Goal: Task Accomplishment & Management: Manage account settings

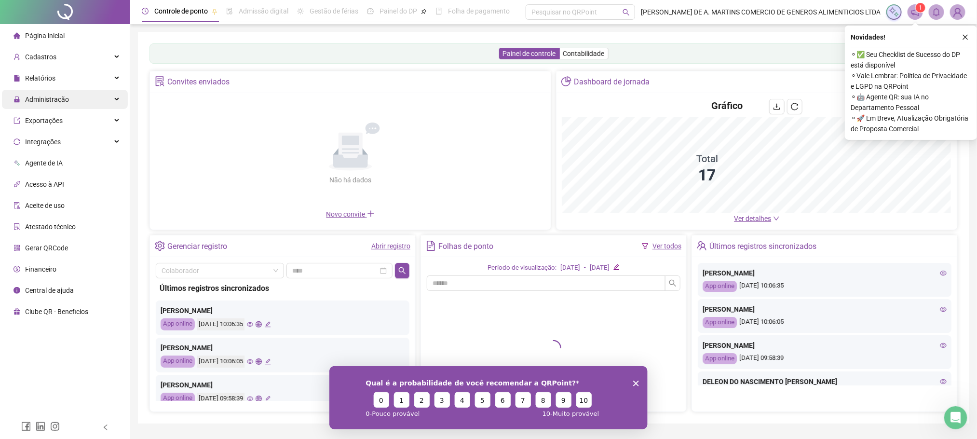
click at [77, 97] on div "Administração" at bounding box center [65, 99] width 126 height 19
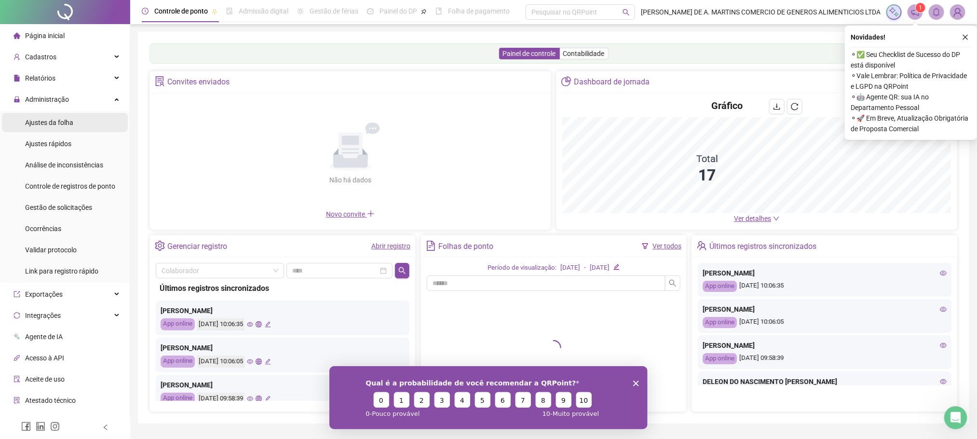
click at [85, 115] on li "Ajustes da folha" at bounding box center [65, 122] width 126 height 19
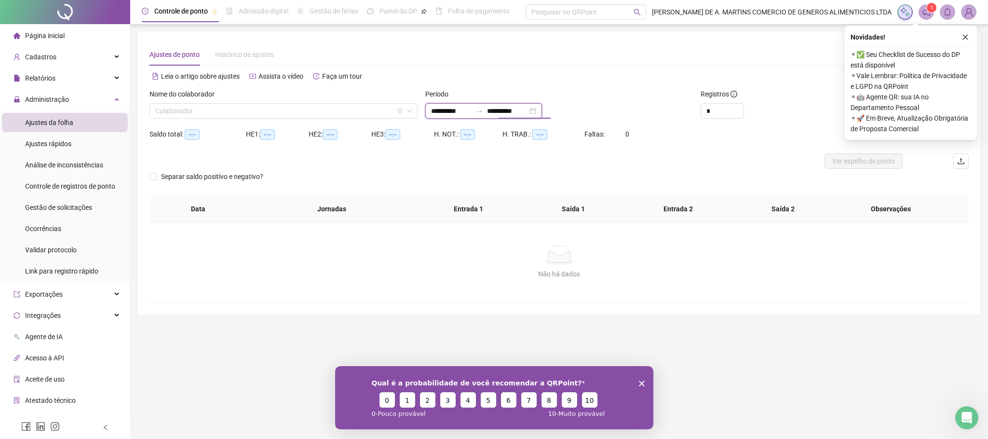
click at [516, 111] on input "**********" at bounding box center [507, 111] width 41 height 11
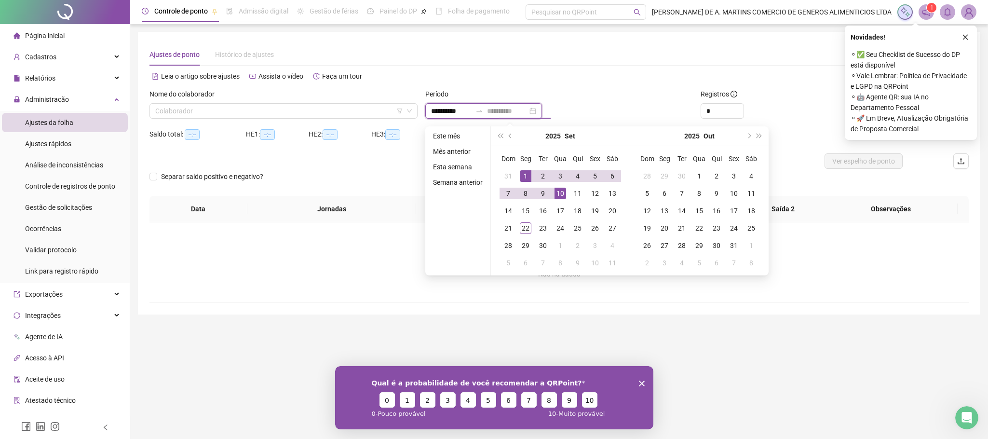
type input "**********"
click at [524, 174] on div "1" at bounding box center [526, 176] width 12 height 12
click at [529, 227] on div "22" at bounding box center [526, 228] width 12 height 12
type input "**********"
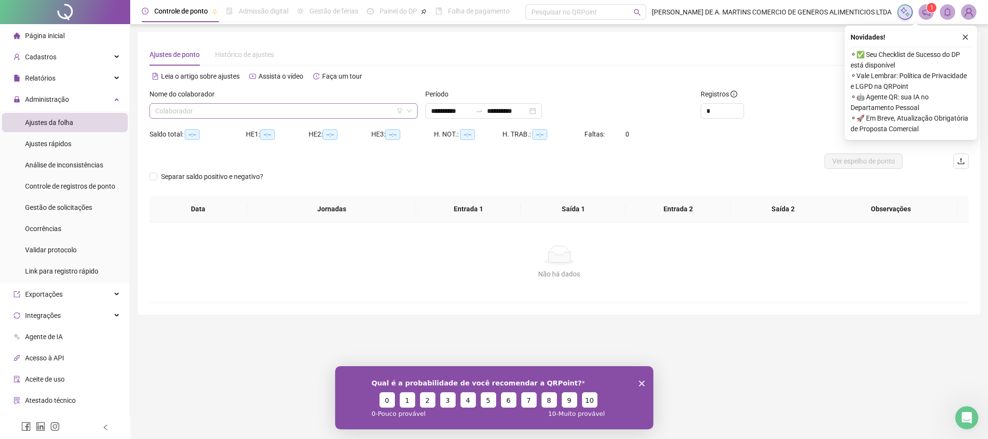
click at [250, 113] on input "search" at bounding box center [279, 111] width 248 height 14
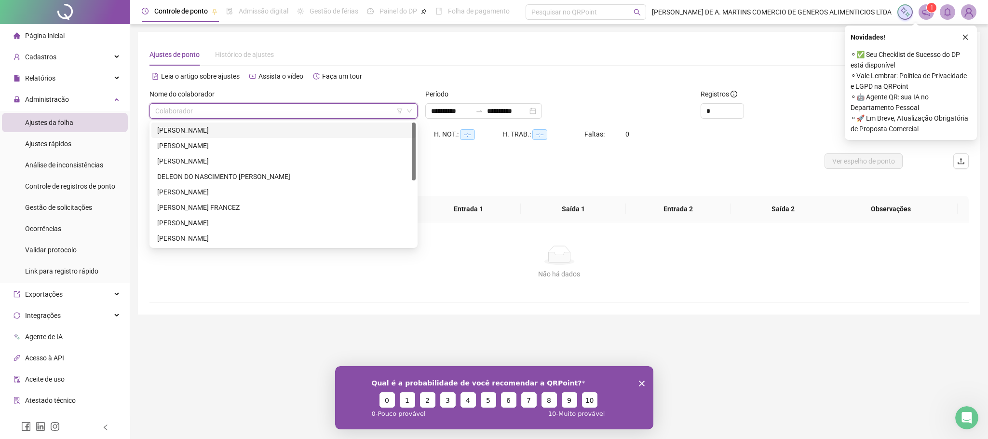
click at [209, 130] on div "[PERSON_NAME]" at bounding box center [283, 130] width 253 height 11
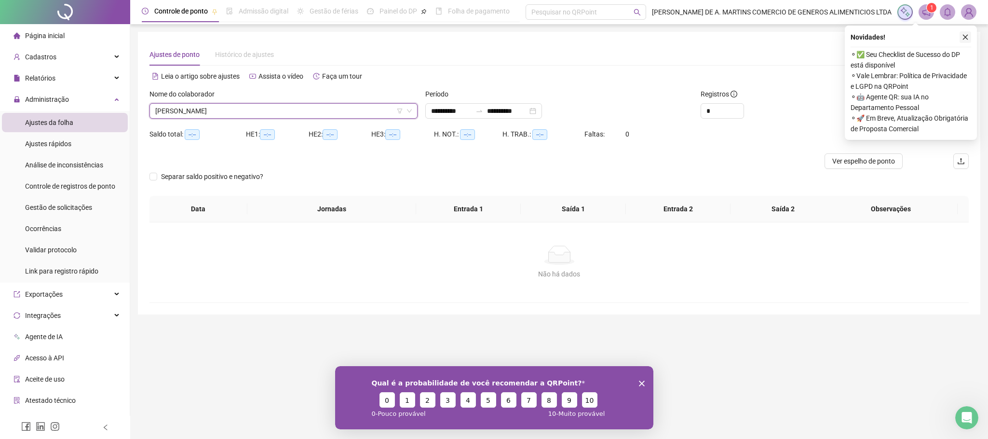
click at [961, 35] on button "button" at bounding box center [966, 37] width 12 height 12
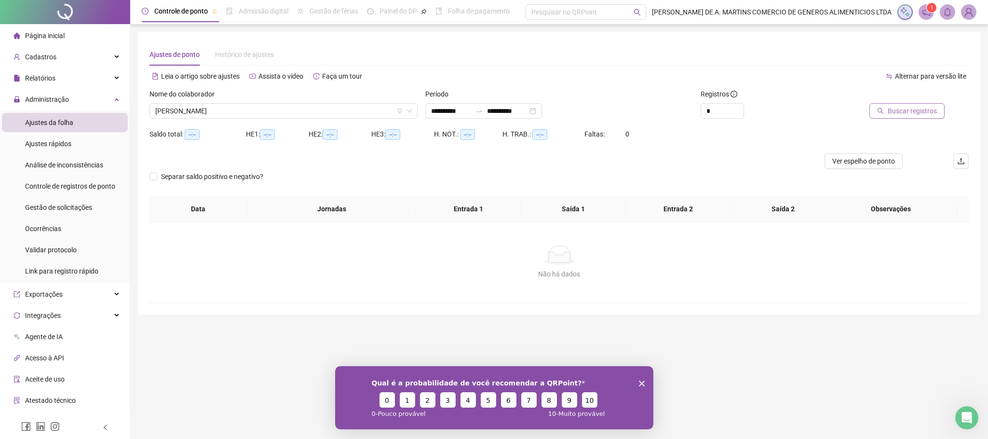
click at [893, 110] on span "Buscar registros" at bounding box center [912, 111] width 49 height 11
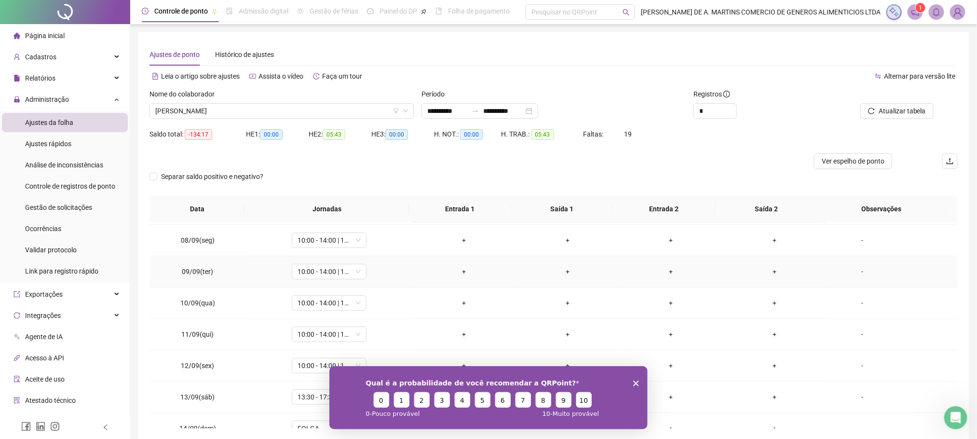
scroll to position [362, 0]
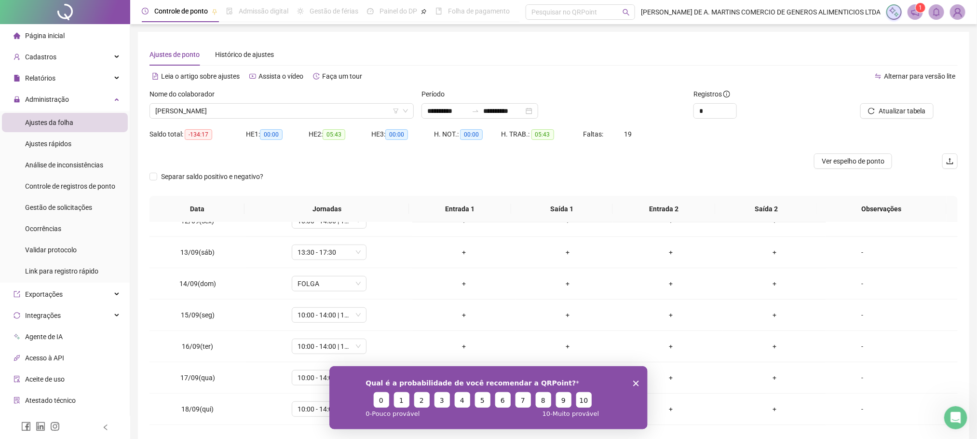
click at [635, 381] on icon "Encerrar pesquisa" at bounding box center [636, 383] width 6 height 6
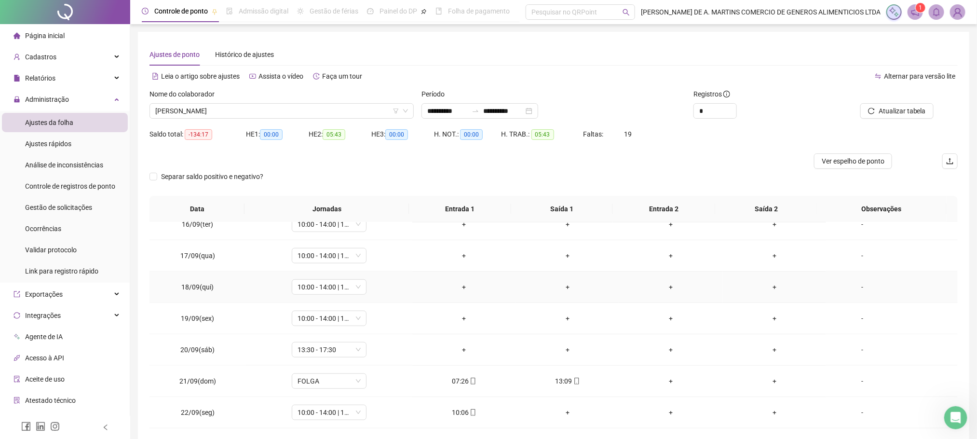
scroll to position [42, 0]
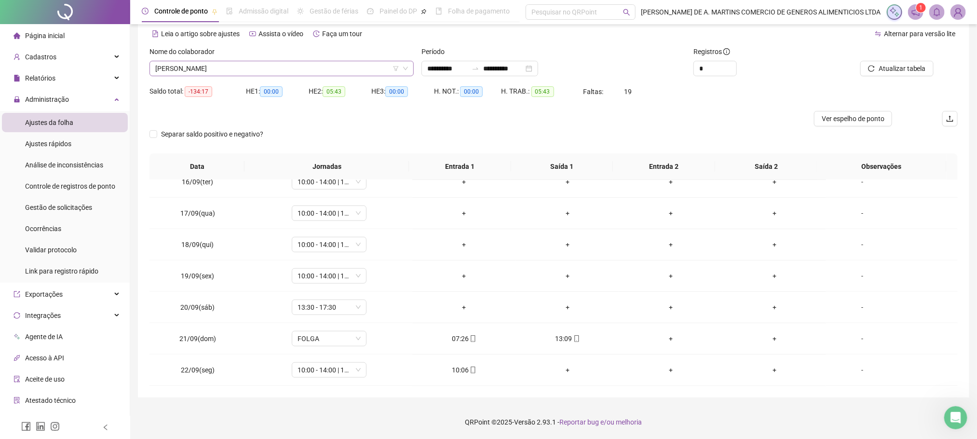
click at [246, 67] on span "[PERSON_NAME]" at bounding box center [281, 68] width 253 height 14
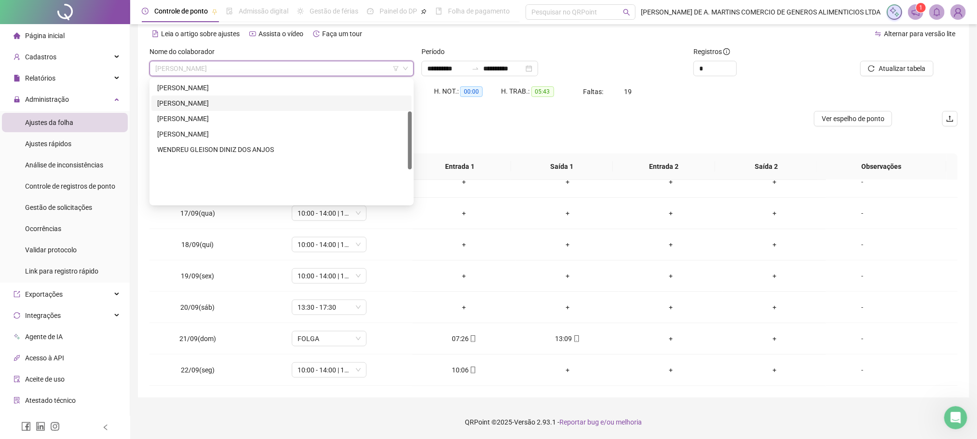
scroll to position [67, 0]
click at [189, 138] on div "[PERSON_NAME]" at bounding box center [281, 144] width 260 height 15
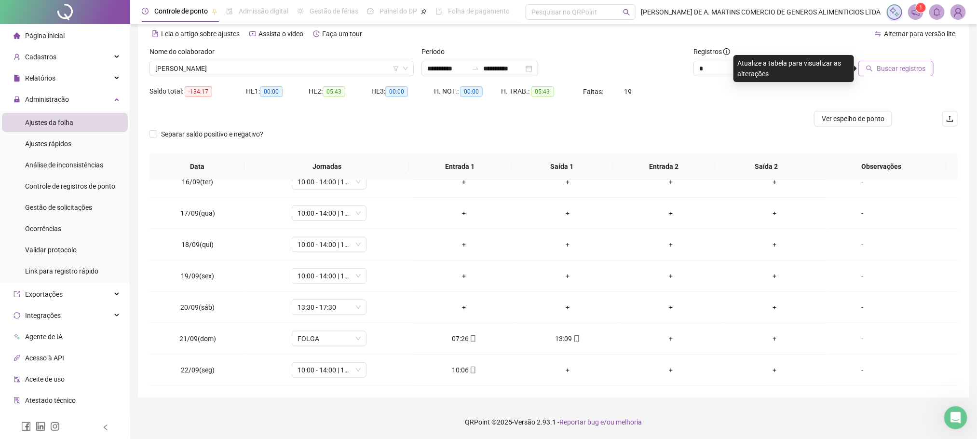
click at [903, 71] on span "Buscar registros" at bounding box center [901, 68] width 49 height 11
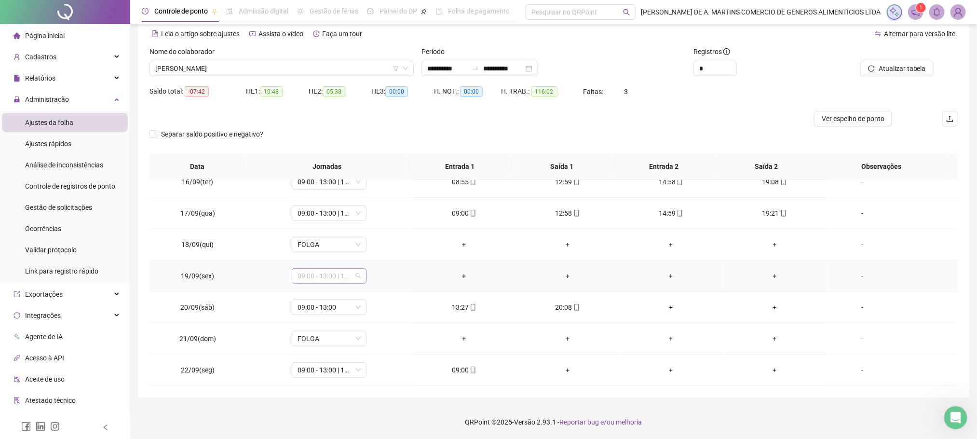
click at [324, 274] on span "09:00 - 13:00 | 15:00 - 19:00" at bounding box center [329, 276] width 63 height 14
click at [319, 342] on div "Folga" at bounding box center [344, 340] width 82 height 11
click at [372, 249] on span "Sim" at bounding box center [372, 250] width 11 height 11
click at [899, 68] on span "Atualizar tabela" at bounding box center [902, 68] width 47 height 11
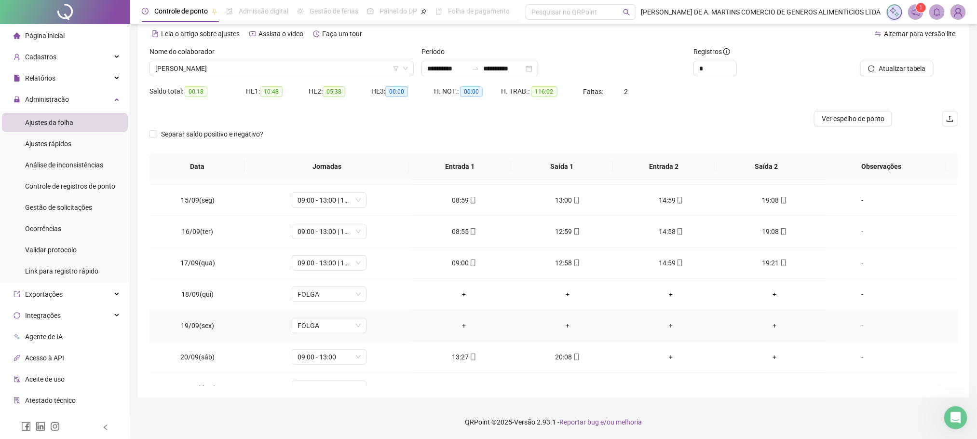
scroll to position [488, 0]
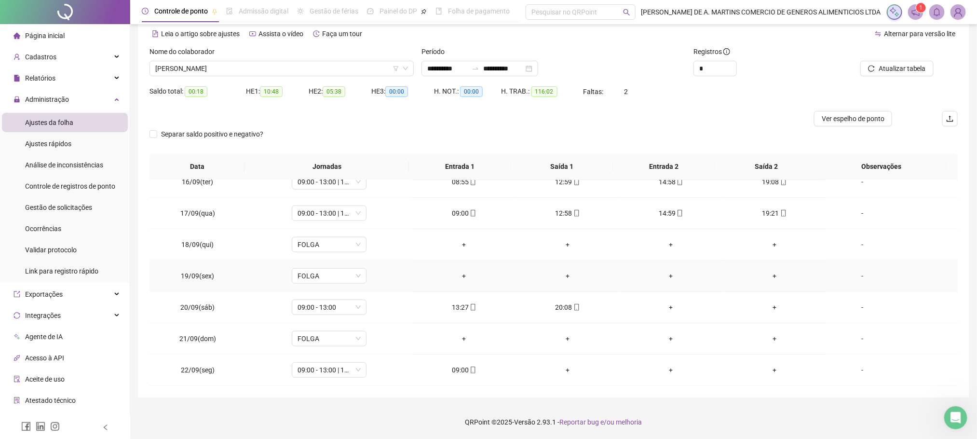
click at [853, 277] on div "-" at bounding box center [862, 276] width 57 height 11
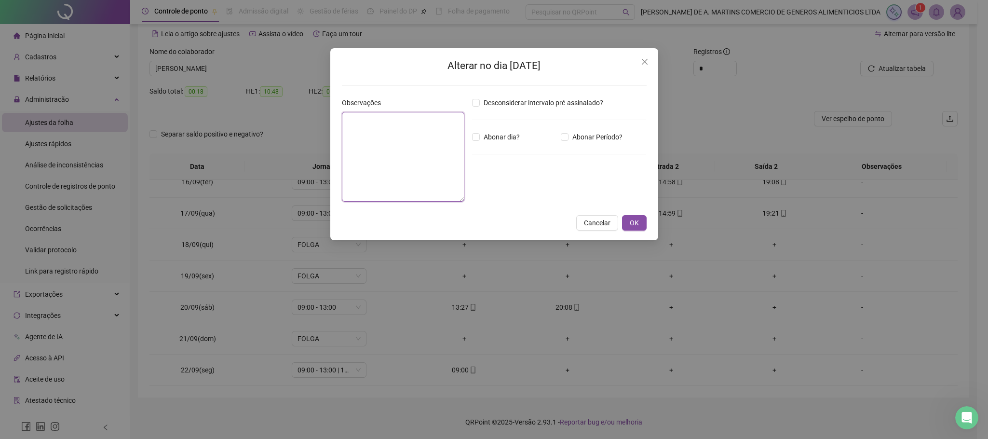
click at [425, 157] on textarea at bounding box center [403, 157] width 122 height 90
click at [428, 120] on textarea "**********" at bounding box center [403, 157] width 122 height 90
click at [432, 122] on textarea "**********" at bounding box center [403, 157] width 122 height 90
type textarea "**********"
click at [635, 220] on span "OK" at bounding box center [634, 223] width 9 height 11
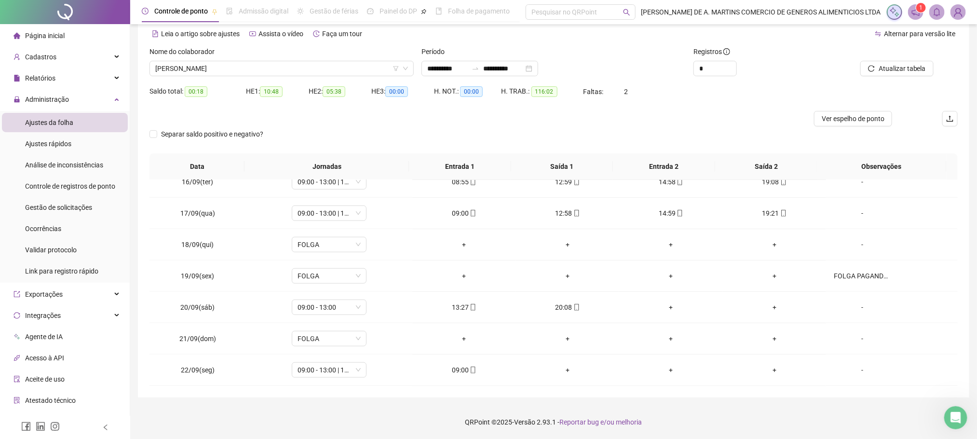
click at [673, 122] on div at bounding box center [452, 118] width 606 height 15
click at [247, 65] on span "[PERSON_NAME]" at bounding box center [281, 68] width 253 height 14
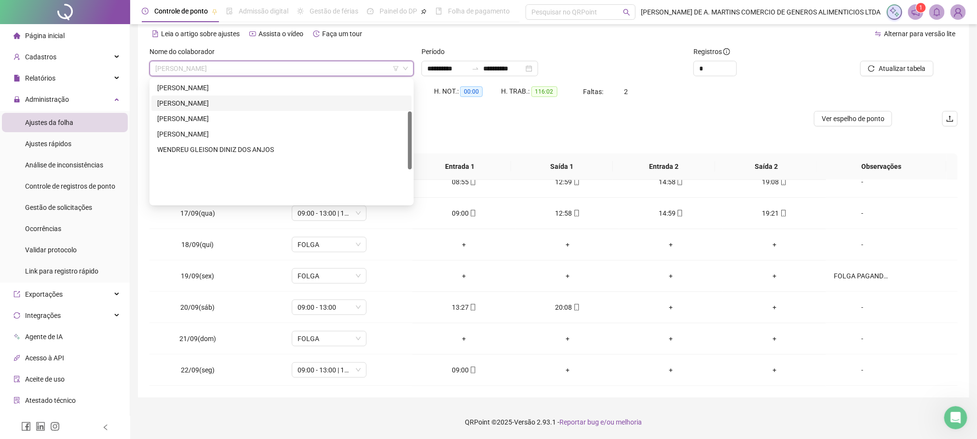
scroll to position [67, 0]
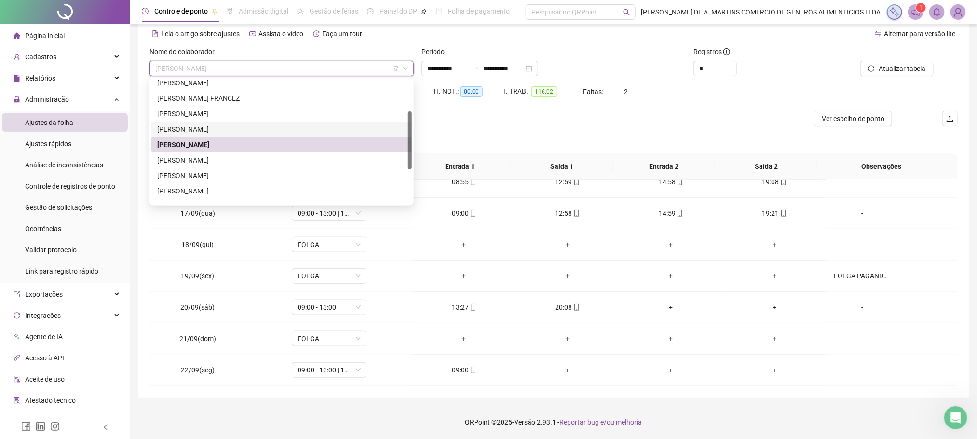
click at [197, 129] on div "[PERSON_NAME]" at bounding box center [281, 129] width 249 height 11
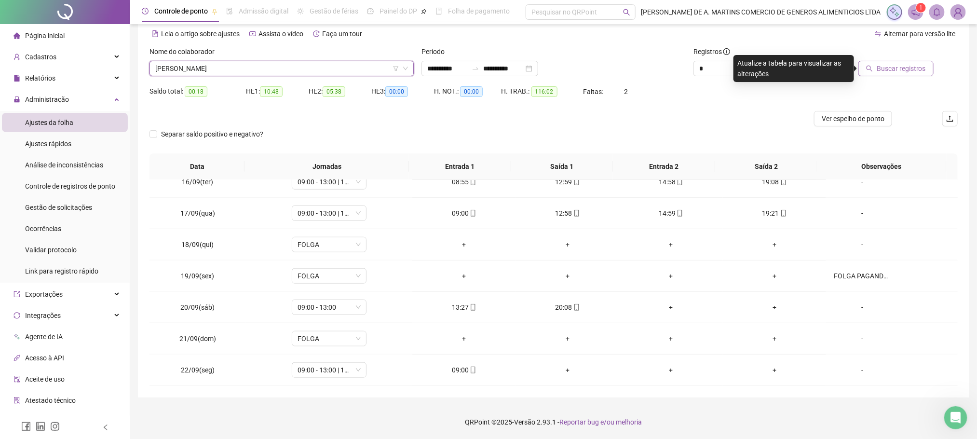
click at [907, 69] on span "Buscar registros" at bounding box center [901, 68] width 49 height 11
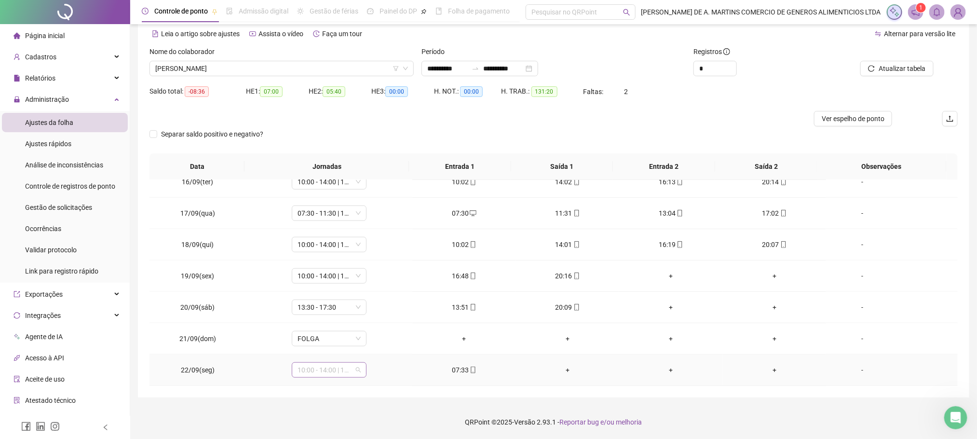
click at [312, 366] on span "10:00 - 14:00 | 16:00 - 20:00" at bounding box center [329, 370] width 63 height 14
click at [349, 314] on div "07:30 - 11:30 | 13:30 - 17:30" at bounding box center [344, 311] width 82 height 11
click at [373, 346] on span "Sim" at bounding box center [372, 345] width 11 height 11
click at [902, 72] on span "Atualizar tabela" at bounding box center [902, 68] width 47 height 11
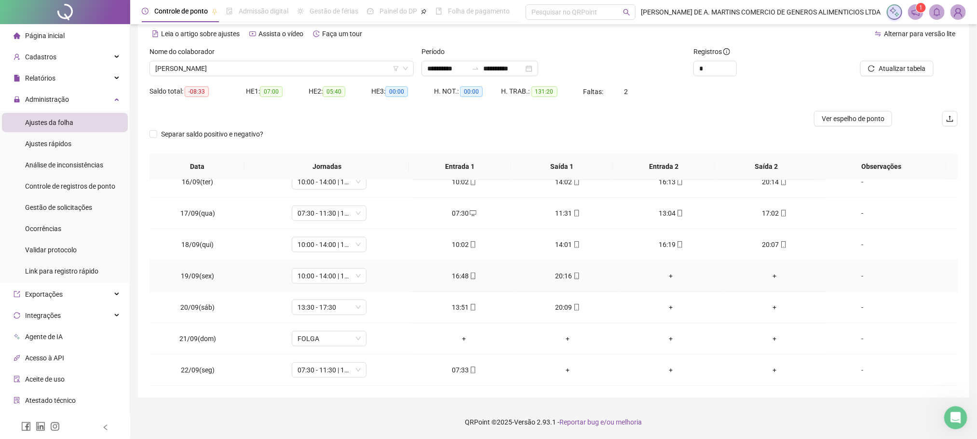
scroll to position [416, 0]
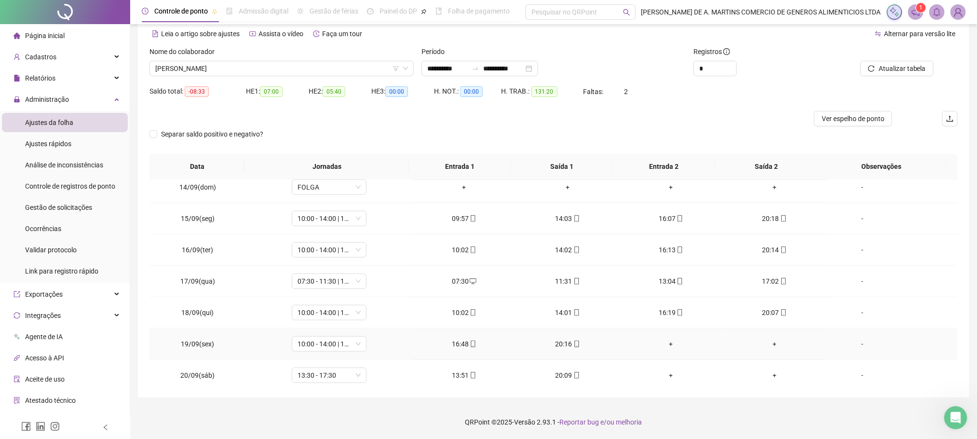
click at [663, 349] on div "+" at bounding box center [671, 344] width 88 height 11
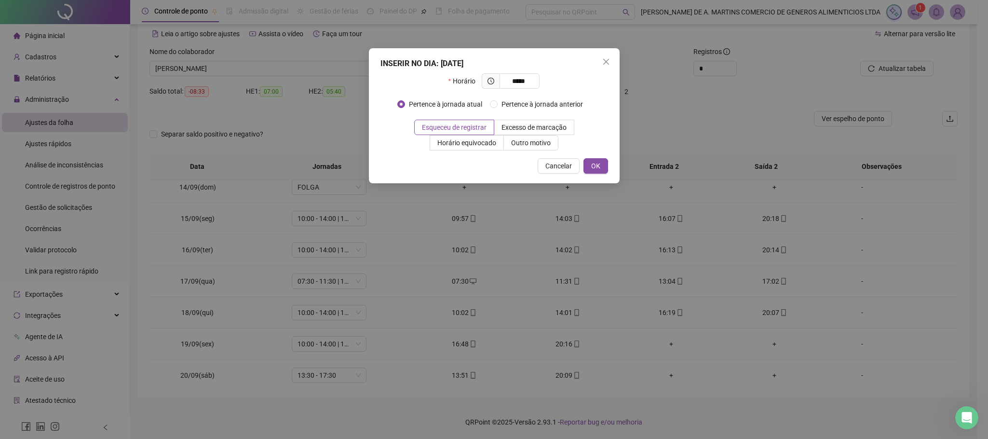
type input "*****"
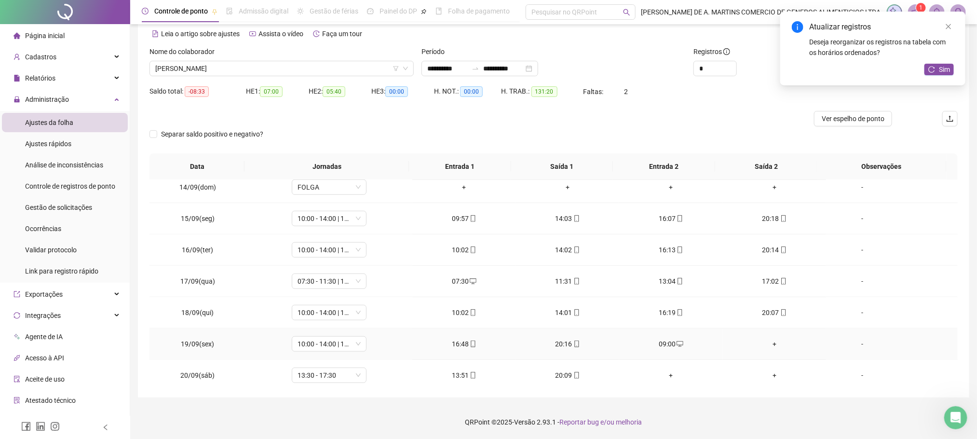
click at [766, 346] on div "+" at bounding box center [775, 344] width 88 height 11
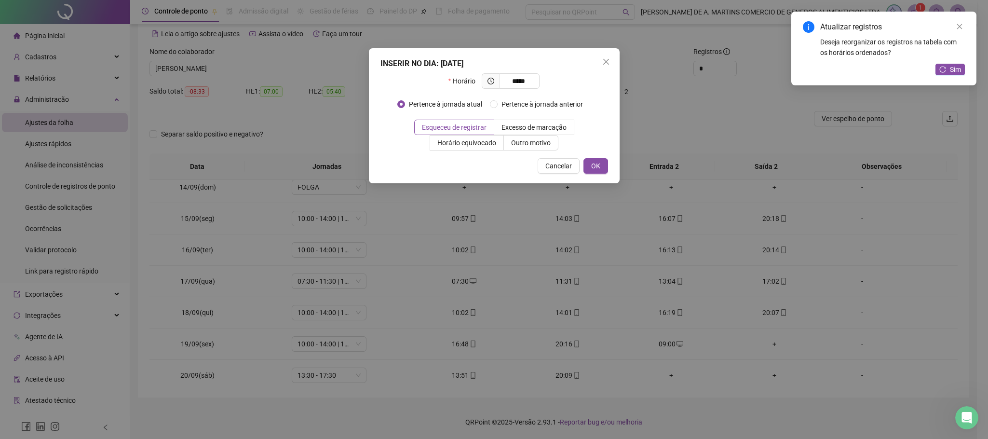
type input "*****"
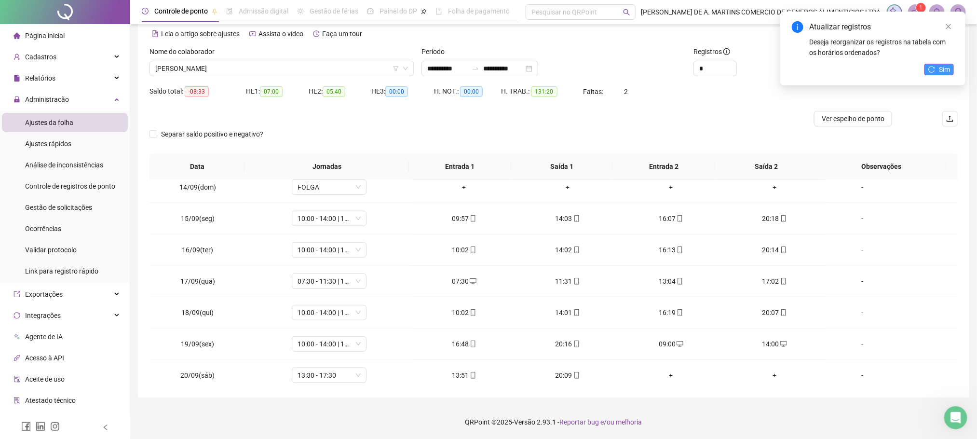
click at [942, 68] on span "Sim" at bounding box center [944, 69] width 11 height 11
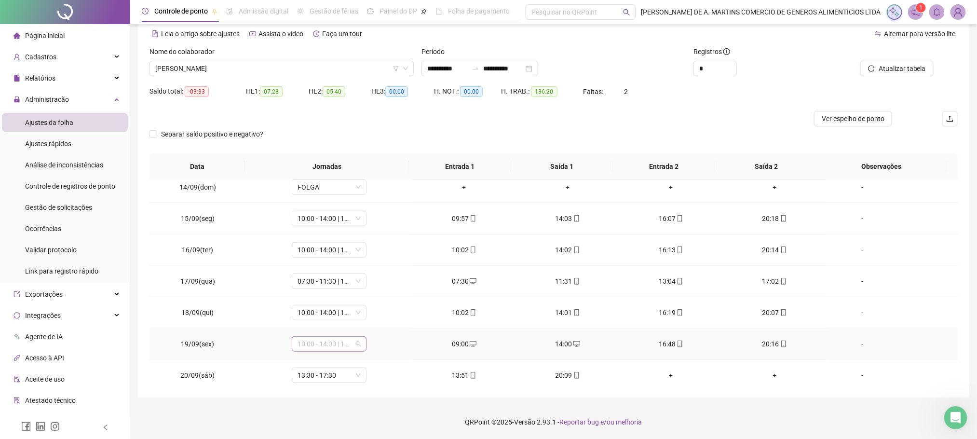
click at [346, 346] on span "10:00 - 14:00 | 16:00 - 20:00" at bounding box center [329, 344] width 63 height 14
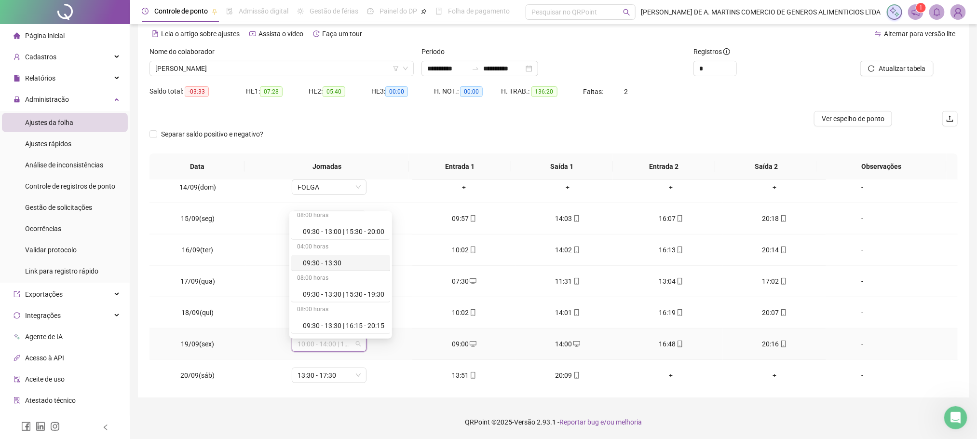
scroll to position [434, 0]
click at [344, 278] on div "09:00 - 13:00 | 15:00 - 19:00" at bounding box center [344, 272] width 82 height 11
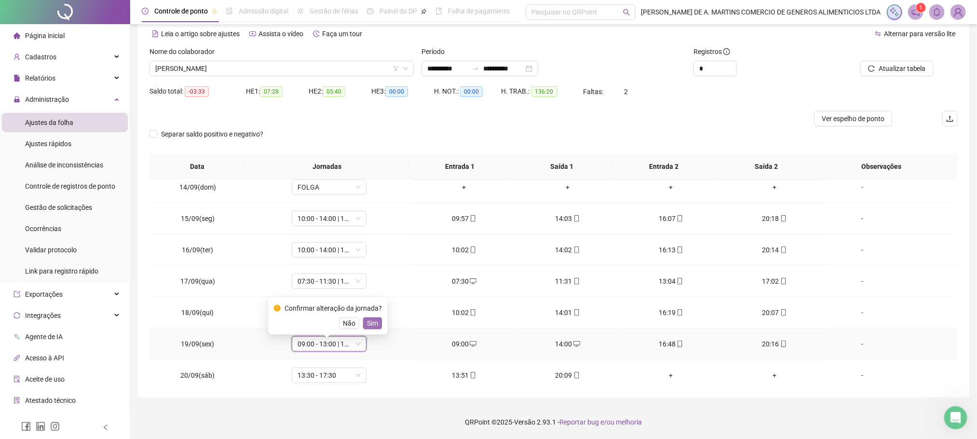
click at [370, 318] on span "Sim" at bounding box center [372, 323] width 11 height 11
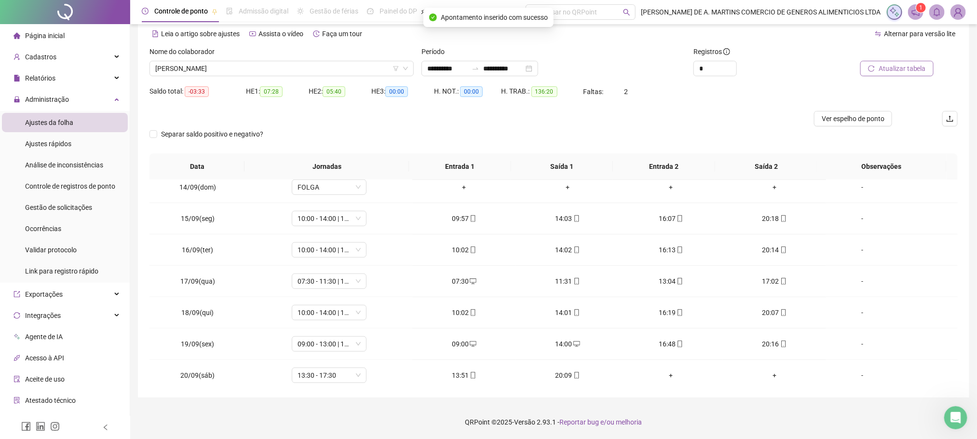
click at [907, 66] on span "Atualizar tabela" at bounding box center [902, 68] width 47 height 11
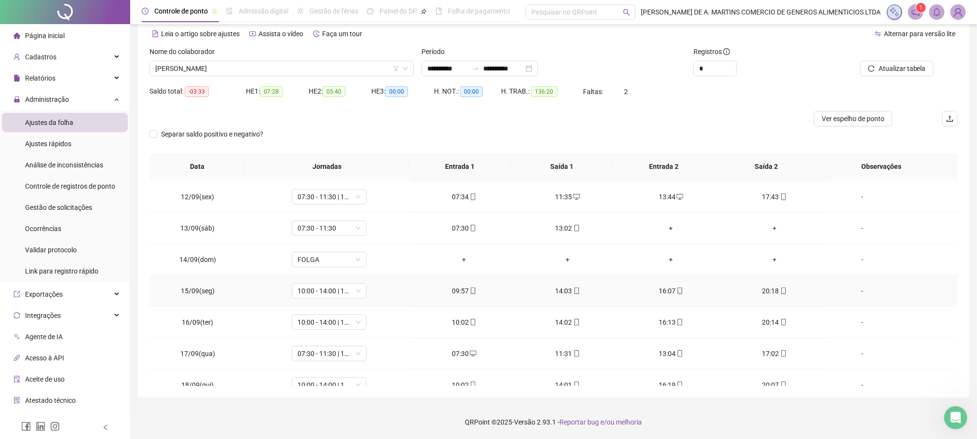
scroll to position [488, 0]
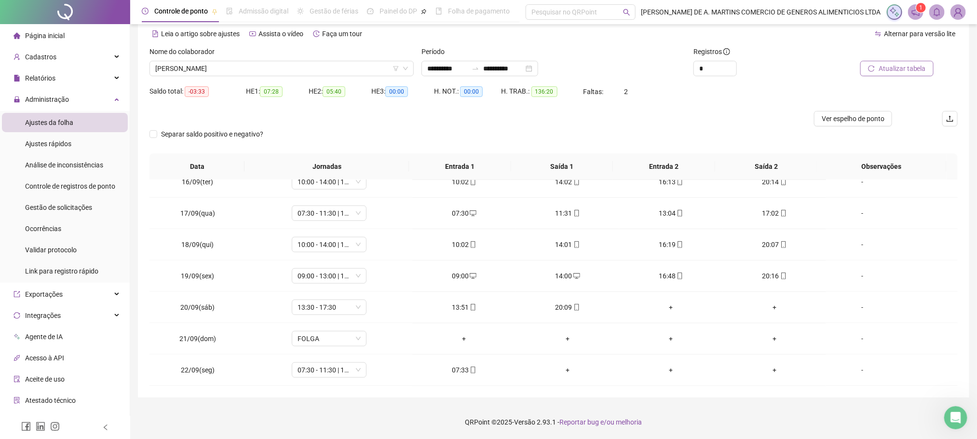
click at [908, 68] on span "Atualizar tabela" at bounding box center [902, 68] width 47 height 11
click at [265, 68] on span "[PERSON_NAME]" at bounding box center [281, 68] width 253 height 14
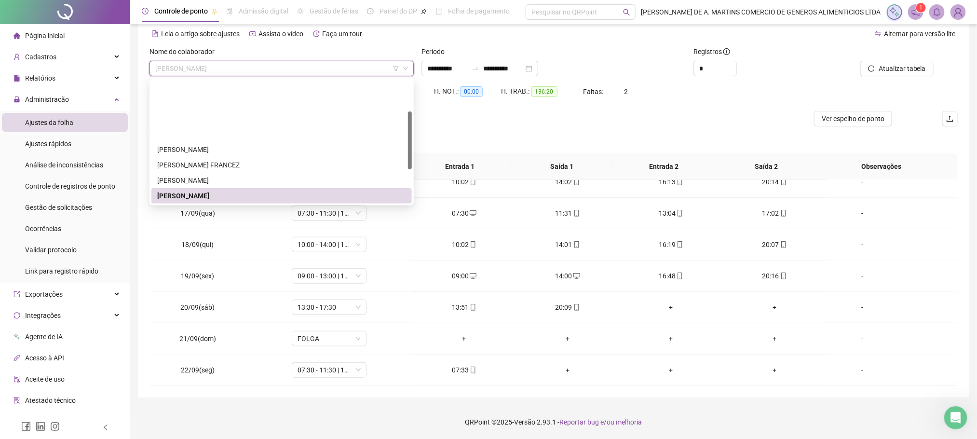
scroll to position [0, 0]
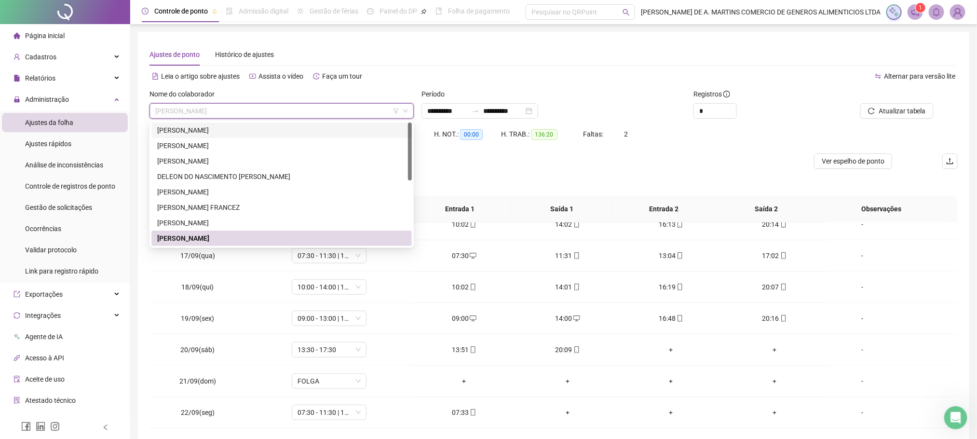
click at [240, 132] on div "[PERSON_NAME]" at bounding box center [281, 130] width 249 height 11
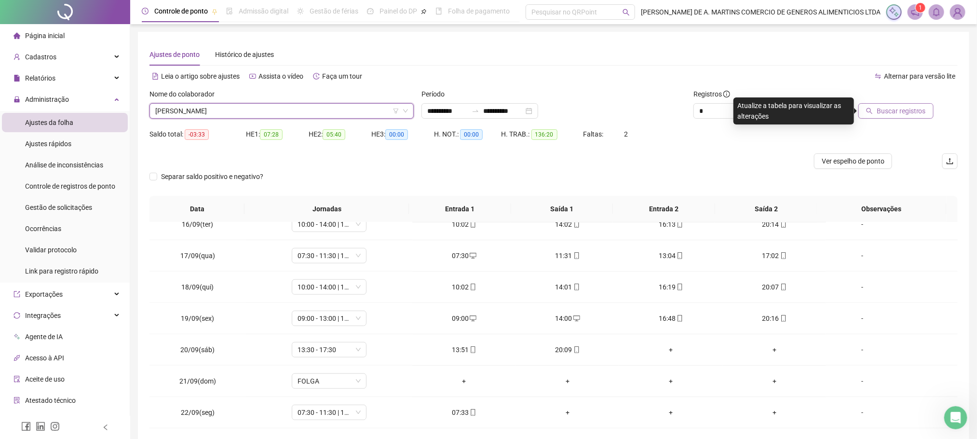
click at [870, 108] on icon "search" at bounding box center [869, 111] width 7 height 7
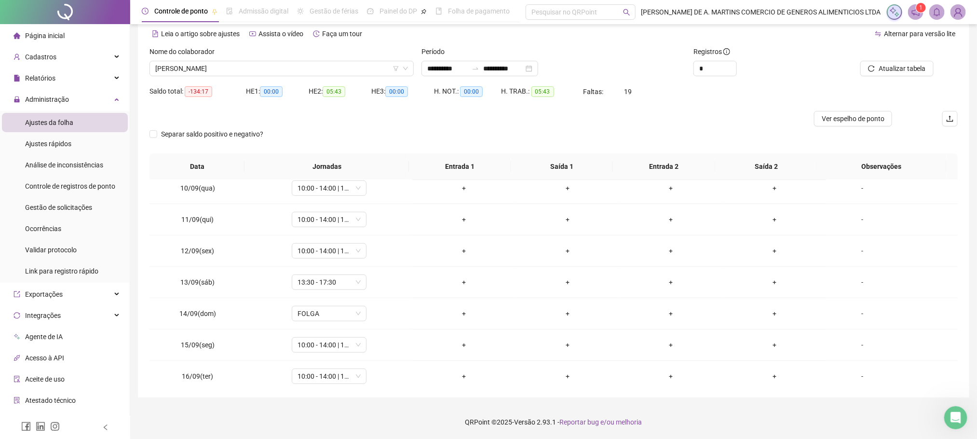
scroll to position [488, 0]
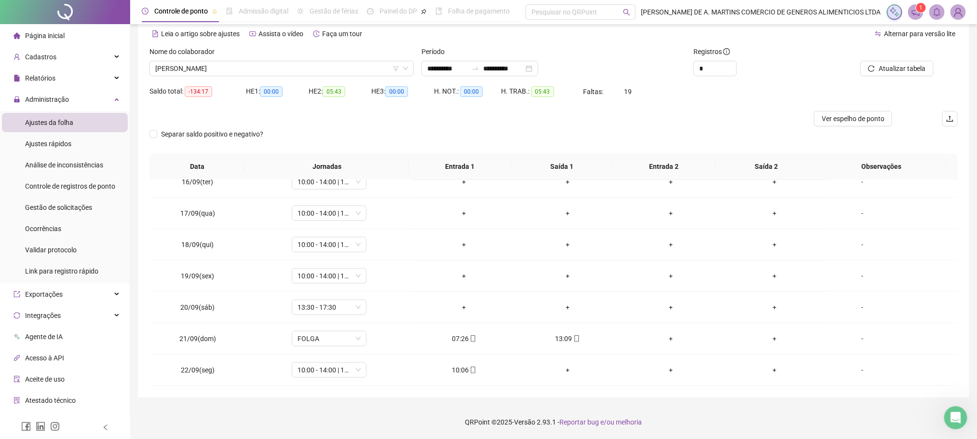
click at [78, 121] on li "Ajustes da folha" at bounding box center [65, 122] width 126 height 19
click at [47, 140] on span "Ajustes rápidos" at bounding box center [48, 144] width 46 height 8
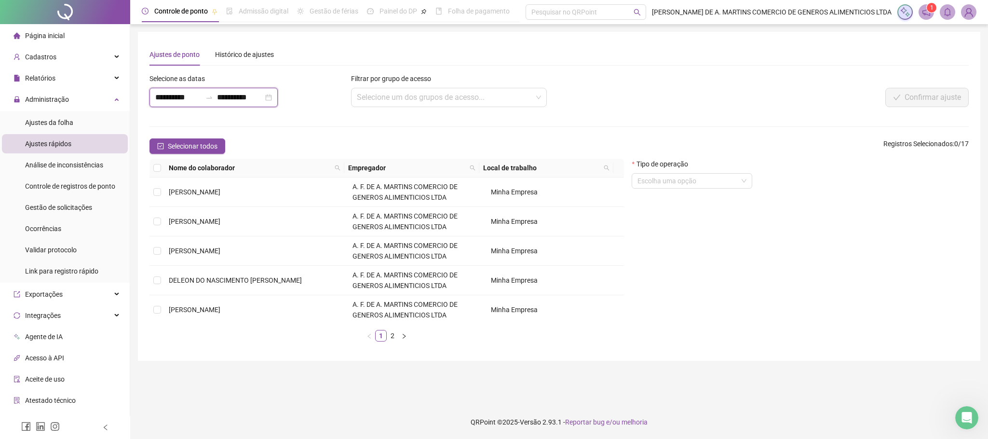
click at [235, 96] on input "**********" at bounding box center [240, 98] width 46 height 12
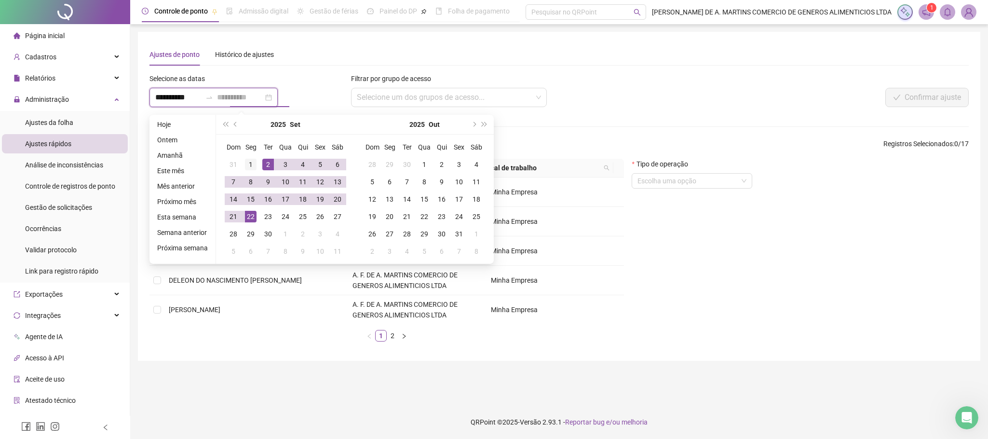
type input "**********"
click at [252, 163] on div "1" at bounding box center [251, 165] width 12 height 12
click at [334, 200] on div "20" at bounding box center [338, 199] width 12 height 12
type input "**********"
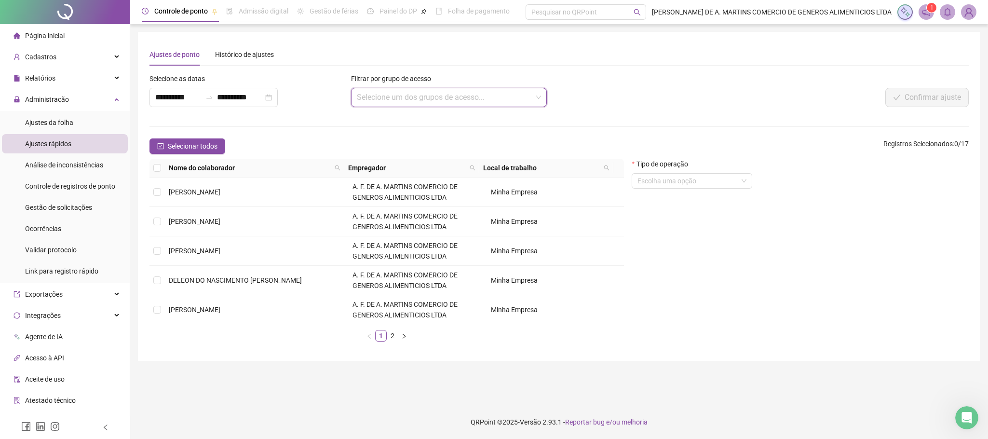
click at [401, 96] on input "search" at bounding box center [445, 97] width 176 height 18
click at [221, 200] on td "[PERSON_NAME]" at bounding box center [257, 191] width 184 height 29
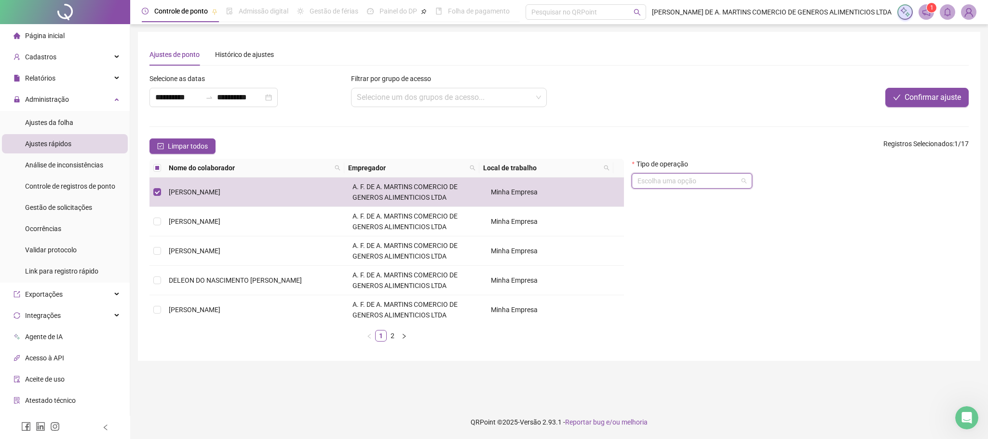
click at [704, 184] on input "search" at bounding box center [688, 181] width 100 height 14
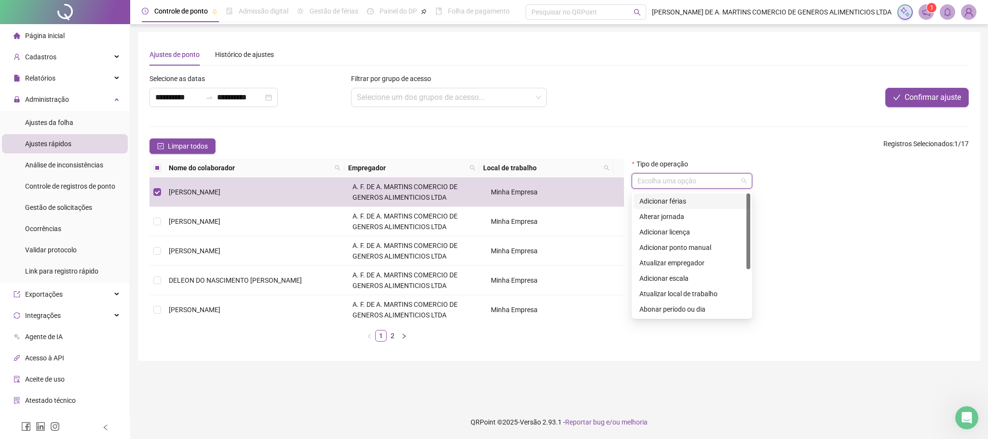
click at [680, 199] on div "Adicionar férias" at bounding box center [691, 201] width 105 height 11
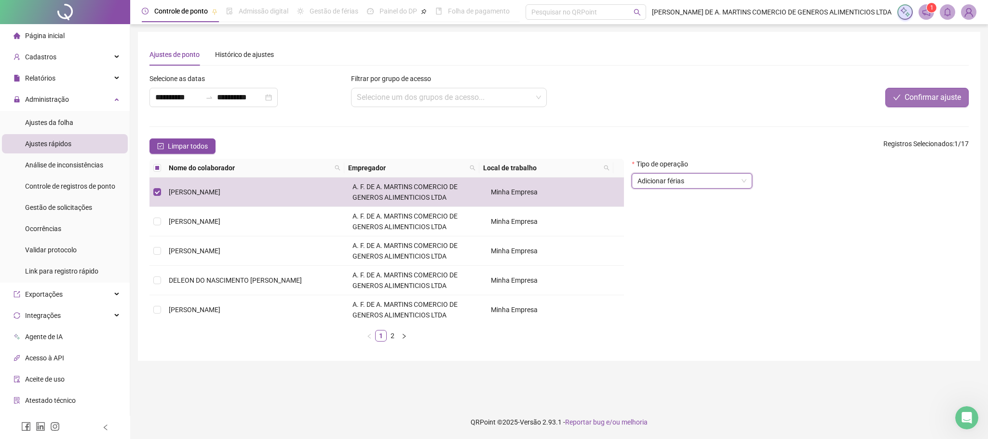
click at [938, 100] on span "Confirmar ajuste" at bounding box center [933, 98] width 56 height 12
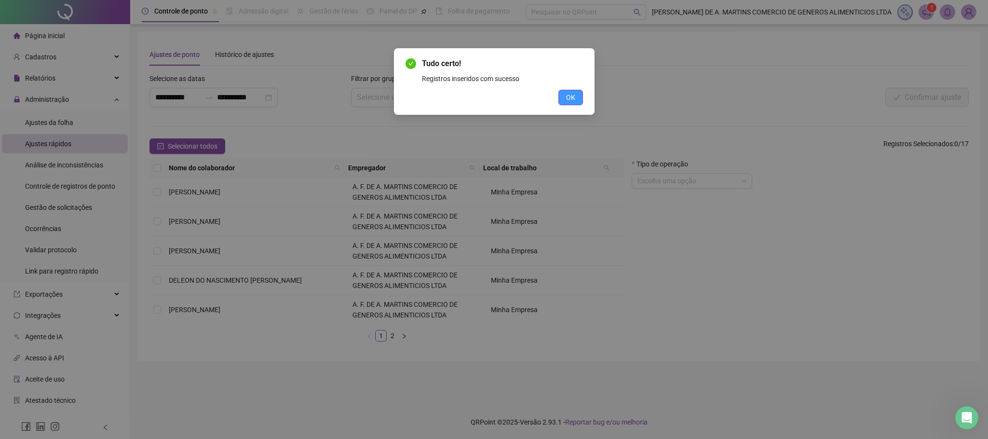
click at [580, 99] on button "OK" at bounding box center [570, 97] width 25 height 15
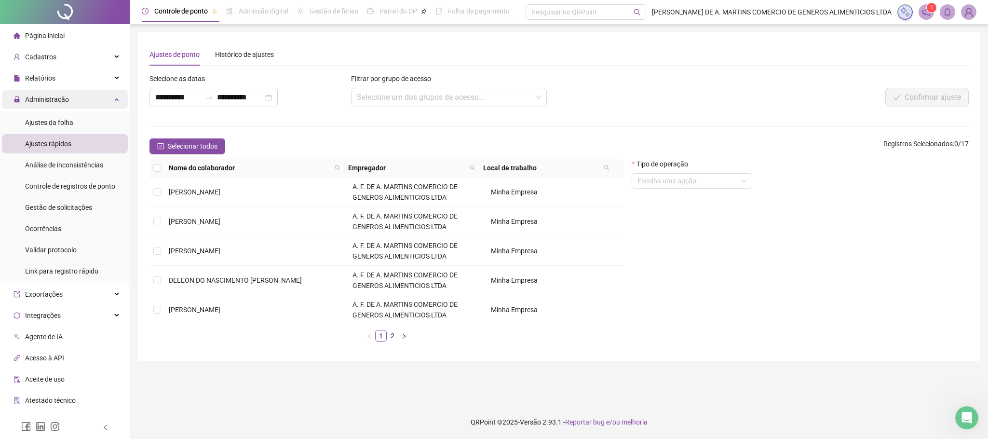
click at [68, 99] on div "Administração" at bounding box center [65, 99] width 126 height 19
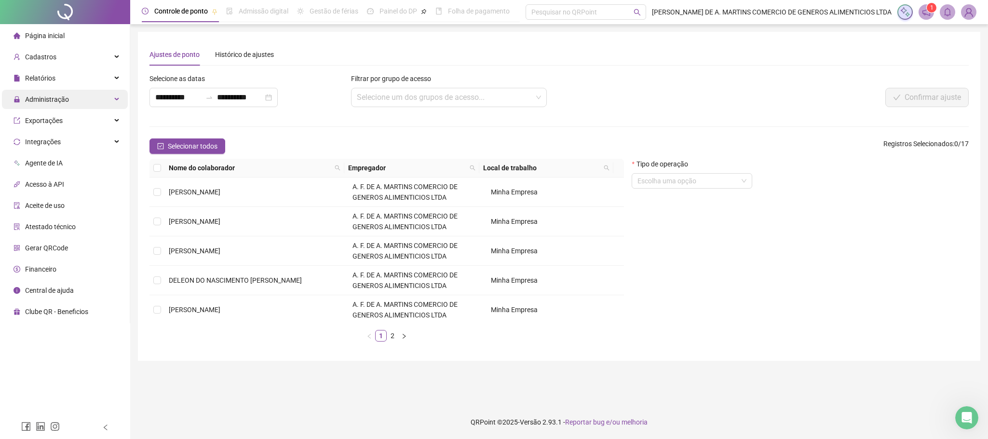
click at [76, 105] on div "Administração" at bounding box center [65, 99] width 126 height 19
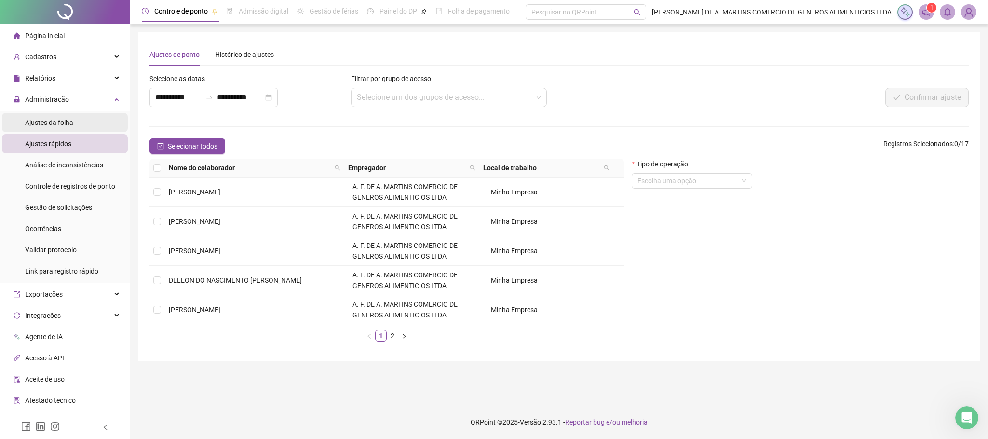
click at [56, 123] on span "Ajustes da folha" at bounding box center [49, 123] width 48 height 8
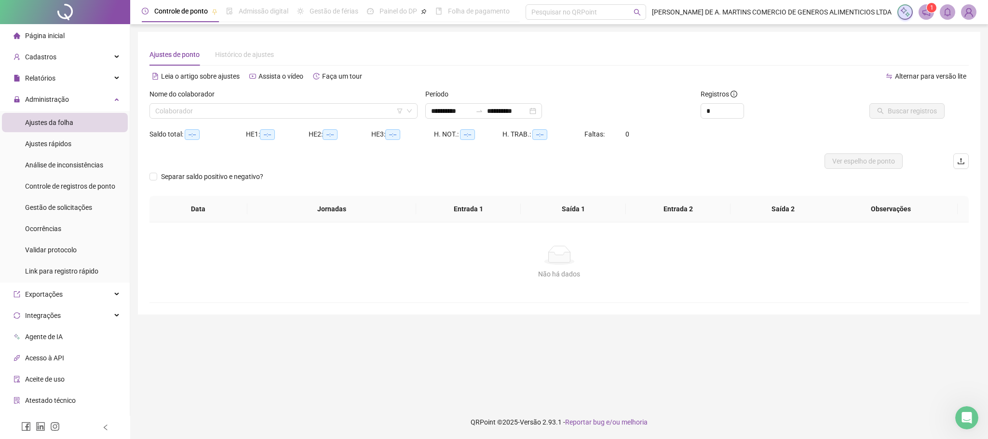
click at [330, 127] on div "HE 2: --:--" at bounding box center [340, 133] width 63 height 15
click at [327, 115] on input "search" at bounding box center [279, 111] width 248 height 14
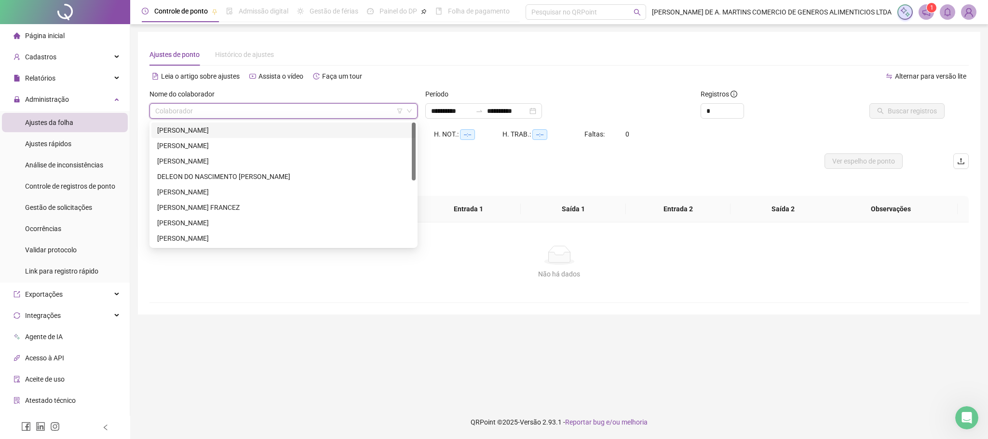
drag, startPoint x: 251, startPoint y: 129, endPoint x: 415, endPoint y: 121, distance: 164.7
click at [252, 129] on div "[PERSON_NAME]" at bounding box center [283, 130] width 253 height 11
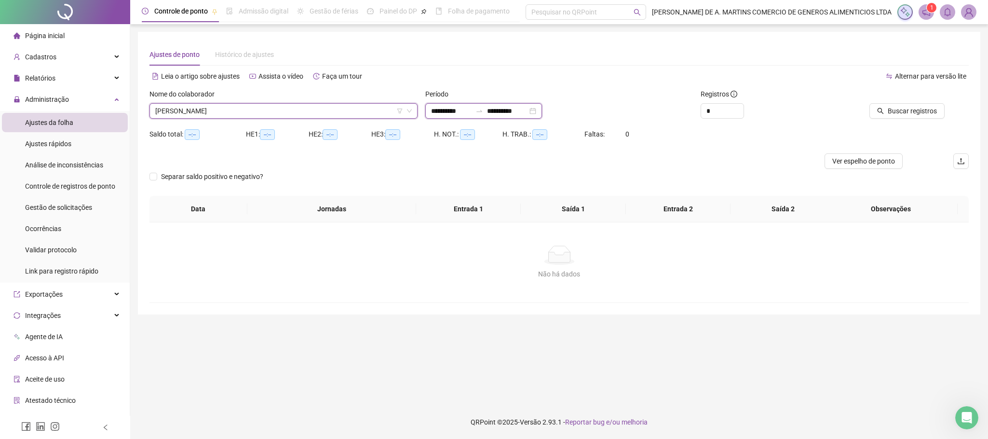
click at [463, 114] on input "**********" at bounding box center [451, 111] width 41 height 11
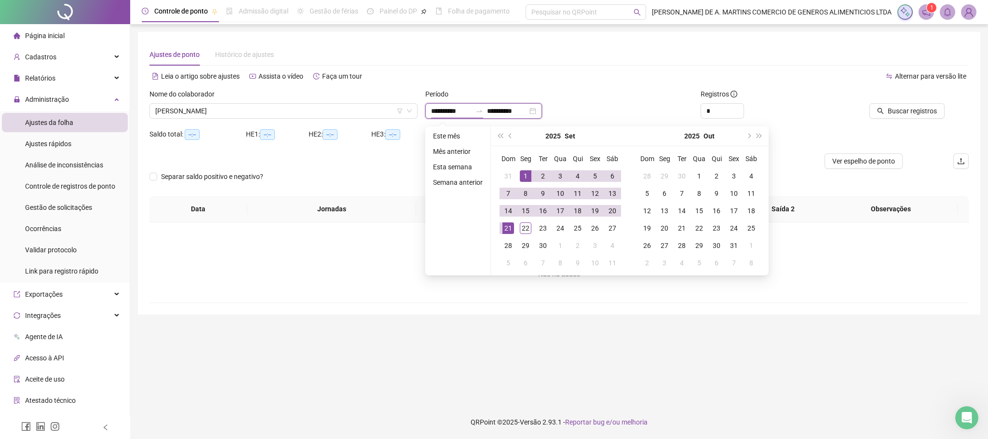
type input "**********"
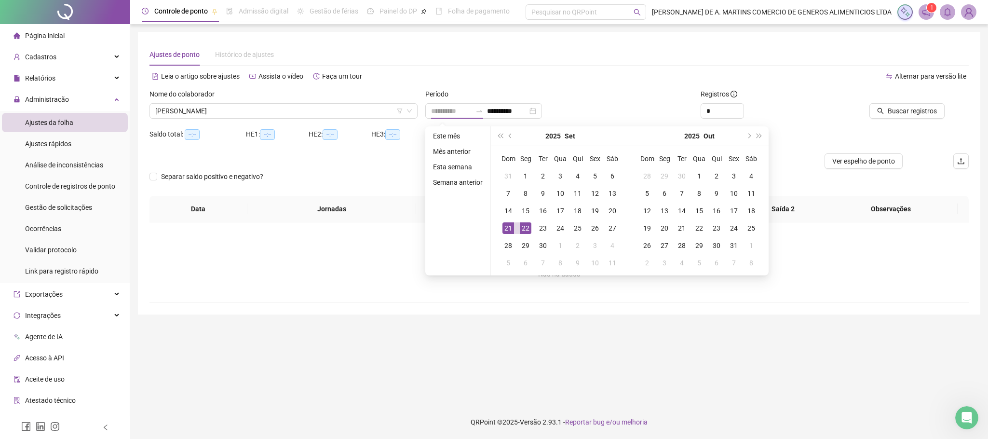
click at [526, 229] on div "22" at bounding box center [526, 228] width 12 height 12
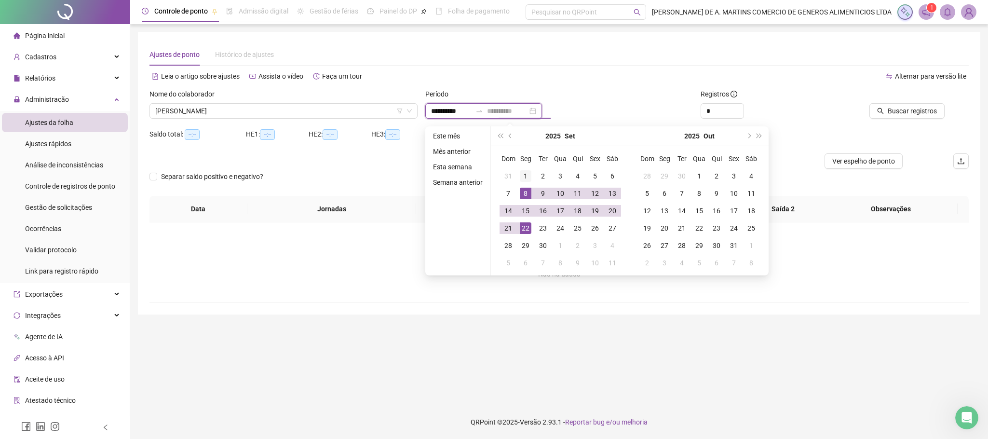
type input "**********"
click at [526, 171] on div "1" at bounding box center [526, 176] width 12 height 12
type input "**********"
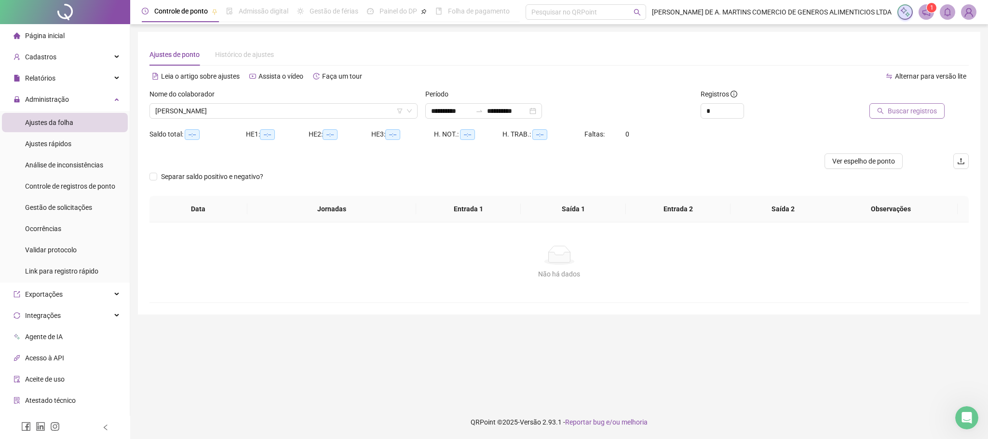
click at [894, 109] on span "Buscar registros" at bounding box center [912, 111] width 49 height 11
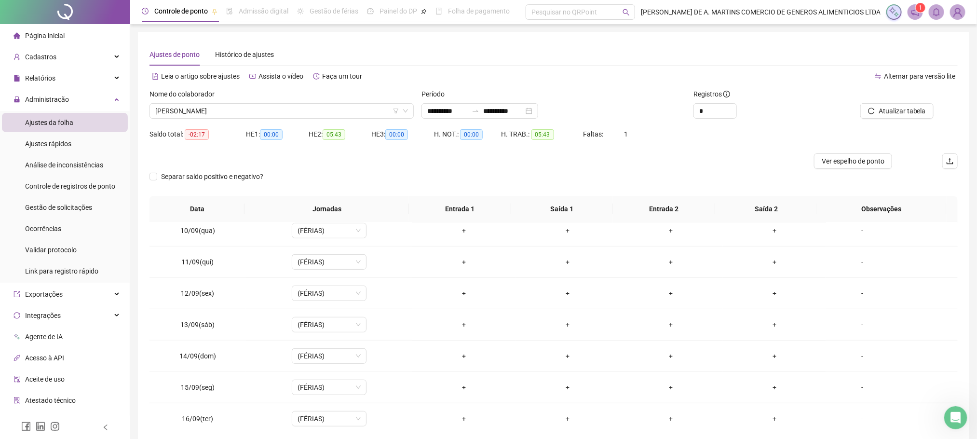
scroll to position [488, 0]
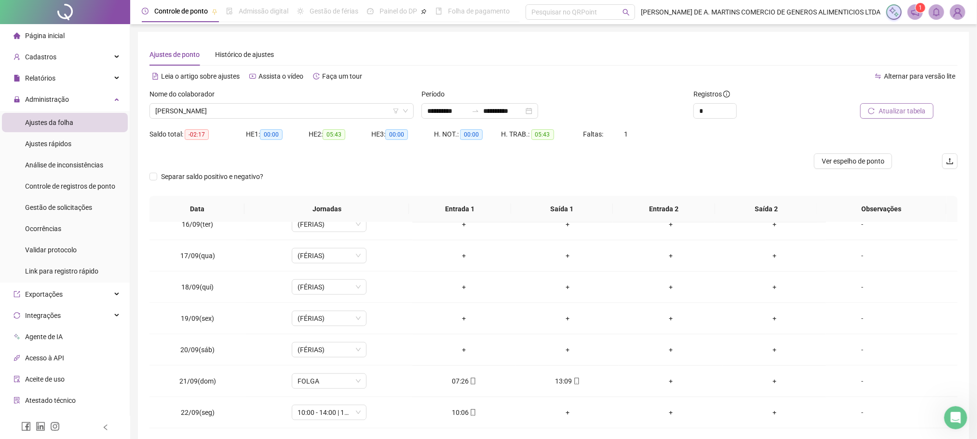
click at [907, 110] on span "Atualizar tabela" at bounding box center [902, 111] width 47 height 11
click at [242, 109] on span "[PERSON_NAME]" at bounding box center [281, 111] width 253 height 14
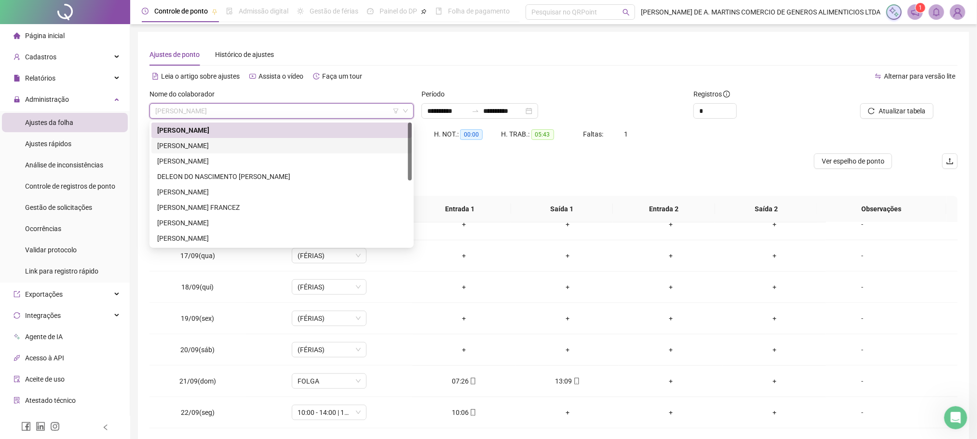
click at [203, 143] on div "[PERSON_NAME]" at bounding box center [281, 145] width 249 height 11
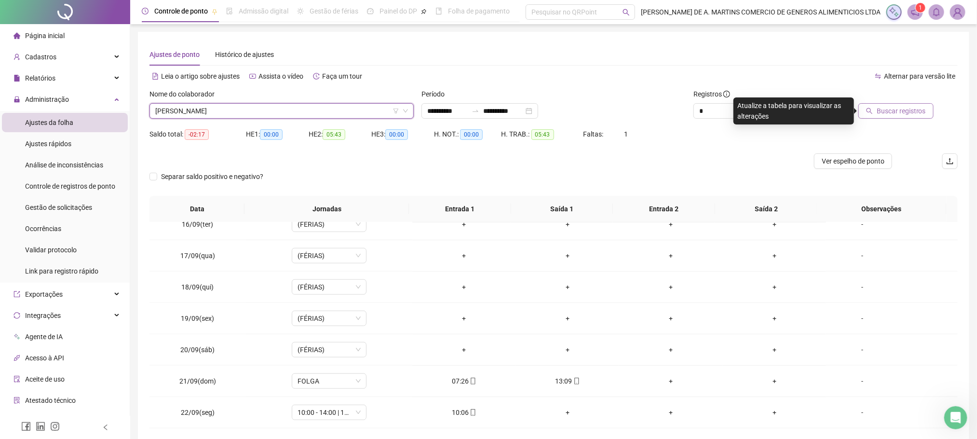
click at [877, 107] on button "Buscar registros" at bounding box center [895, 110] width 75 height 15
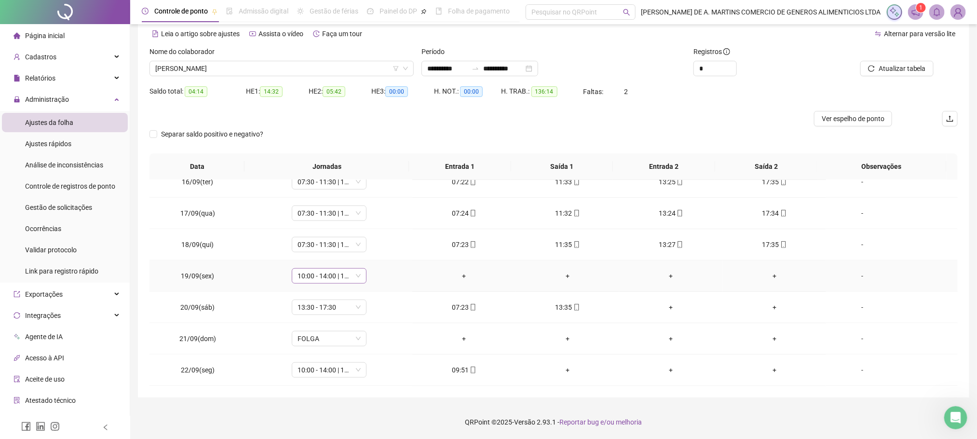
click at [329, 279] on span "10:00 - 14:00 | 16:00 - 20:00" at bounding box center [329, 276] width 63 height 14
click at [329, 367] on div "Folga" at bounding box center [344, 361] width 82 height 11
click at [370, 249] on span "Sim" at bounding box center [372, 250] width 11 height 11
click at [900, 67] on span "Atualizar tabela" at bounding box center [902, 68] width 47 height 11
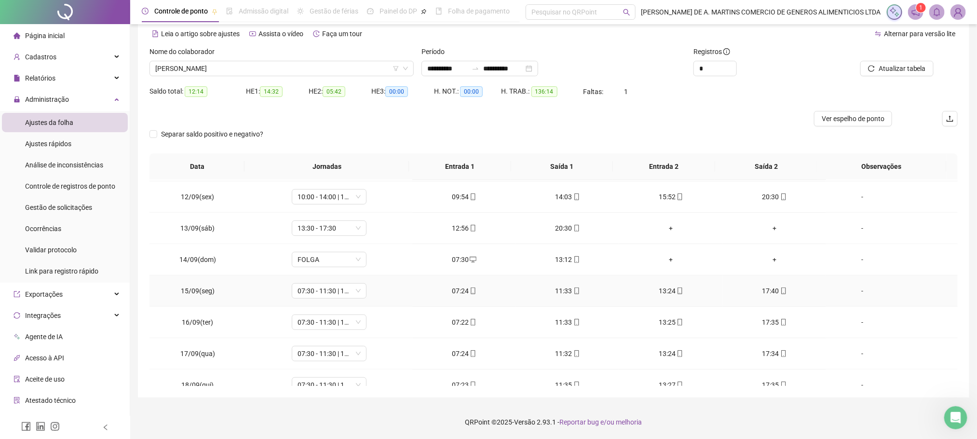
scroll to position [271, 0]
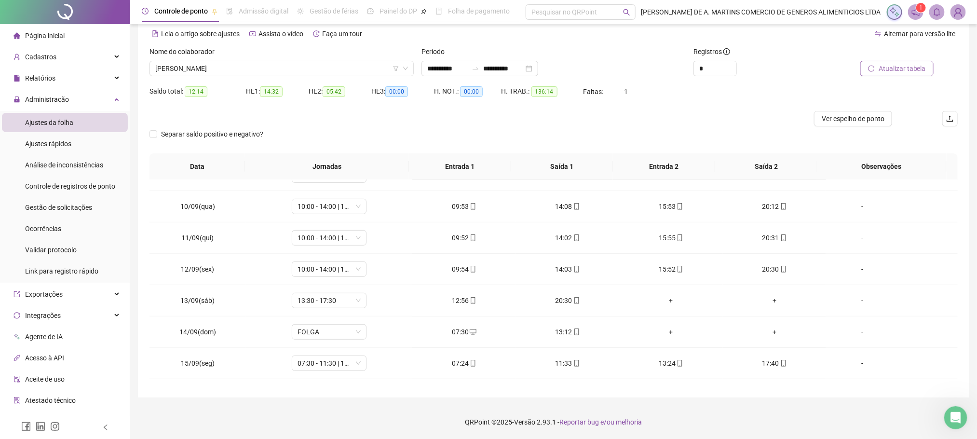
click at [921, 69] on span "Atualizar tabela" at bounding box center [902, 68] width 47 height 11
click at [268, 71] on span "[PERSON_NAME]" at bounding box center [281, 68] width 253 height 14
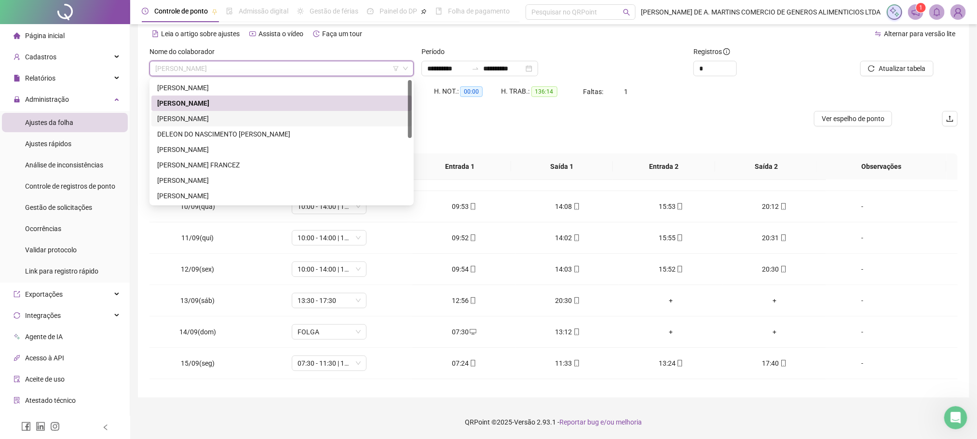
click at [191, 122] on div "[PERSON_NAME]" at bounding box center [281, 118] width 249 height 11
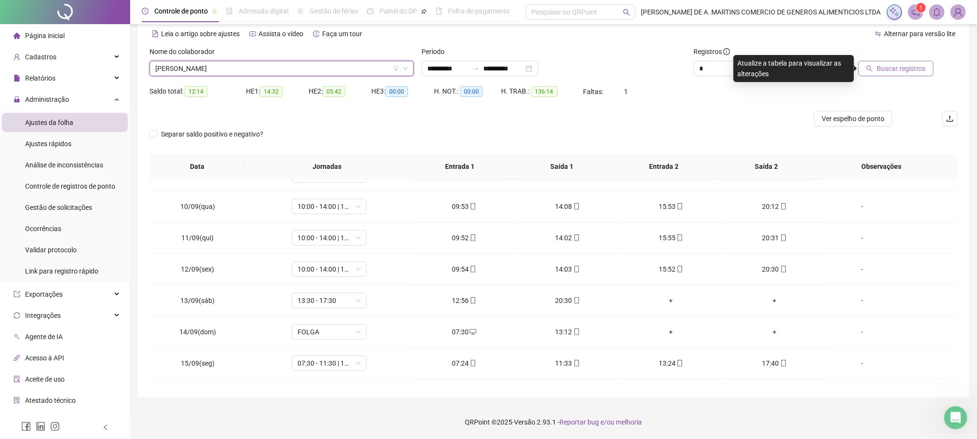
click at [903, 69] on span "Buscar registros" at bounding box center [901, 68] width 49 height 11
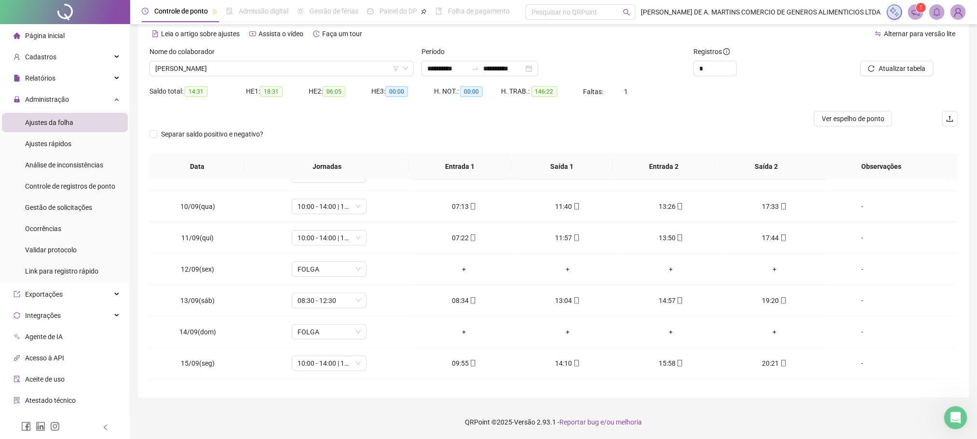
scroll to position [488, 0]
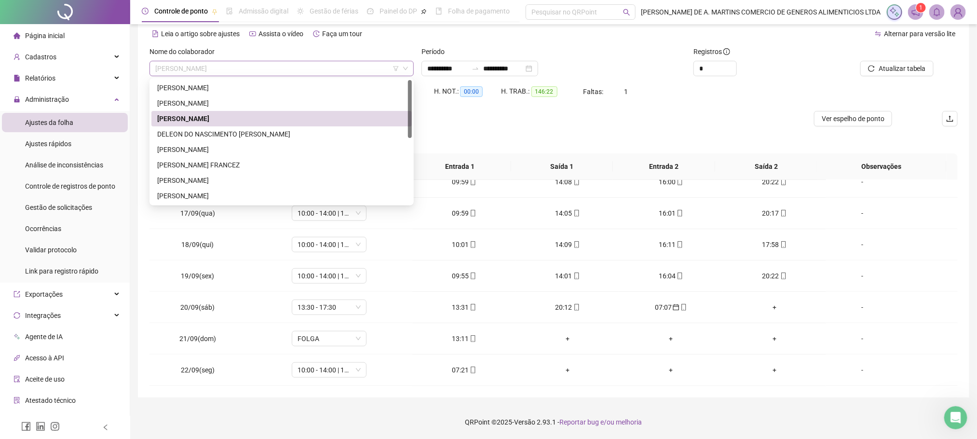
click at [326, 72] on span "[PERSON_NAME]" at bounding box center [281, 68] width 253 height 14
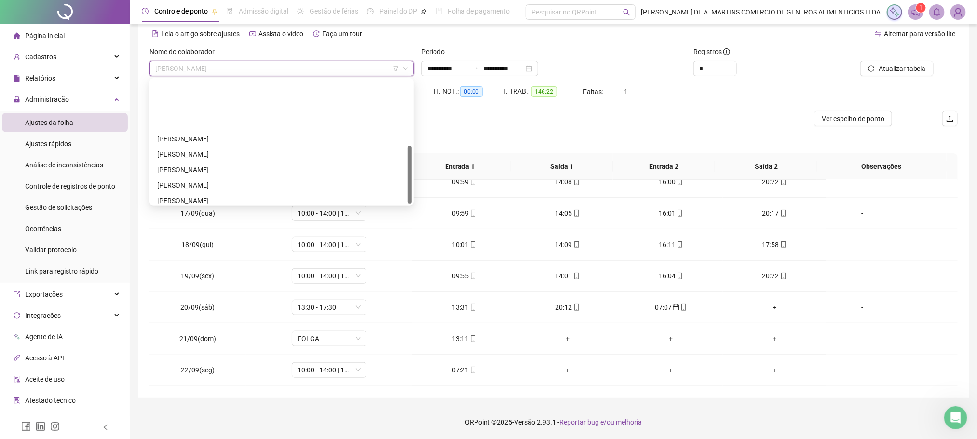
scroll to position [139, 0]
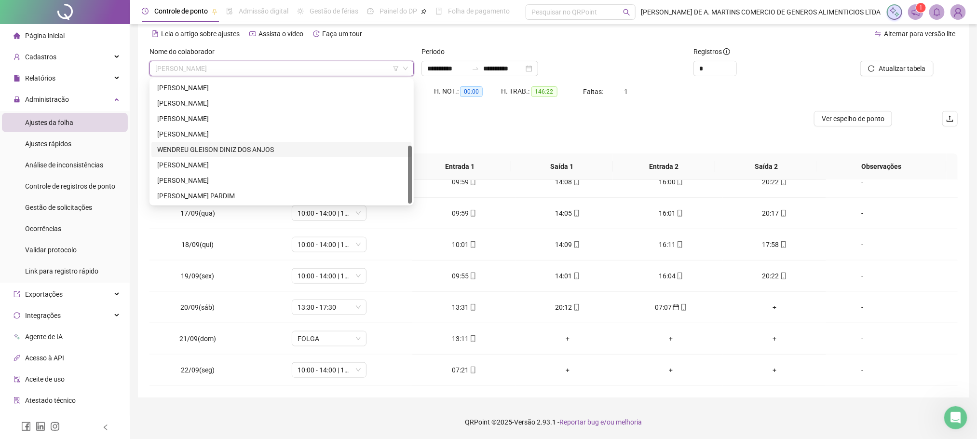
click at [224, 148] on div "WENDREU GLEISON DINIZ DOS ANJOS" at bounding box center [281, 149] width 249 height 11
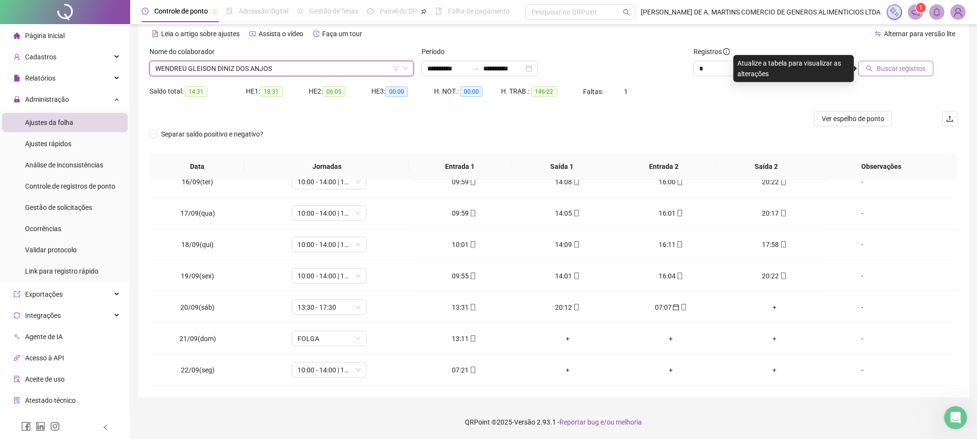
click at [908, 63] on span "Buscar registros" at bounding box center [901, 68] width 49 height 11
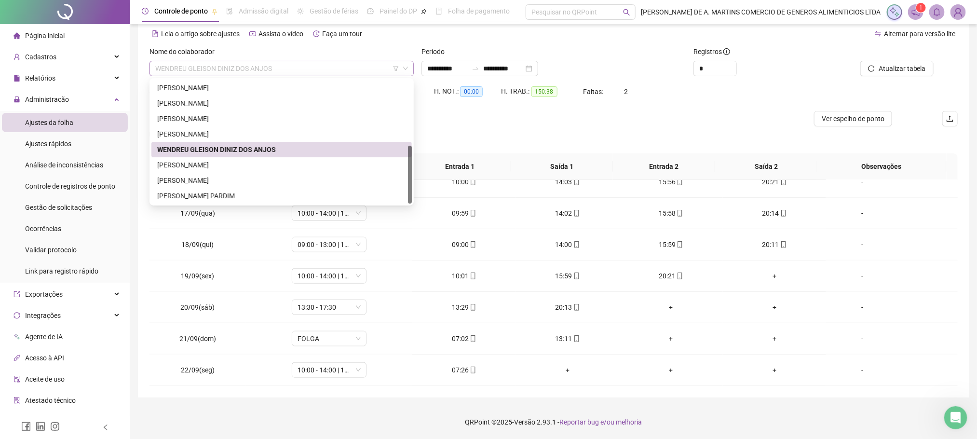
click at [296, 62] on span "WENDREU GLEISON DINIZ DOS ANJOS" at bounding box center [281, 68] width 253 height 14
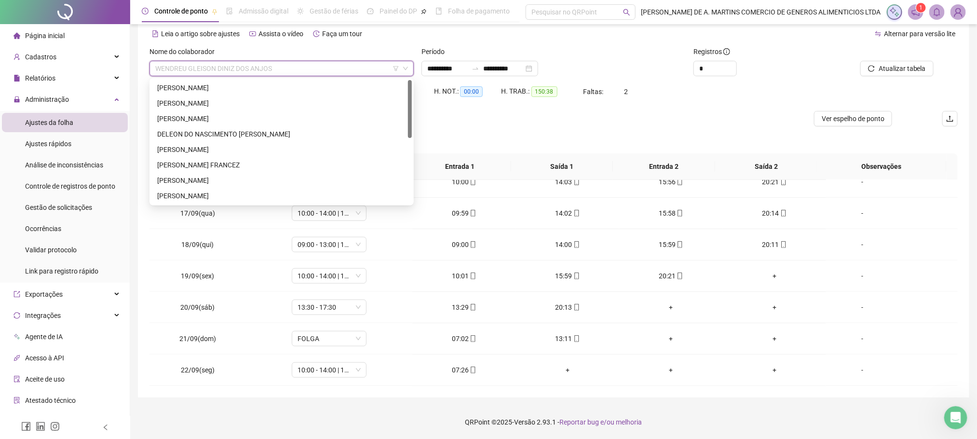
scroll to position [0, 0]
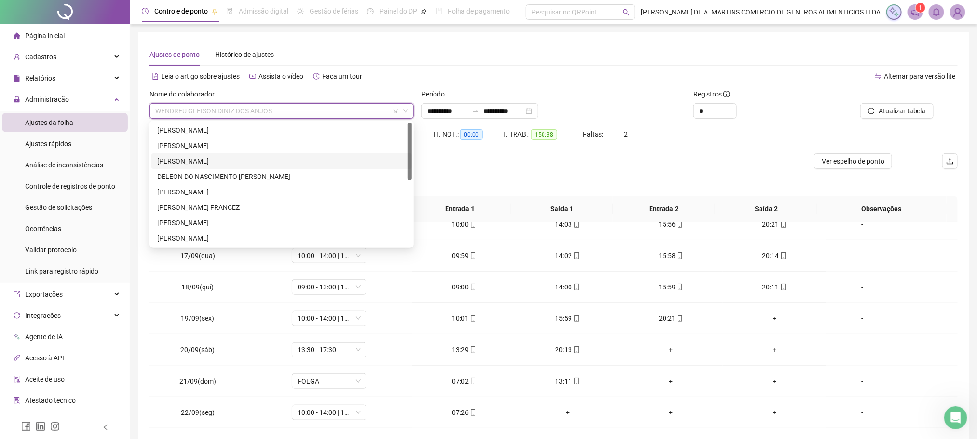
click at [207, 157] on div "[PERSON_NAME]" at bounding box center [281, 161] width 249 height 11
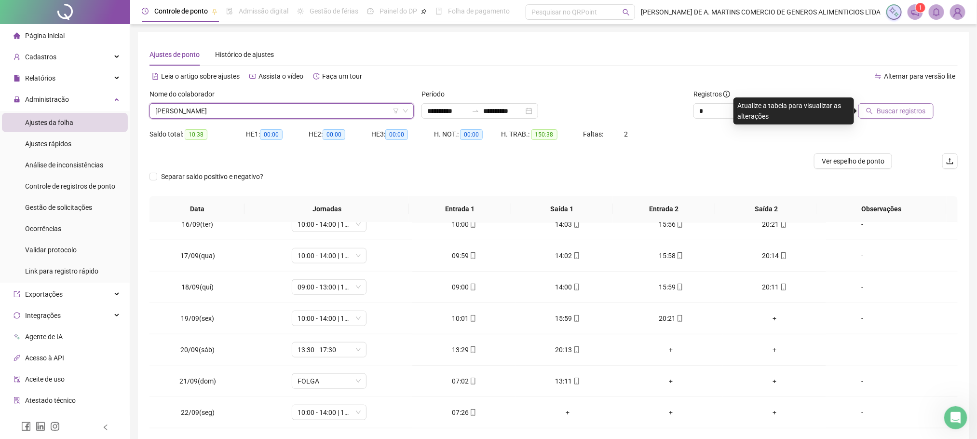
click at [901, 118] on button "Buscar registros" at bounding box center [895, 110] width 75 height 15
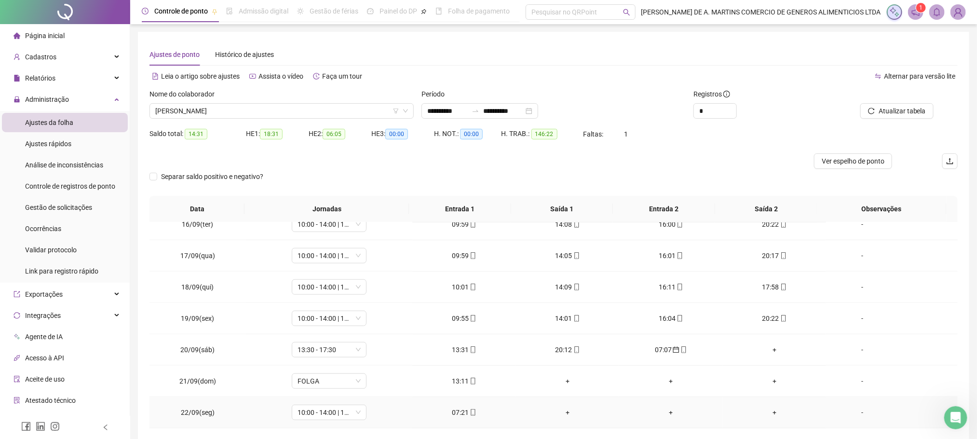
scroll to position [42, 0]
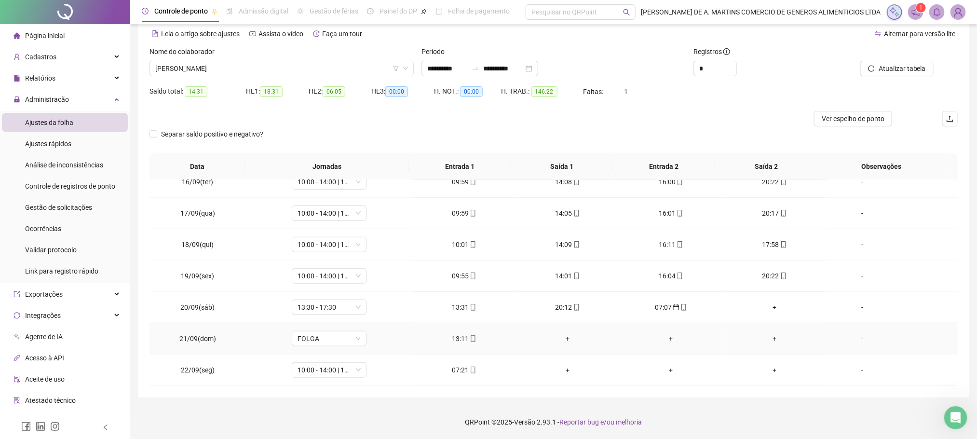
click at [556, 340] on div "+" at bounding box center [568, 338] width 88 height 11
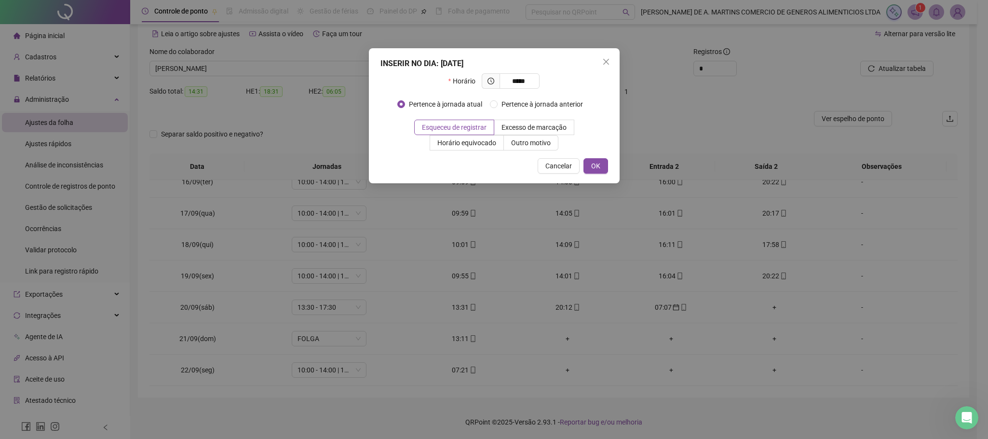
type input "*****"
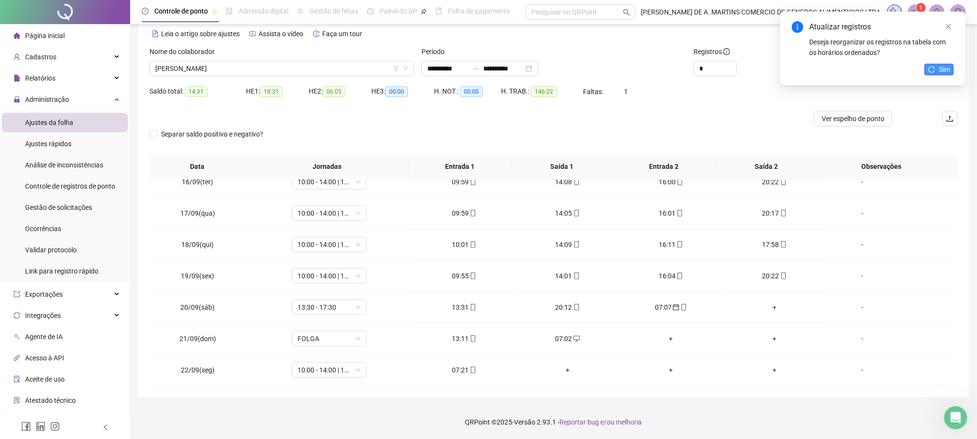
click at [935, 71] on icon "reload" at bounding box center [931, 69] width 7 height 7
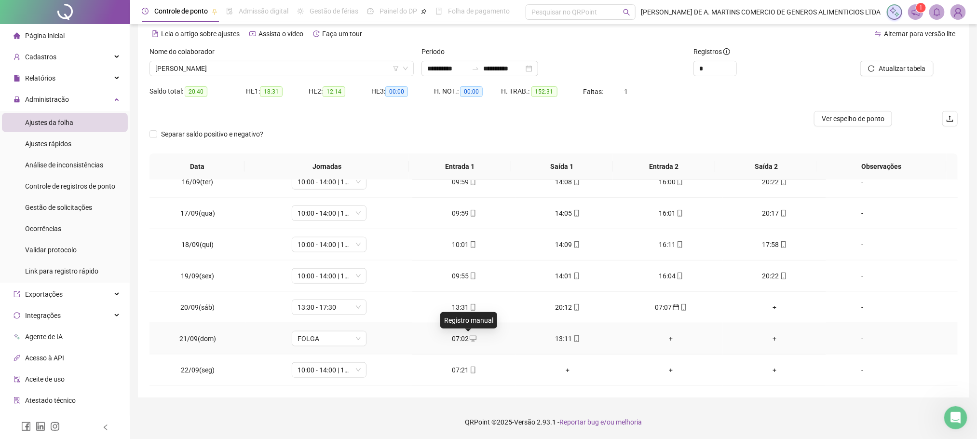
click at [458, 339] on div "07:02" at bounding box center [464, 338] width 88 height 11
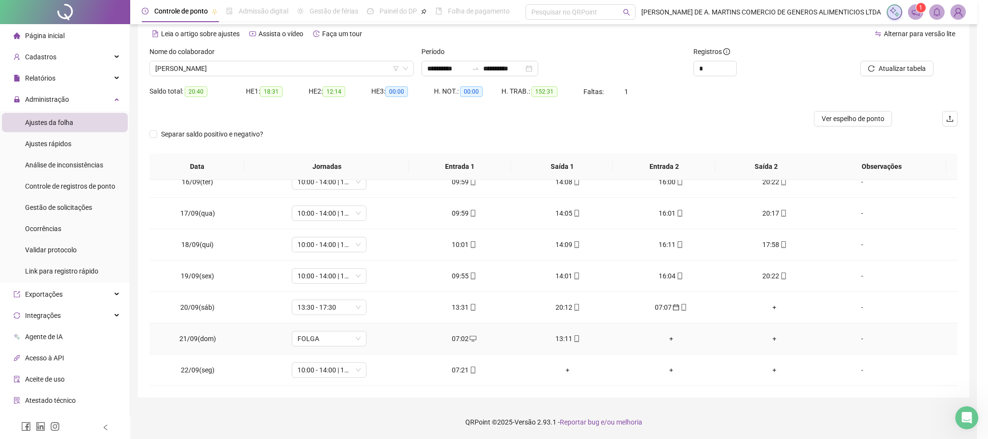
type input "**********"
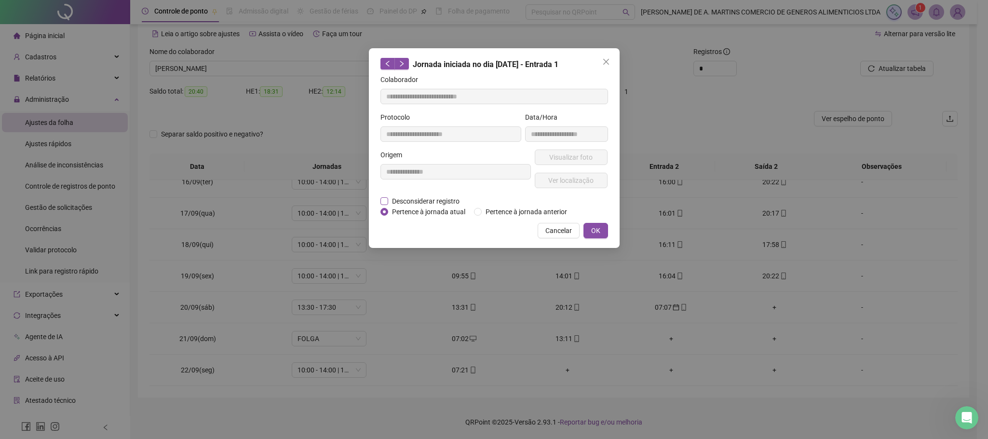
click at [407, 197] on span "Desconsiderar registro" at bounding box center [425, 201] width 75 height 11
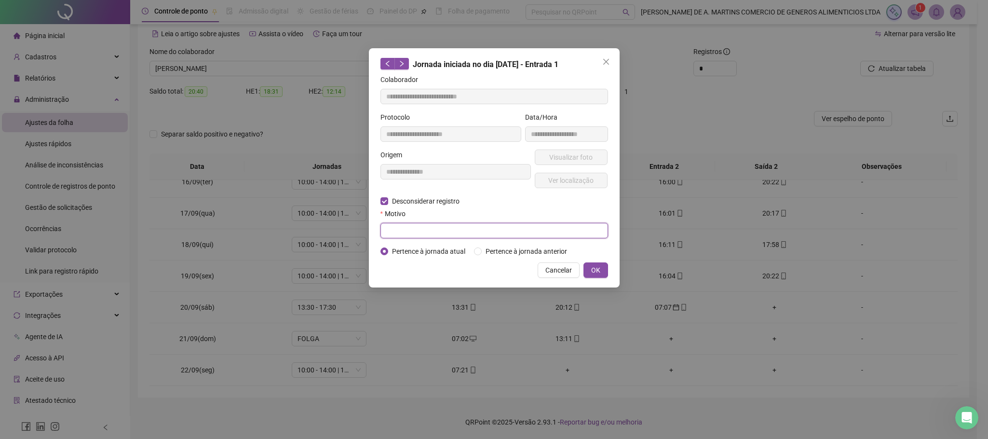
click at [458, 236] on input "text" at bounding box center [494, 230] width 228 height 15
type input "*"
click at [598, 265] on span "OK" at bounding box center [595, 270] width 9 height 11
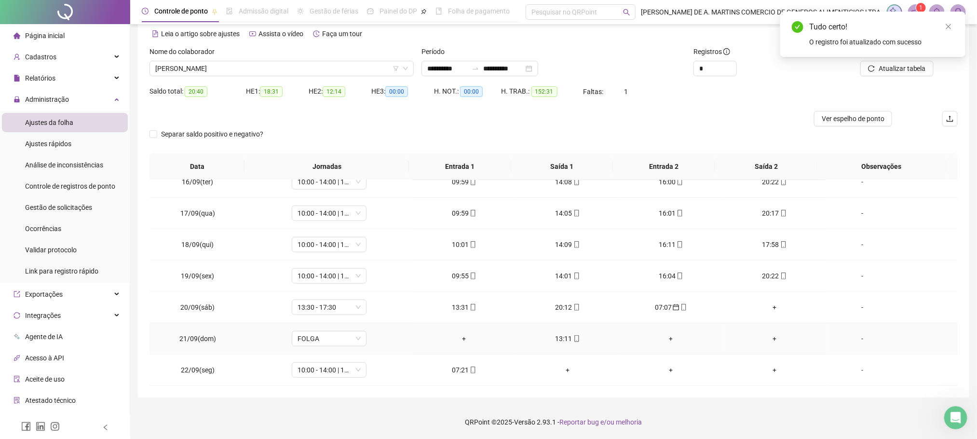
click at [462, 336] on div "+" at bounding box center [464, 338] width 88 height 11
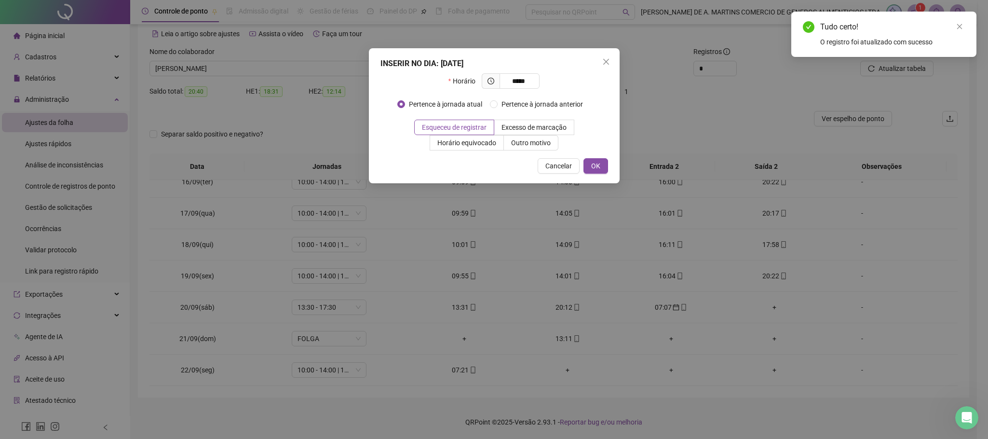
type input "*****"
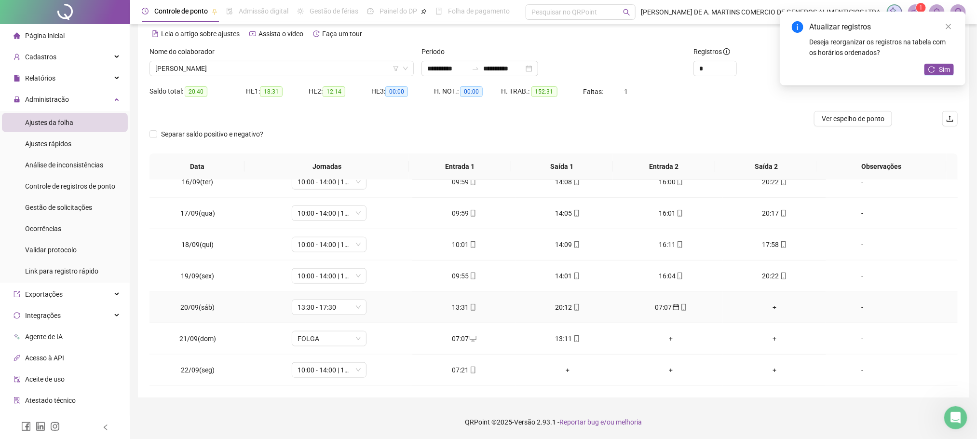
click at [681, 305] on icon "mobile" at bounding box center [683, 307] width 4 height 7
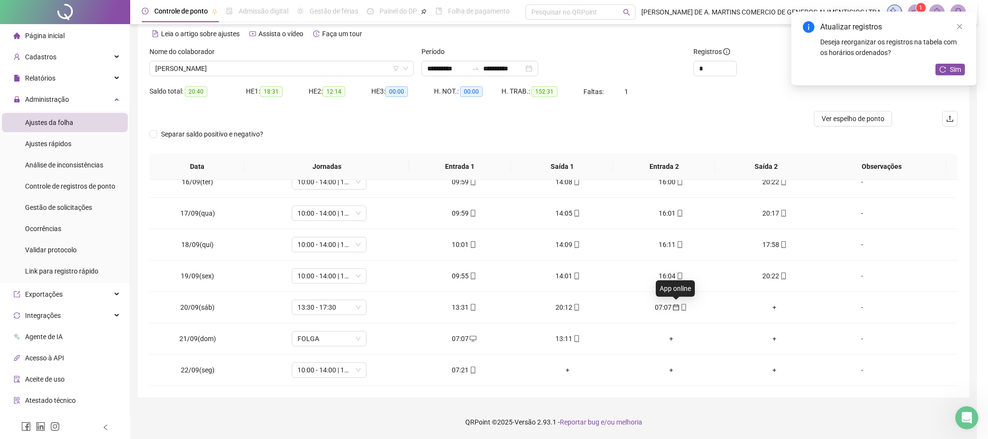
type input "**********"
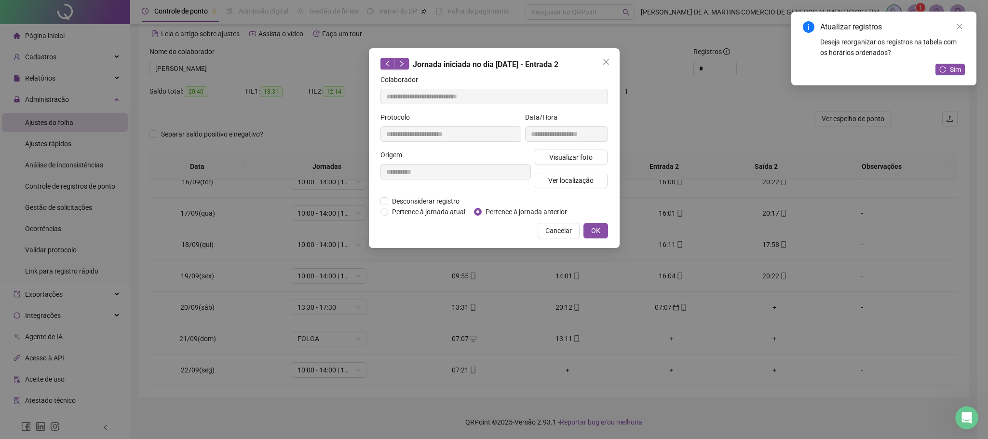
click at [430, 196] on div "**********" at bounding box center [456, 172] width 154 height 46
click at [430, 200] on span "Desconsiderar registro" at bounding box center [425, 201] width 75 height 11
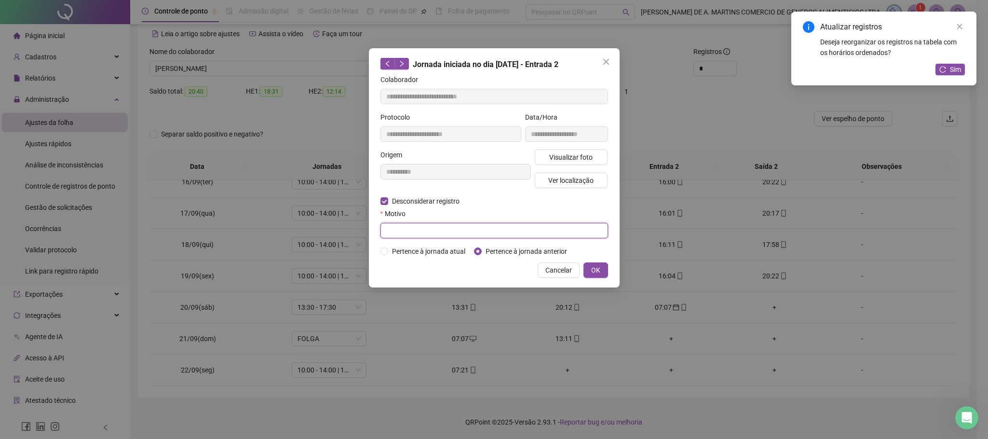
click at [522, 235] on input "text" at bounding box center [494, 230] width 228 height 15
type input "*"
click at [599, 271] on span "OK" at bounding box center [595, 270] width 9 height 11
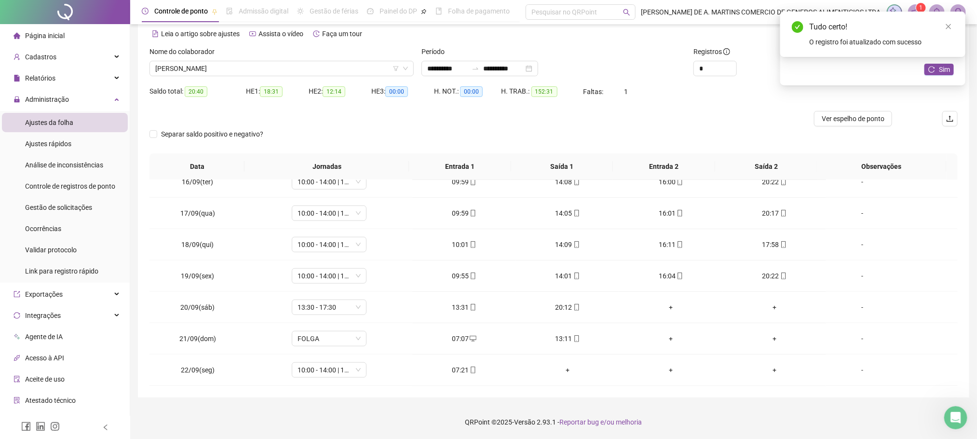
drag, startPoint x: 910, startPoint y: 71, endPoint x: 916, endPoint y: 71, distance: 5.8
click at [913, 71] on div "Atualizar registros Deseja reorganizar os registros na tabela com os horários o…" at bounding box center [872, 49] width 185 height 74
click at [924, 71] on button "Sim" at bounding box center [938, 70] width 29 height 12
click at [946, 28] on icon "close" at bounding box center [948, 26] width 7 height 7
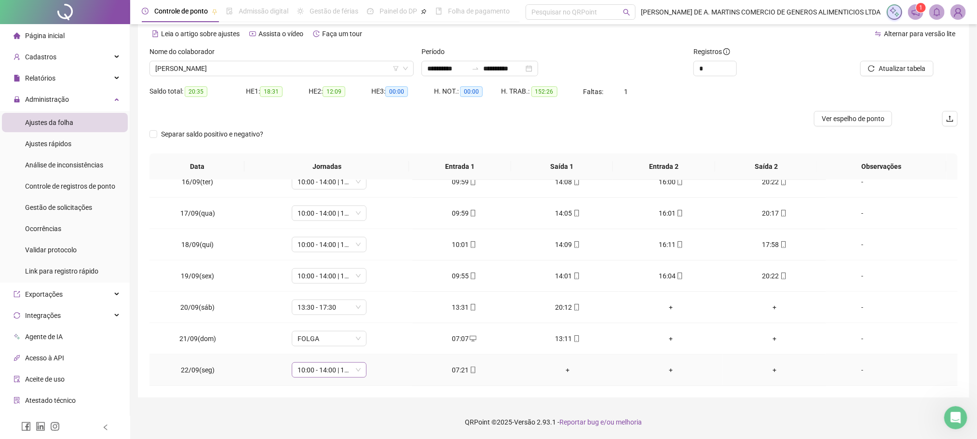
click at [327, 374] on span "10:00 - 14:00 | 16:00 - 20:00" at bounding box center [329, 370] width 63 height 14
click at [346, 313] on div "07:30 - 11:30 | 13:30 - 17:30" at bounding box center [344, 311] width 82 height 11
click at [378, 340] on button "Sim" at bounding box center [372, 346] width 19 height 12
click at [909, 76] on div "Atualizar tabela" at bounding box center [894, 65] width 136 height 38
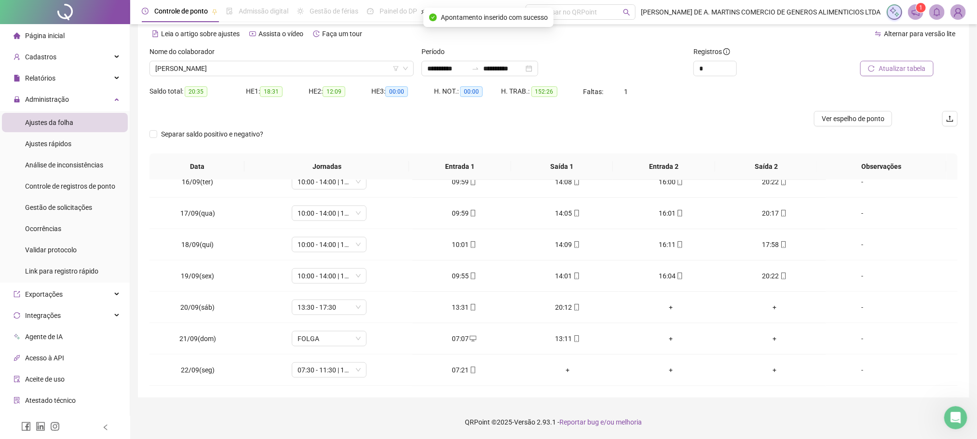
click at [909, 71] on span "Atualizar tabela" at bounding box center [902, 68] width 47 height 11
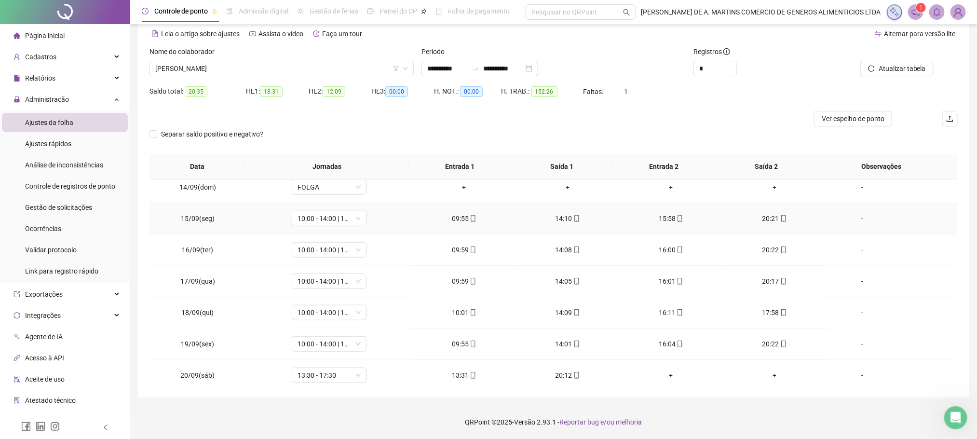
scroll to position [488, 0]
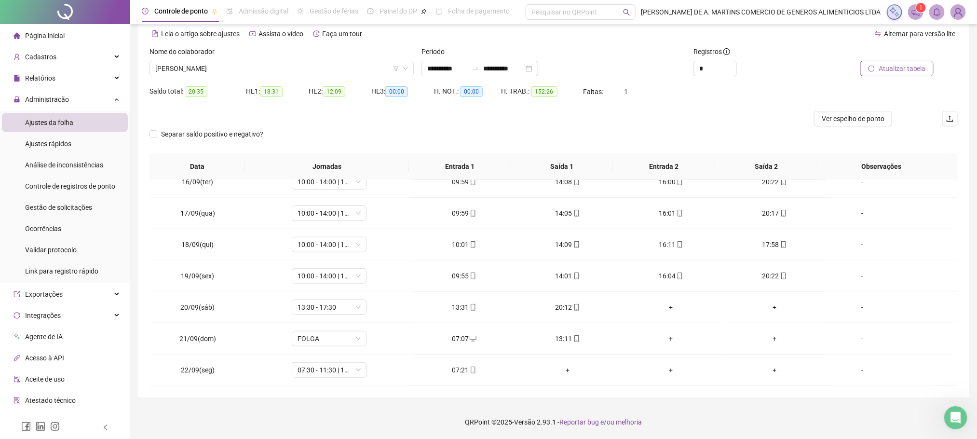
click at [910, 67] on span "Atualizar tabela" at bounding box center [902, 68] width 47 height 11
click at [272, 64] on span "[PERSON_NAME]" at bounding box center [281, 68] width 253 height 14
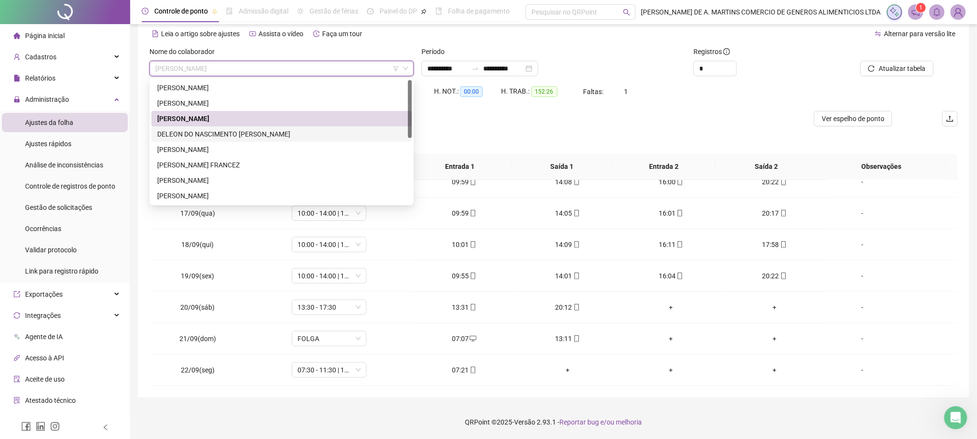
click at [229, 131] on div "DELEON DO NASCIMENTO [PERSON_NAME]" at bounding box center [281, 134] width 249 height 11
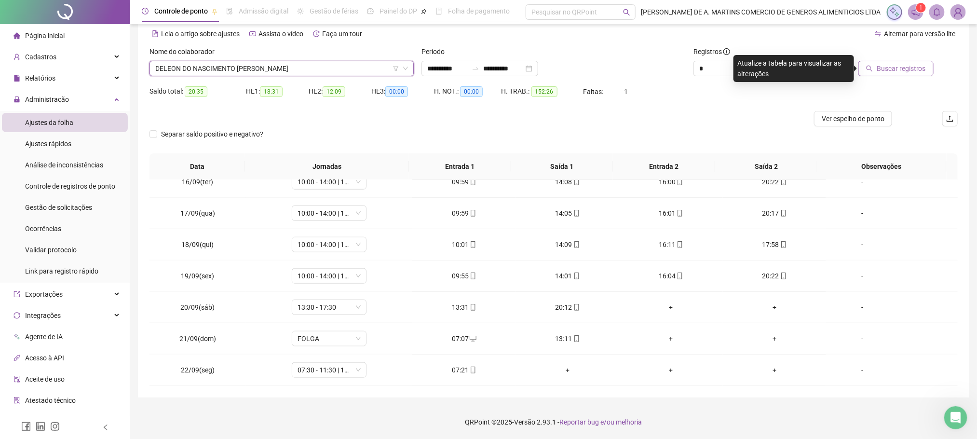
click at [902, 67] on span "Buscar registros" at bounding box center [901, 68] width 49 height 11
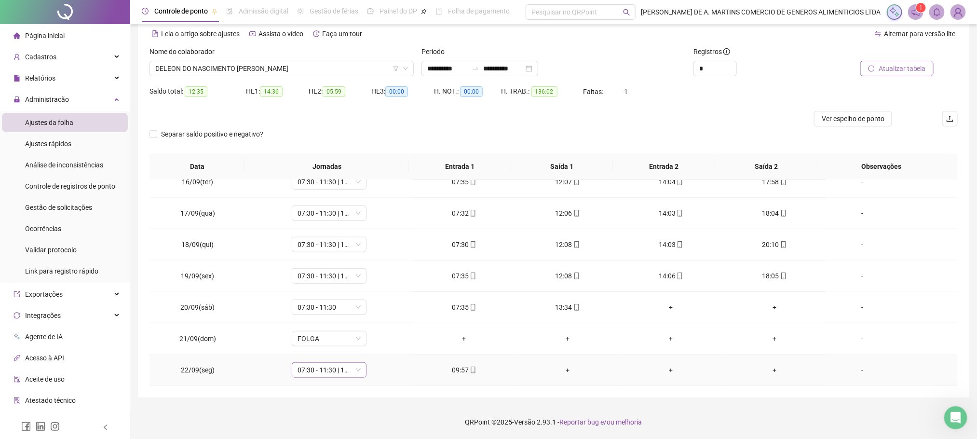
click at [338, 369] on span "07:30 - 11:30 | 13:30 - 17:30" at bounding box center [329, 370] width 63 height 14
click at [349, 312] on div "10:00 - 14:00 | 16:00 - 20:00" at bounding box center [344, 306] width 82 height 11
click at [371, 349] on span "Sim" at bounding box center [372, 345] width 11 height 11
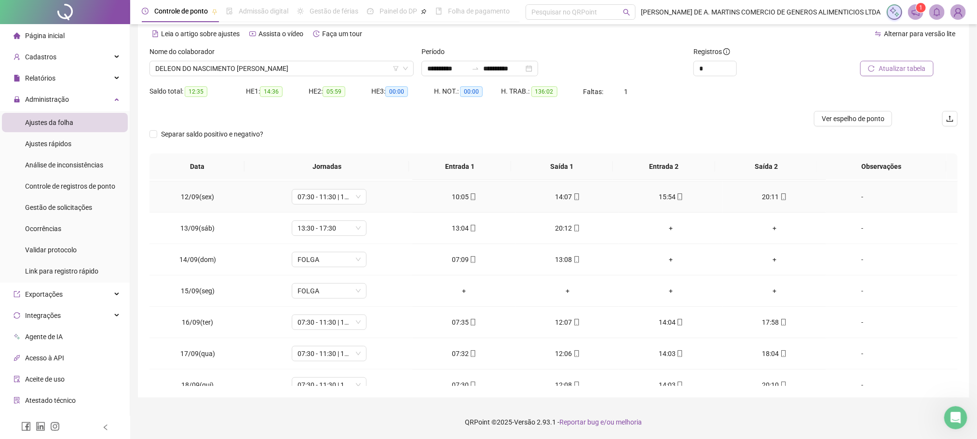
scroll to position [271, 0]
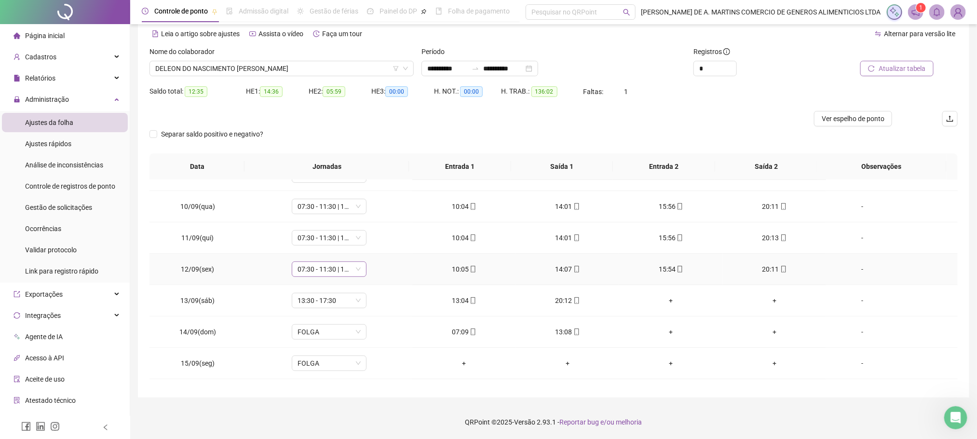
click at [331, 272] on span "07:30 - 11:30 | 13:30 - 17:30" at bounding box center [329, 269] width 63 height 14
click at [336, 287] on div "10:00 - 14:00 | 16:00 - 20:00" at bounding box center [344, 282] width 82 height 11
click at [373, 244] on span "Sim" at bounding box center [372, 246] width 11 height 11
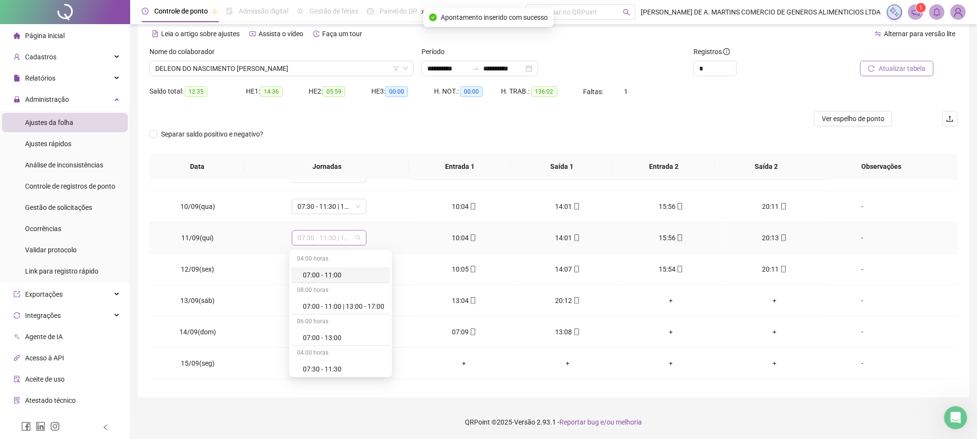
click at [320, 242] on span "07:30 - 11:30 | 13:30 - 17:30" at bounding box center [329, 238] width 63 height 14
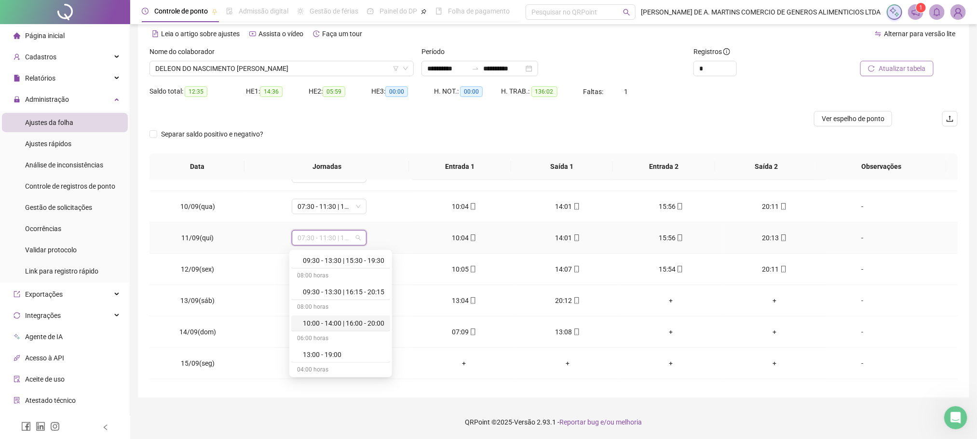
click at [336, 327] on div "10:00 - 14:00 | 16:00 - 20:00" at bounding box center [344, 323] width 82 height 11
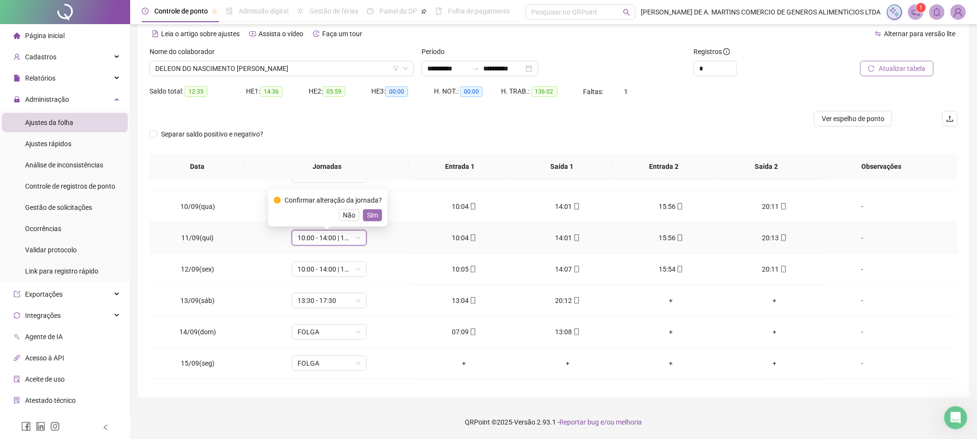
click at [370, 209] on button "Sim" at bounding box center [372, 215] width 19 height 12
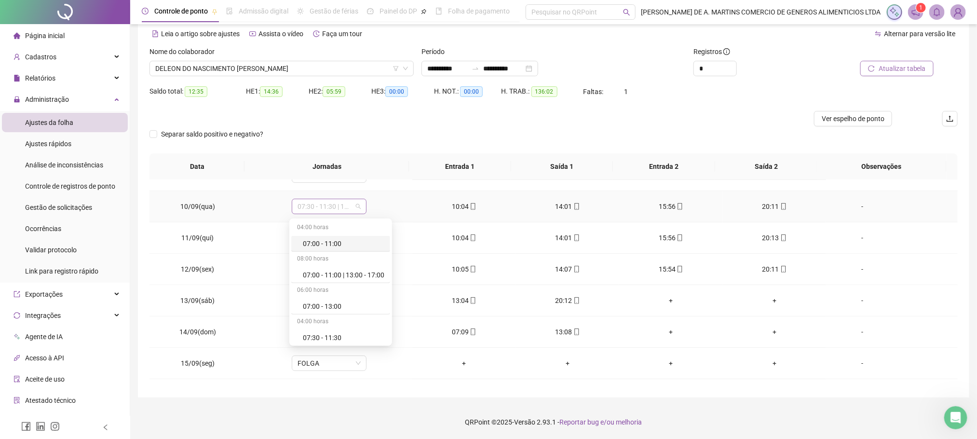
click at [317, 207] on span "07:30 - 11:30 | 13:30 - 17:30" at bounding box center [329, 206] width 63 height 14
click at [357, 296] on div "10:00 - 14:00 | 16:00 - 20:00" at bounding box center [344, 291] width 82 height 11
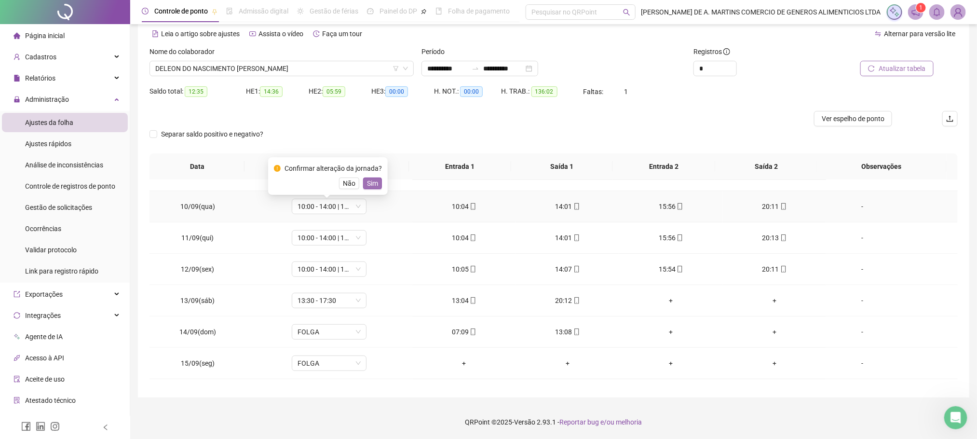
click at [372, 180] on span "Sim" at bounding box center [372, 183] width 11 height 11
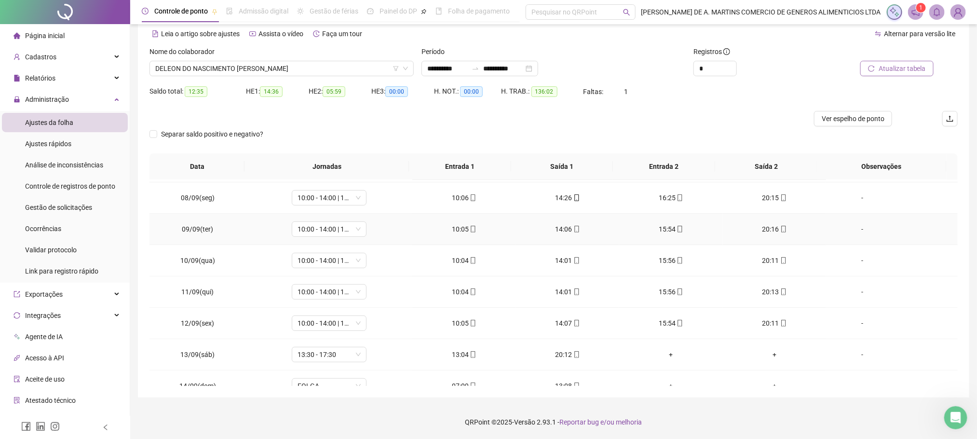
scroll to position [488, 0]
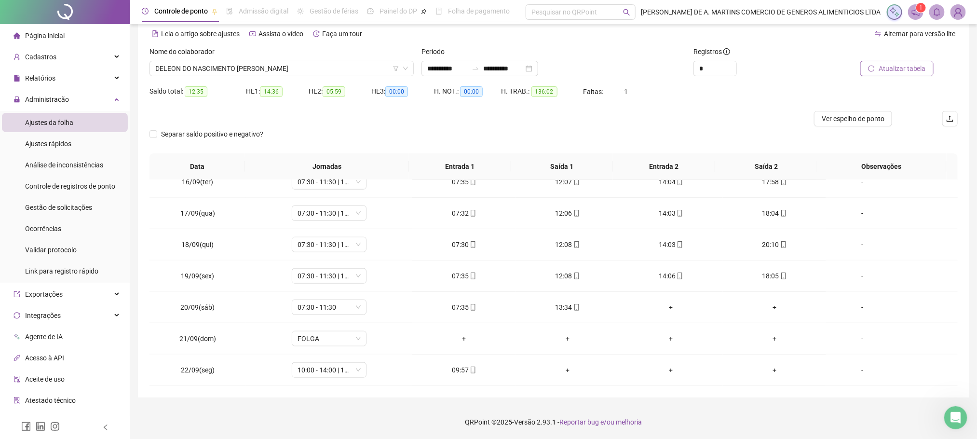
click at [903, 71] on span "Atualizar tabela" at bounding box center [902, 68] width 47 height 11
click at [263, 68] on span "DELEON DO NASCIMENTO [PERSON_NAME]" at bounding box center [281, 68] width 253 height 14
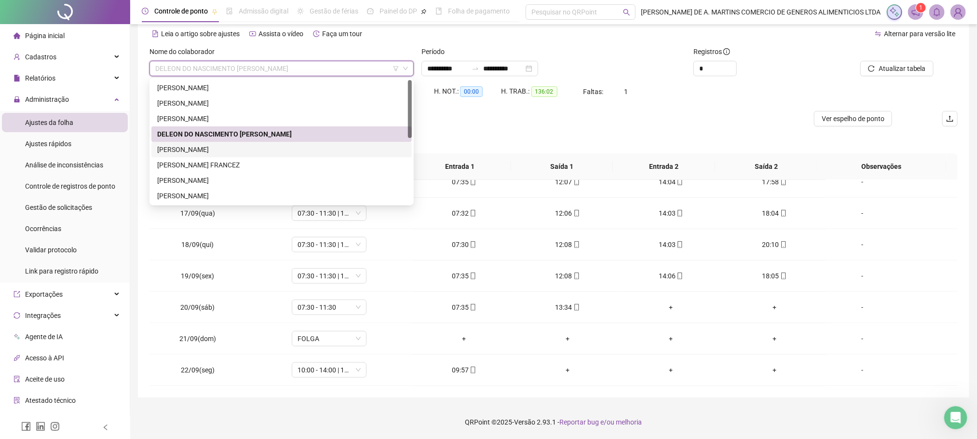
click at [181, 150] on div "[PERSON_NAME]" at bounding box center [281, 149] width 249 height 11
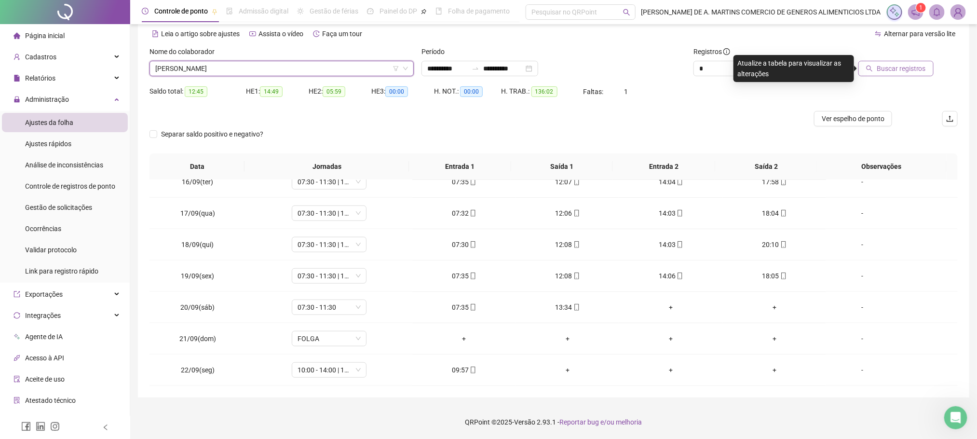
click at [895, 69] on span "Buscar registros" at bounding box center [901, 68] width 49 height 11
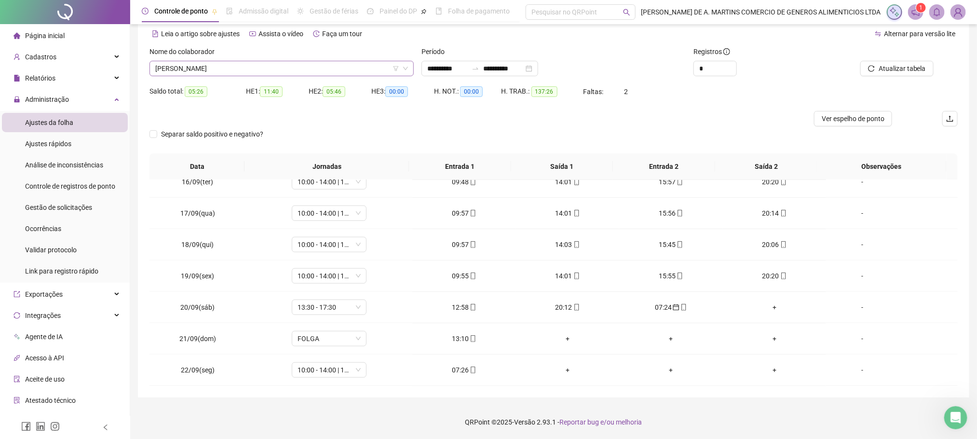
click at [255, 70] on span "[PERSON_NAME]" at bounding box center [281, 68] width 253 height 14
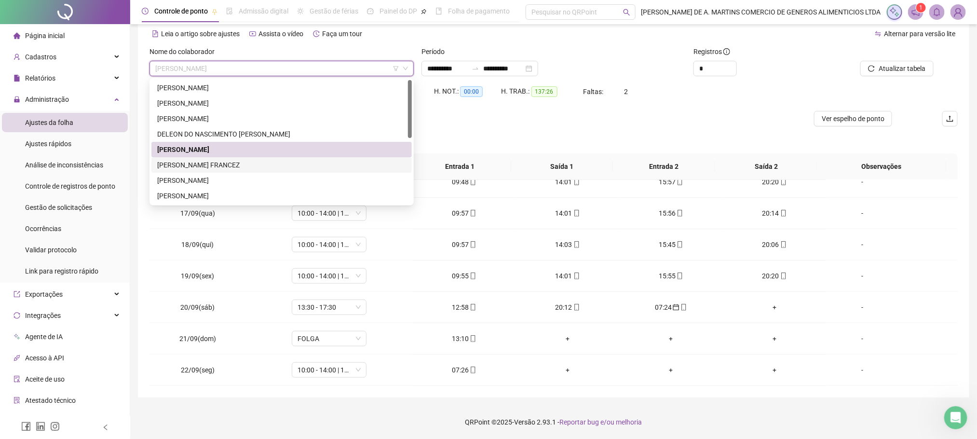
click at [197, 165] on div "[PERSON_NAME] FRANCEZ" at bounding box center [281, 165] width 249 height 11
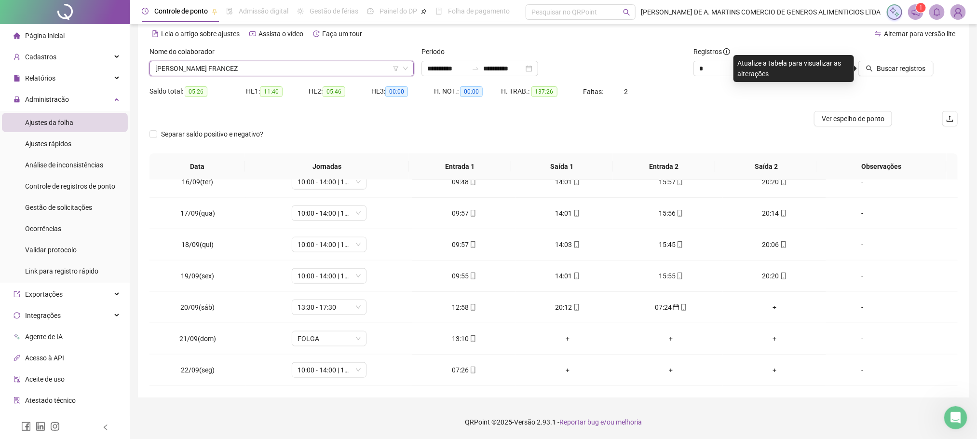
click at [372, 68] on span "[PERSON_NAME] FRANCEZ" at bounding box center [281, 68] width 253 height 14
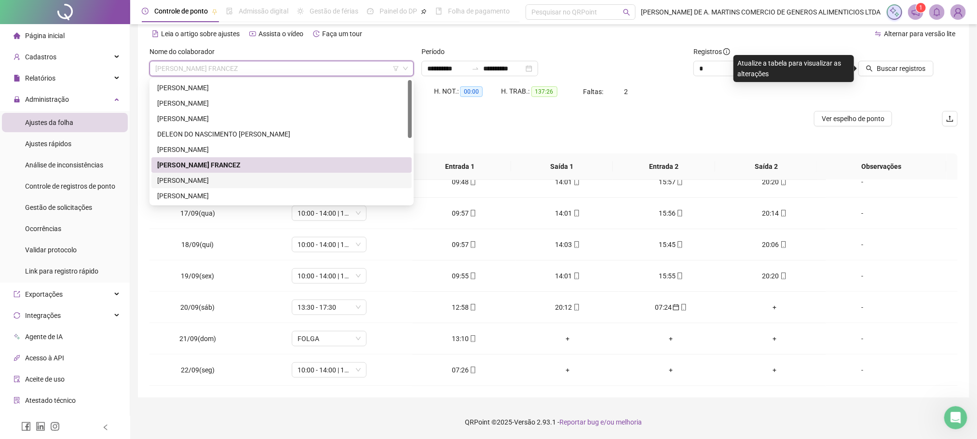
click at [199, 176] on div "[PERSON_NAME]" at bounding box center [281, 180] width 249 height 11
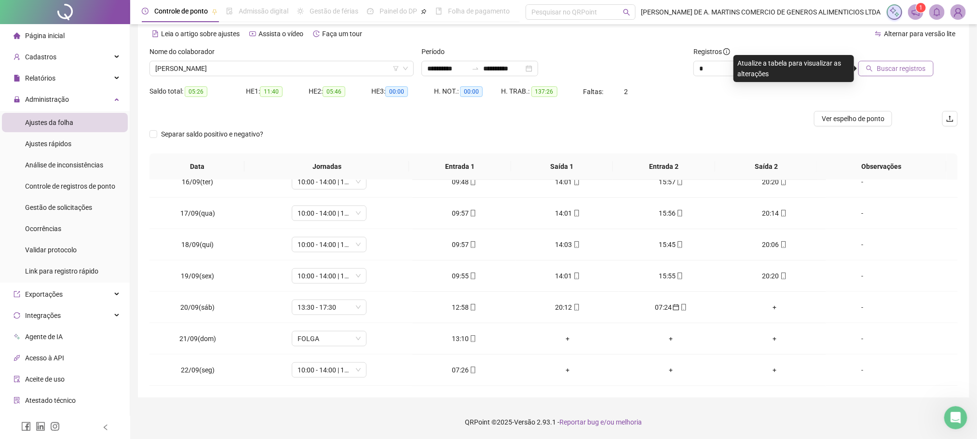
click at [907, 65] on span "Buscar registros" at bounding box center [901, 68] width 49 height 11
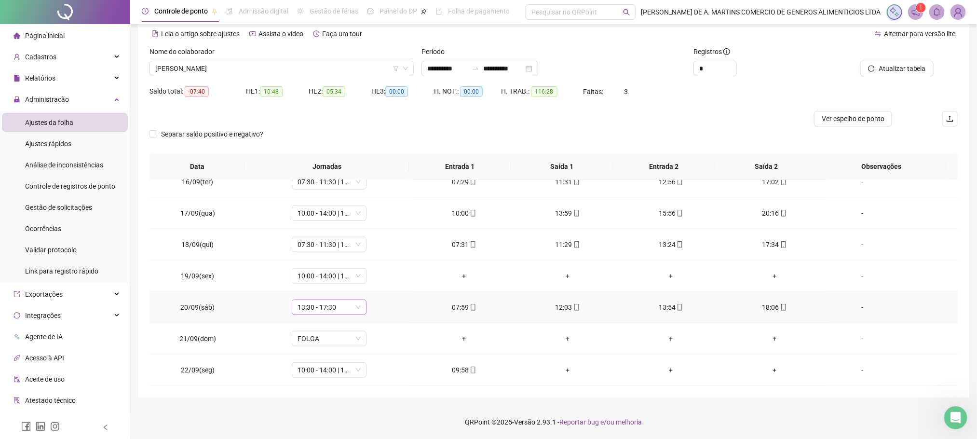
click at [329, 308] on span "13:30 - 17:30" at bounding box center [329, 307] width 63 height 14
click at [333, 201] on div "08:00 - 12:00" at bounding box center [344, 197] width 82 height 11
click at [373, 283] on span "Sim" at bounding box center [372, 282] width 11 height 11
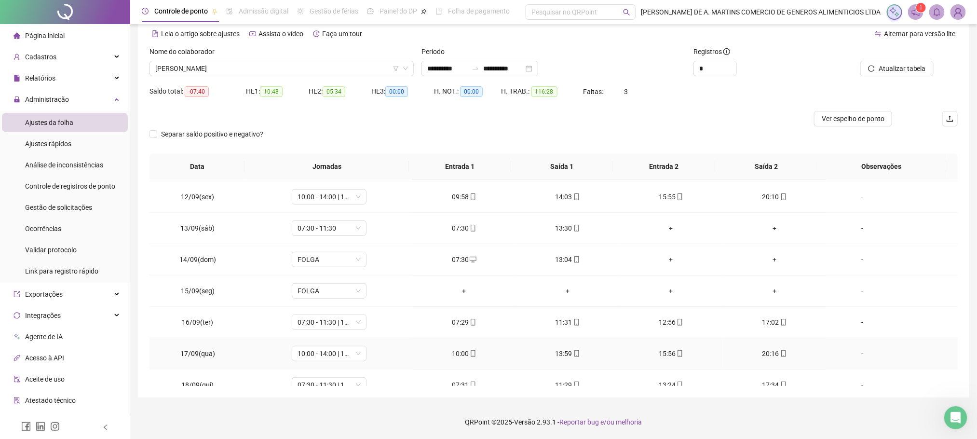
scroll to position [416, 0]
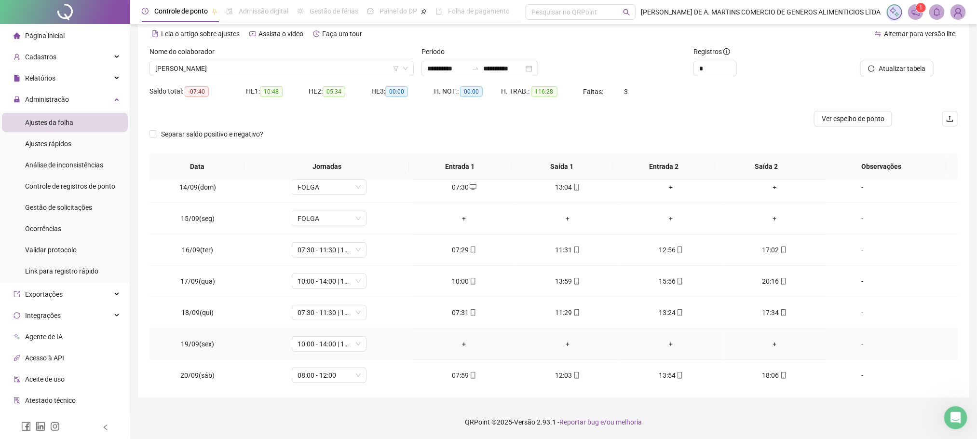
click at [853, 349] on div "-" at bounding box center [862, 344] width 57 height 11
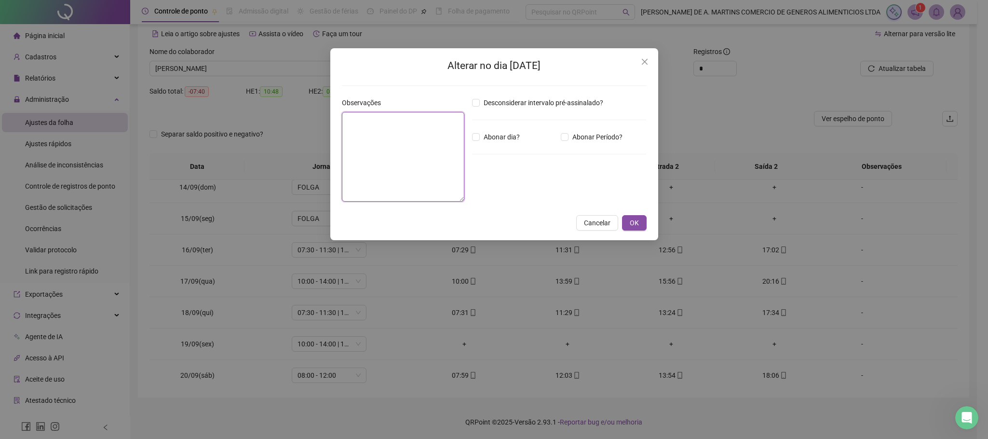
click at [373, 168] on textarea at bounding box center [403, 157] width 122 height 90
type textarea "*****"
click at [630, 212] on div "Alterar no dia [DATE] Observações ***** Desconsiderar intervalo pré-assinalado?…" at bounding box center [494, 144] width 328 height 192
click at [636, 218] on span "OK" at bounding box center [634, 223] width 9 height 11
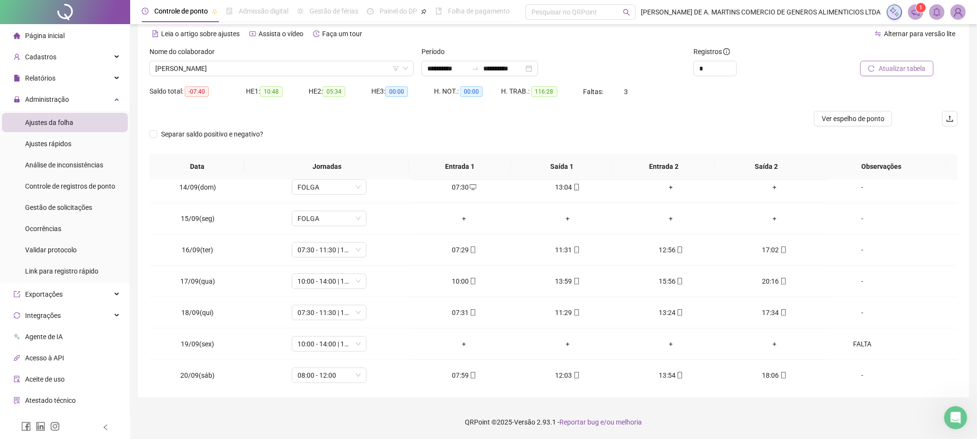
click at [897, 71] on span "Atualizar tabela" at bounding box center [902, 68] width 47 height 11
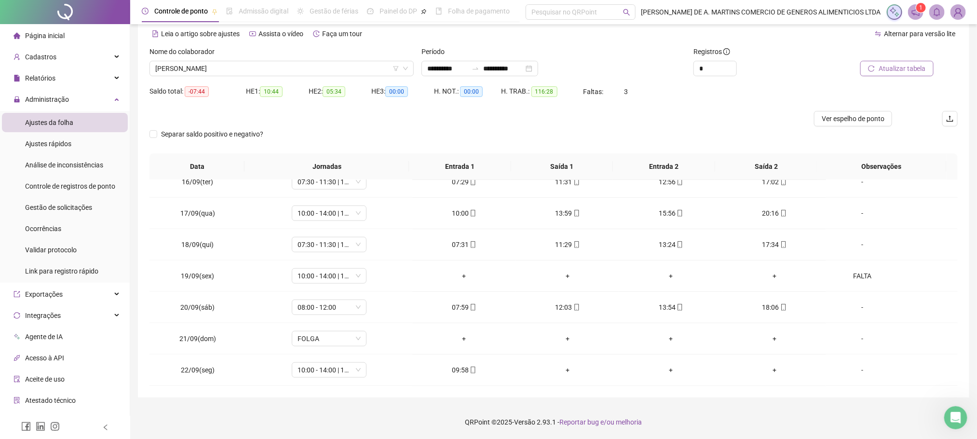
click at [896, 70] on span "Atualizar tabela" at bounding box center [902, 68] width 47 height 11
click at [242, 68] on span "[PERSON_NAME]" at bounding box center [281, 68] width 253 height 14
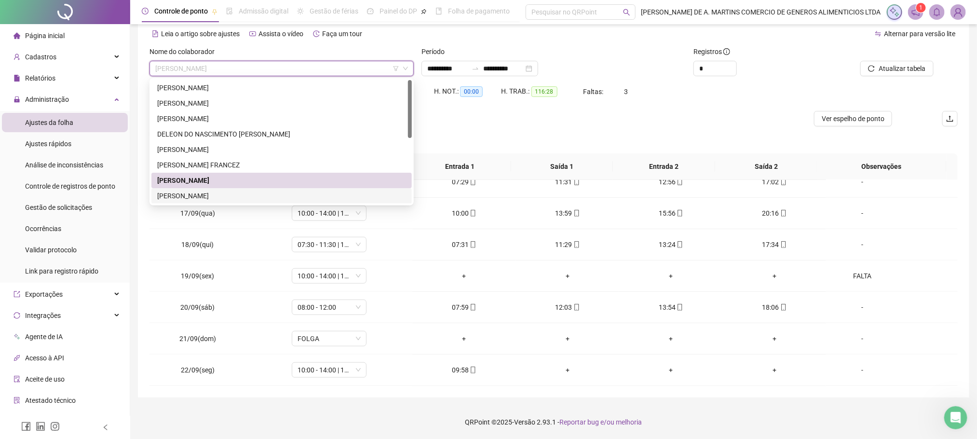
click at [200, 194] on div "[PERSON_NAME]" at bounding box center [281, 195] width 249 height 11
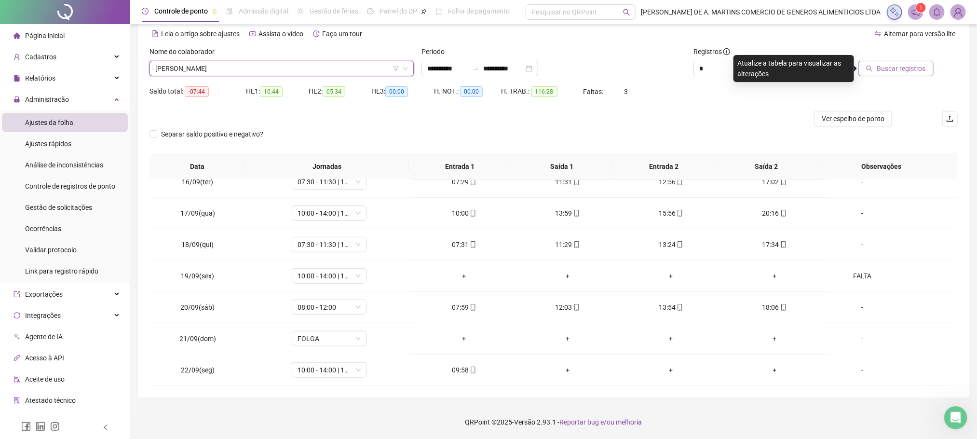
click at [900, 63] on span "Buscar registros" at bounding box center [901, 68] width 49 height 11
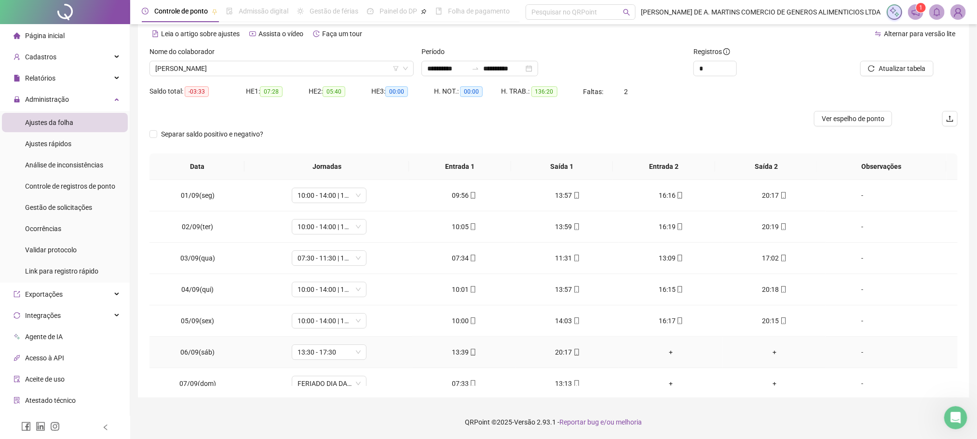
scroll to position [145, 0]
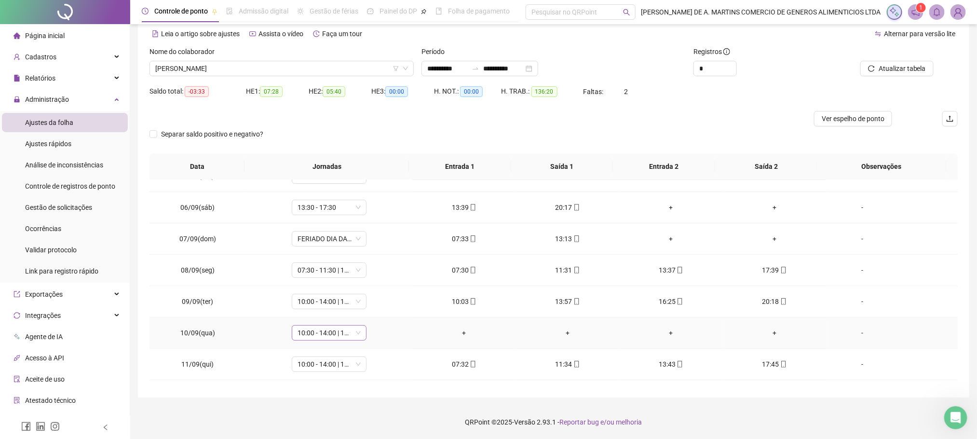
click at [345, 335] on span "10:00 - 14:00 | 16:00 - 20:00" at bounding box center [329, 333] width 63 height 14
click at [321, 253] on div "Folga" at bounding box center [344, 252] width 82 height 11
click at [372, 307] on span "Sim" at bounding box center [372, 310] width 11 height 11
click at [897, 66] on span "Atualizar tabela" at bounding box center [902, 68] width 47 height 11
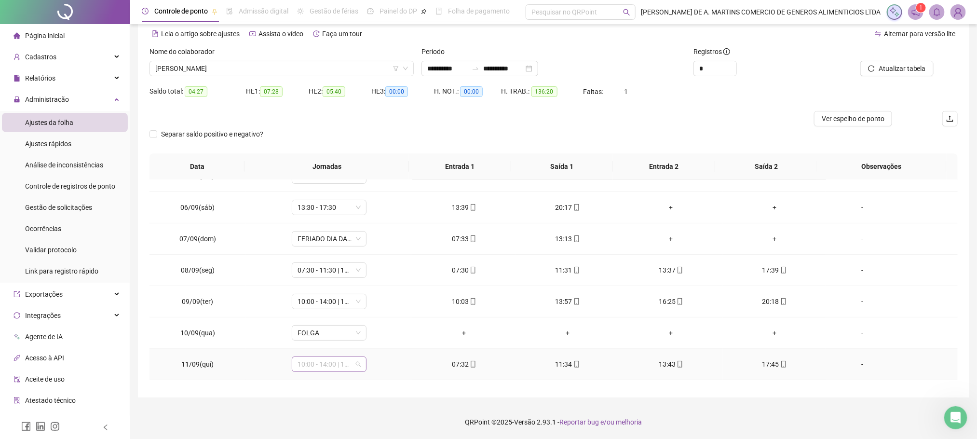
click at [330, 367] on span "10:00 - 14:00 | 16:00 - 20:00" at bounding box center [329, 364] width 63 height 14
click at [356, 307] on div "07:30 - 11:30 | 13:30 - 17:30" at bounding box center [344, 307] width 82 height 11
click at [370, 337] on span "Sim" at bounding box center [372, 341] width 11 height 11
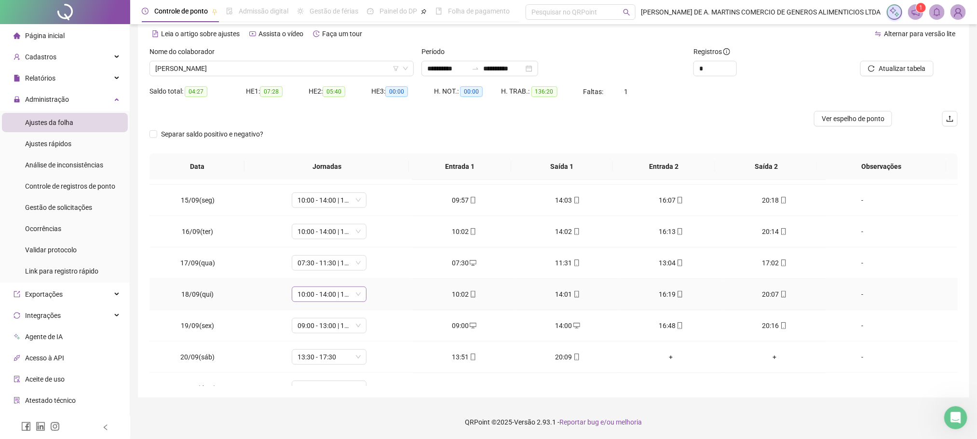
scroll to position [488, 0]
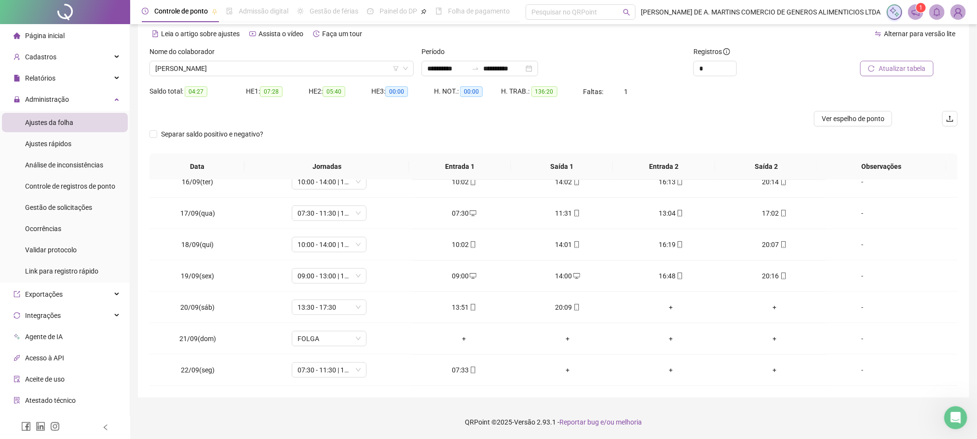
click at [898, 71] on span "Atualizar tabela" at bounding box center [902, 68] width 47 height 11
click at [246, 73] on span "[PERSON_NAME]" at bounding box center [281, 68] width 253 height 14
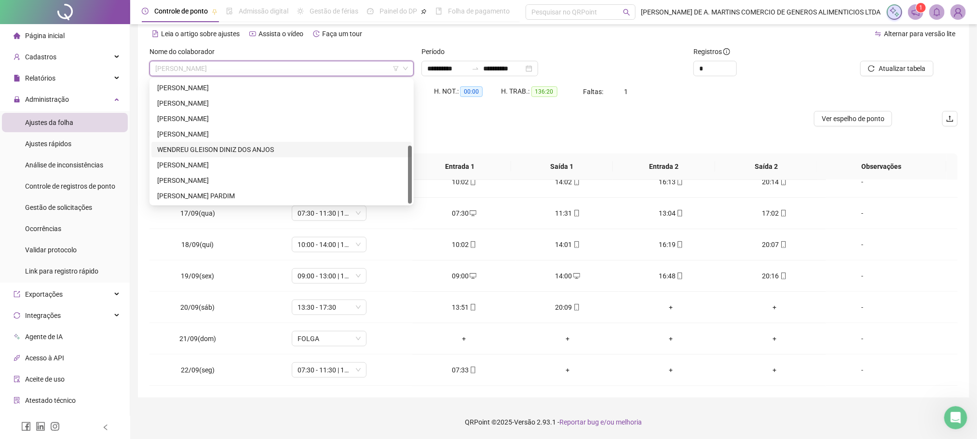
scroll to position [67, 0]
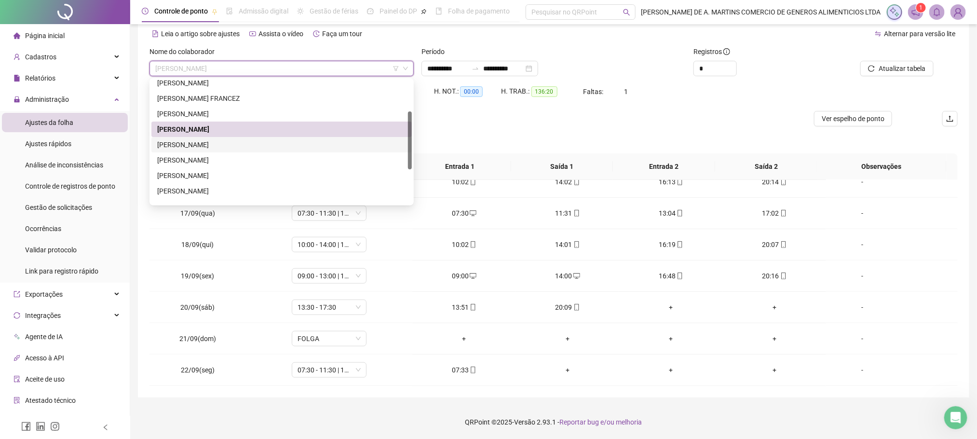
click at [203, 145] on div "[PERSON_NAME]" at bounding box center [281, 144] width 249 height 11
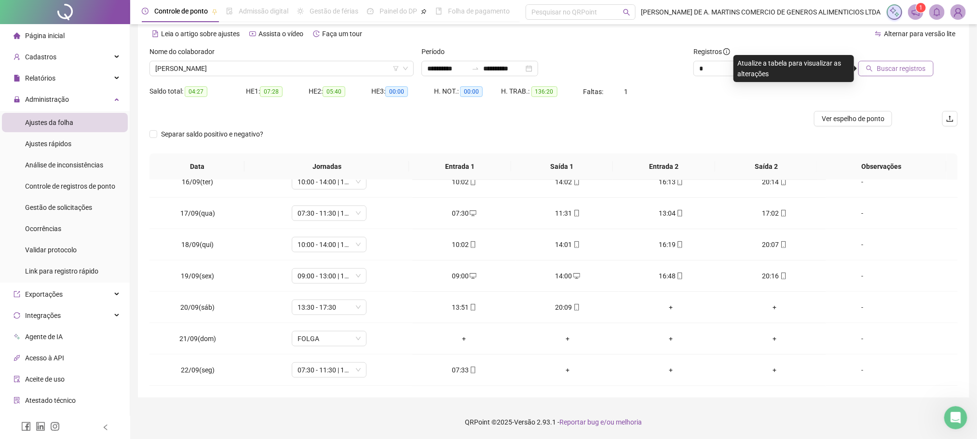
click at [882, 73] on span "Buscar registros" at bounding box center [901, 68] width 49 height 11
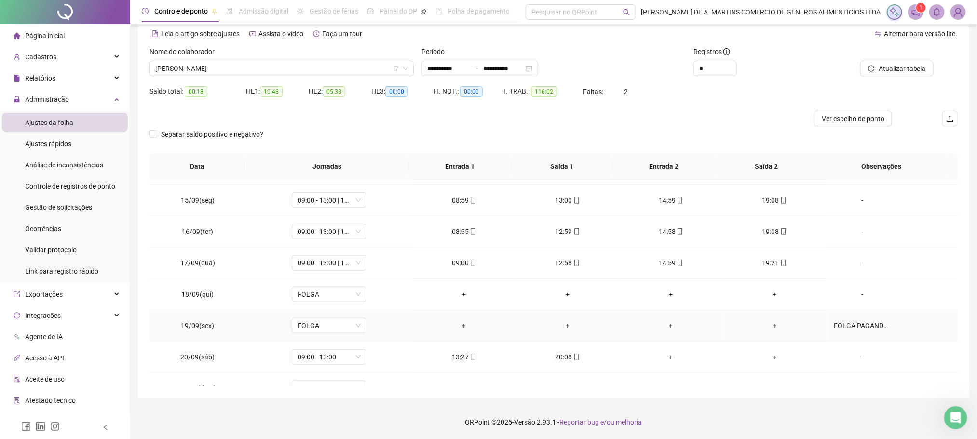
scroll to position [488, 0]
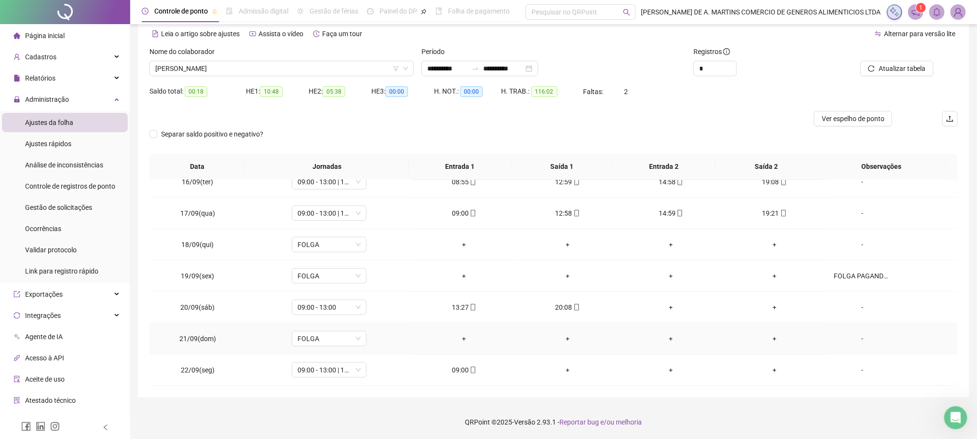
click at [458, 342] on div "+" at bounding box center [464, 338] width 88 height 11
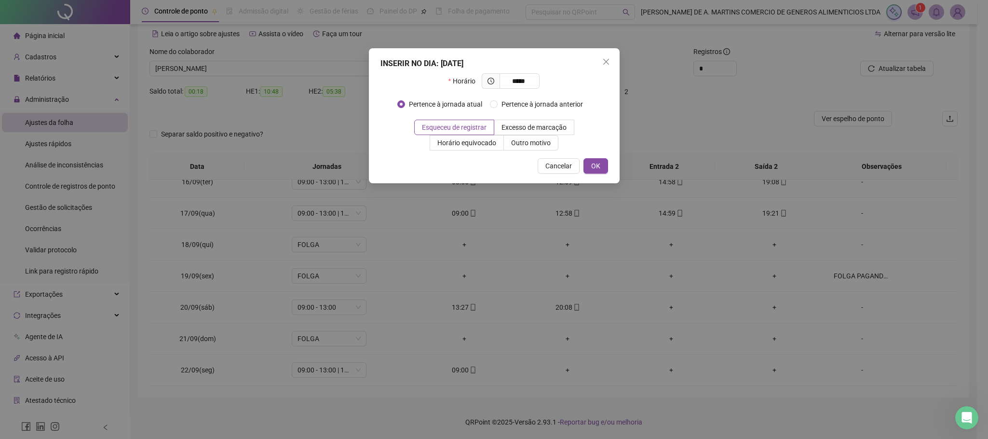
type input "*****"
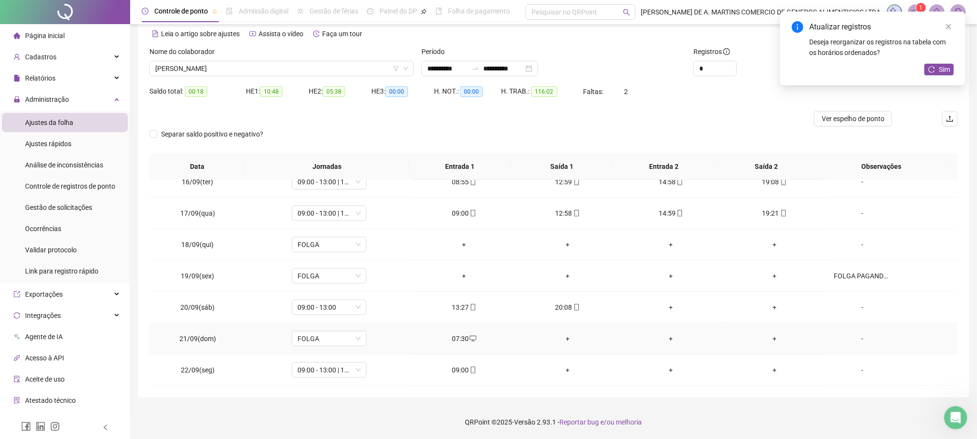
click at [560, 342] on div "+" at bounding box center [568, 338] width 88 height 11
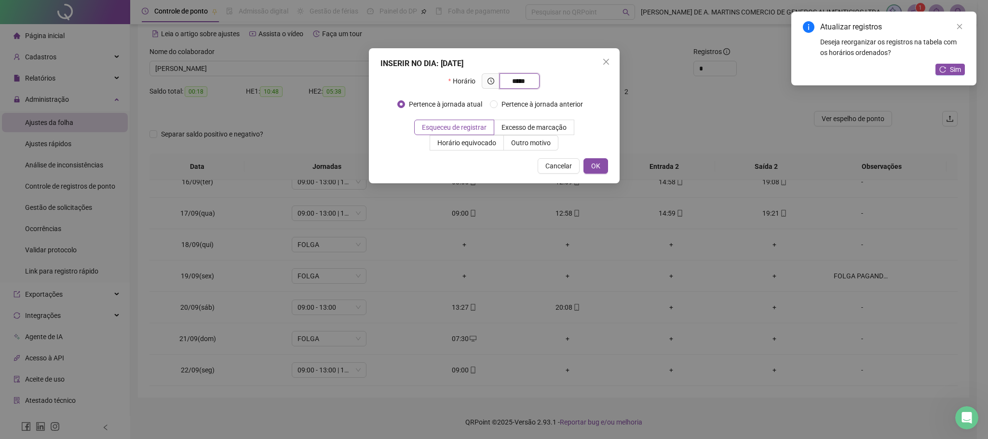
type input "*****"
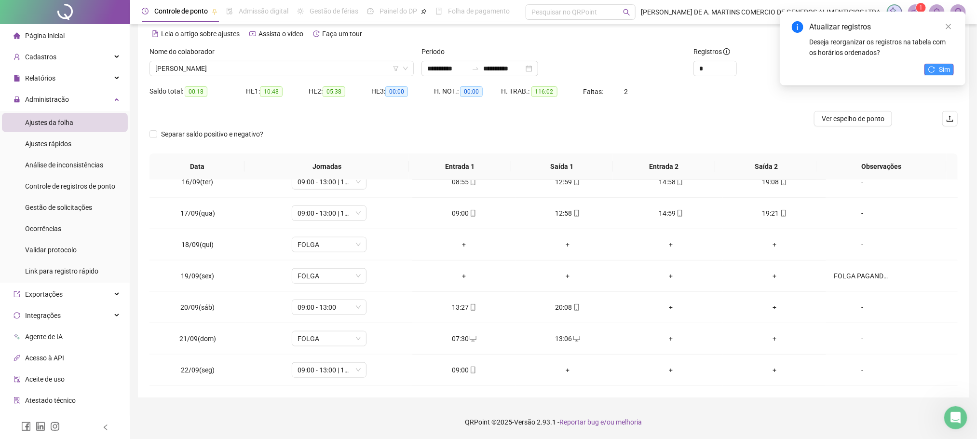
click at [945, 67] on span "Sim" at bounding box center [944, 69] width 11 height 11
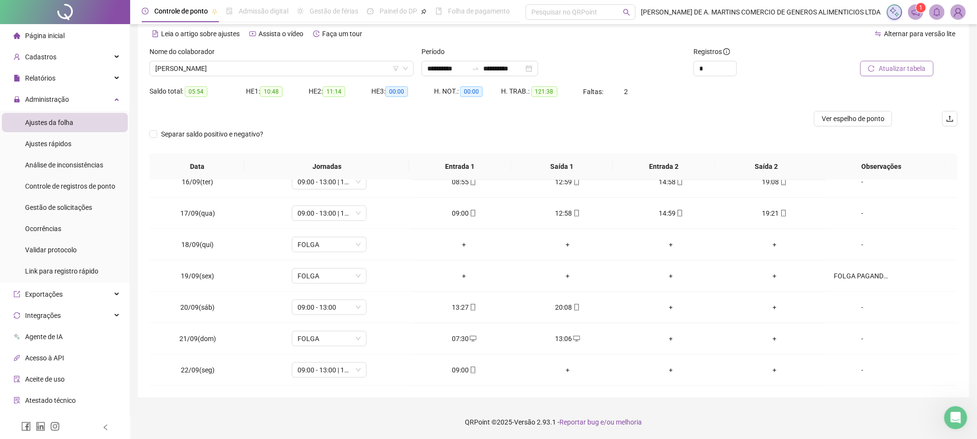
click at [911, 71] on span "Atualizar tabela" at bounding box center [902, 68] width 47 height 11
click at [228, 71] on span "[PERSON_NAME]" at bounding box center [281, 68] width 253 height 14
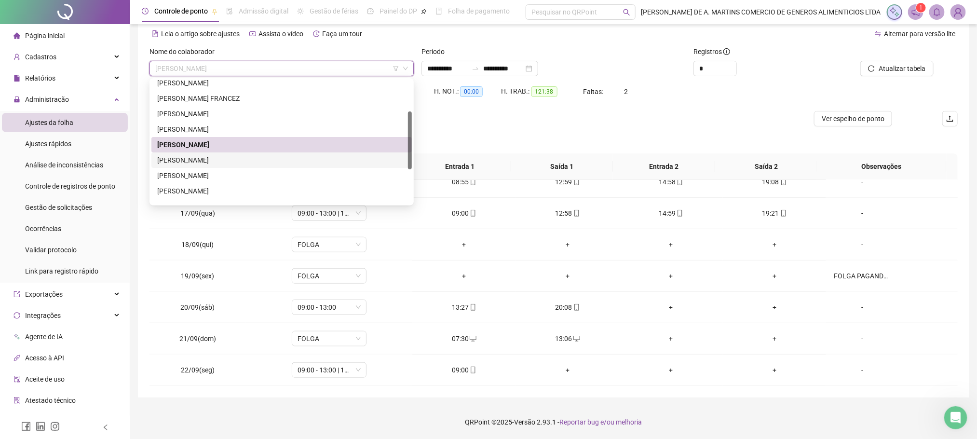
click at [187, 161] on div "[PERSON_NAME]" at bounding box center [281, 160] width 249 height 11
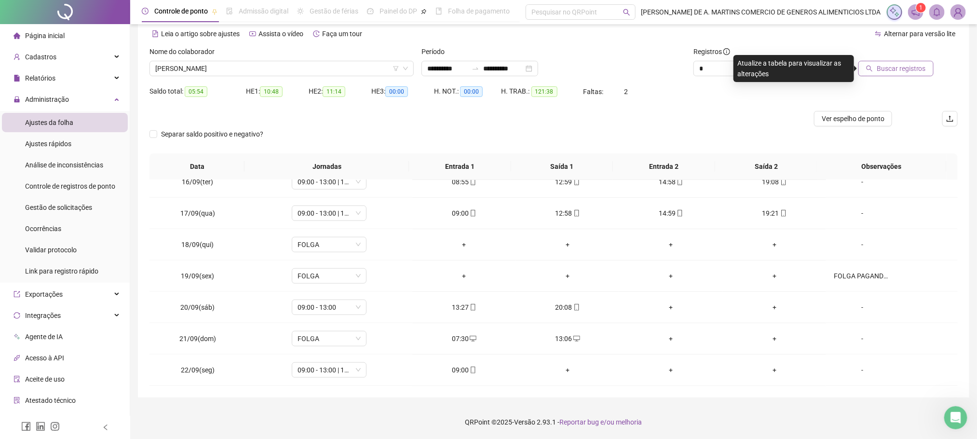
click at [926, 66] on button "Buscar registros" at bounding box center [895, 68] width 75 height 15
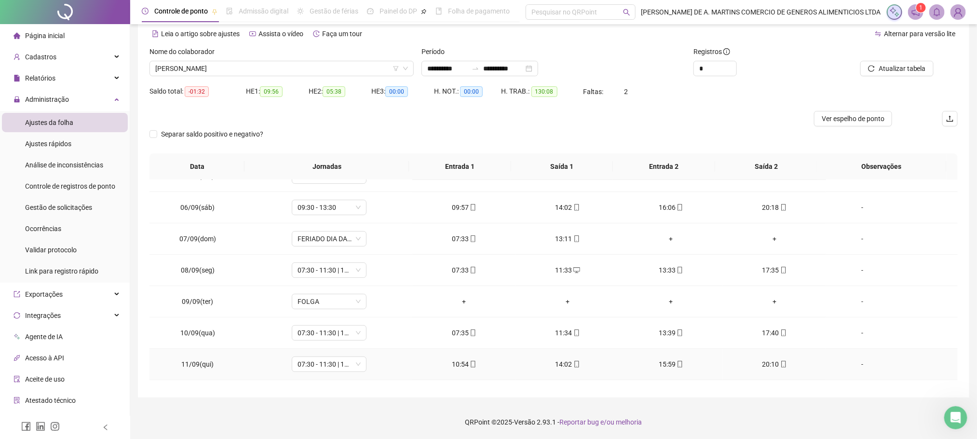
scroll to position [217, 0]
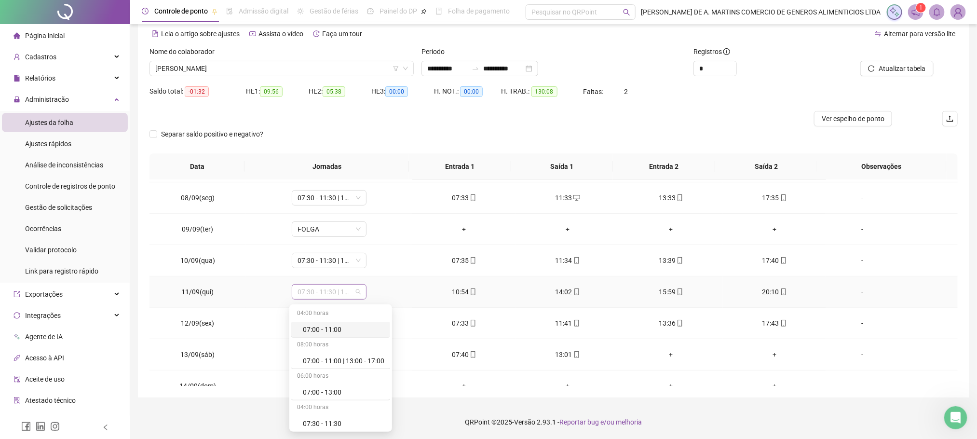
click at [323, 295] on span "07:30 - 11:30 | 13:30 - 17:30" at bounding box center [329, 292] width 63 height 14
click at [343, 382] on div "10:00 - 14:00 | 16:00 - 20:00" at bounding box center [344, 377] width 82 height 11
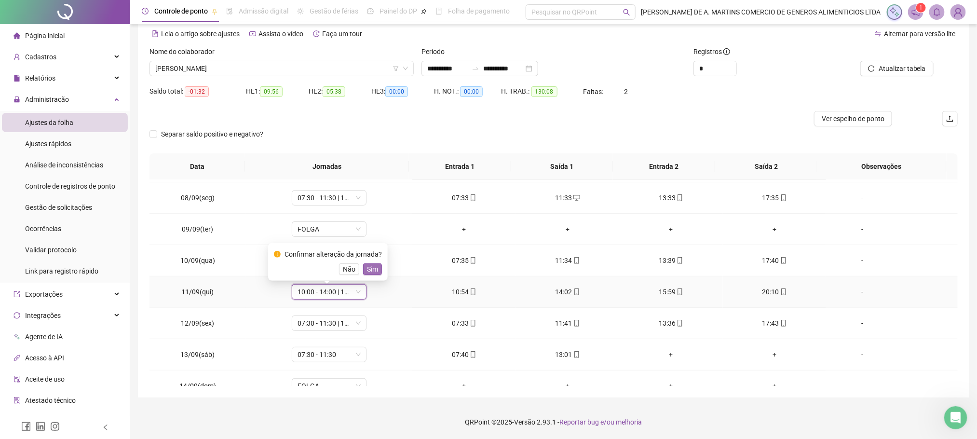
click at [367, 267] on span "Sim" at bounding box center [372, 269] width 11 height 11
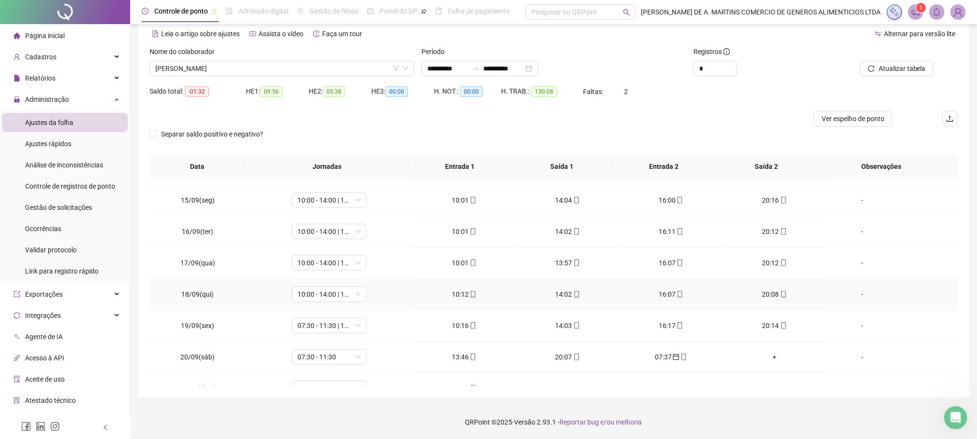
scroll to position [488, 0]
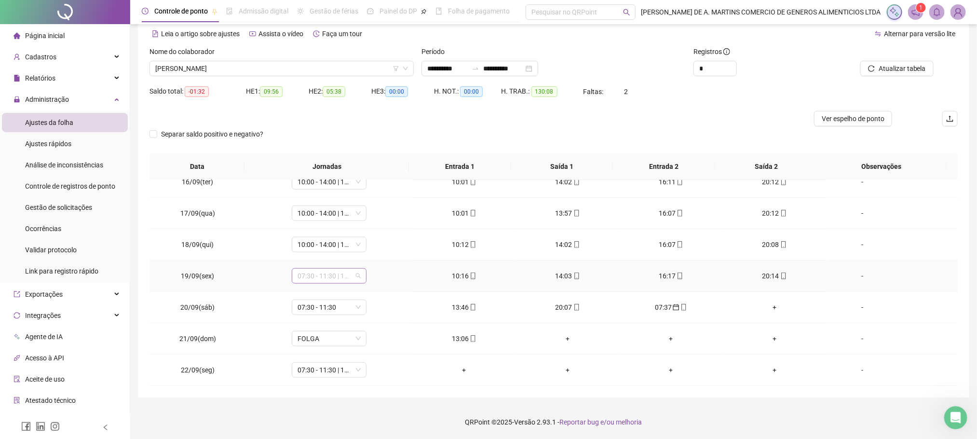
click at [338, 277] on span "07:30 - 11:30 | 13:30 - 17:30" at bounding box center [329, 276] width 63 height 14
click at [336, 364] on div "10:00 - 14:00 | 16:00 - 20:00" at bounding box center [344, 358] width 82 height 11
click at [370, 249] on span "Sim" at bounding box center [372, 250] width 11 height 11
click at [560, 341] on div "+" at bounding box center [568, 338] width 88 height 11
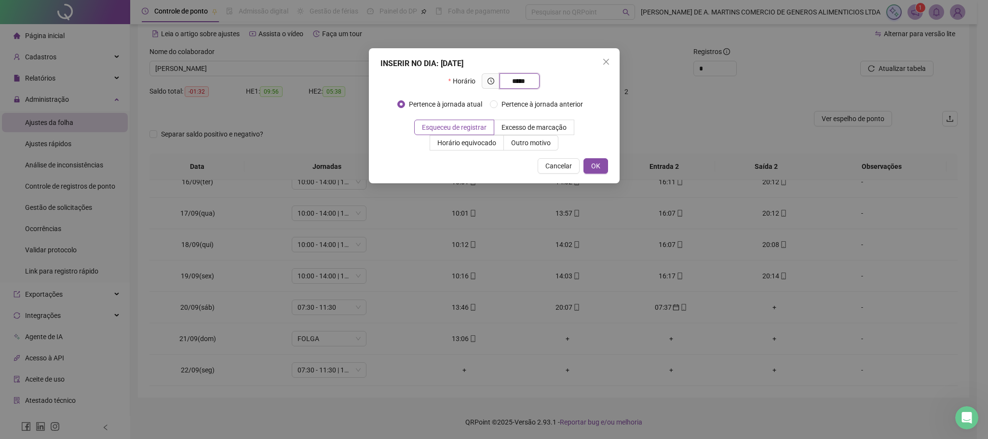
type input "*****"
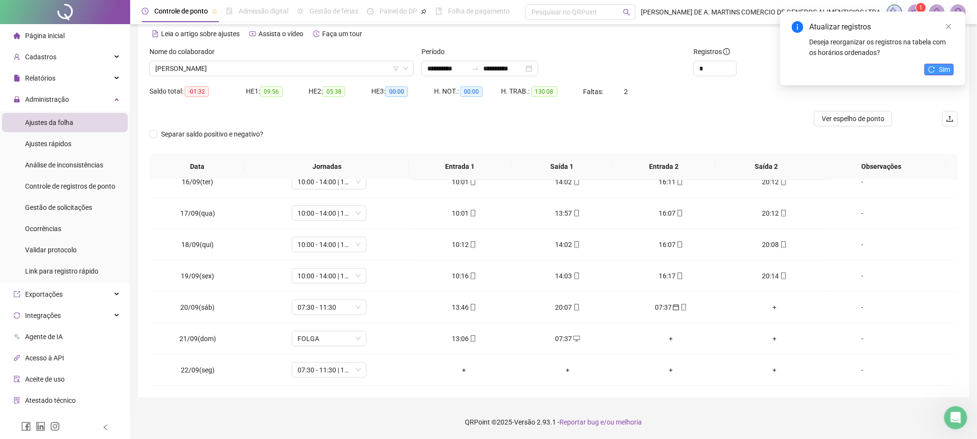
click at [929, 67] on icon "reload" at bounding box center [931, 69] width 7 height 7
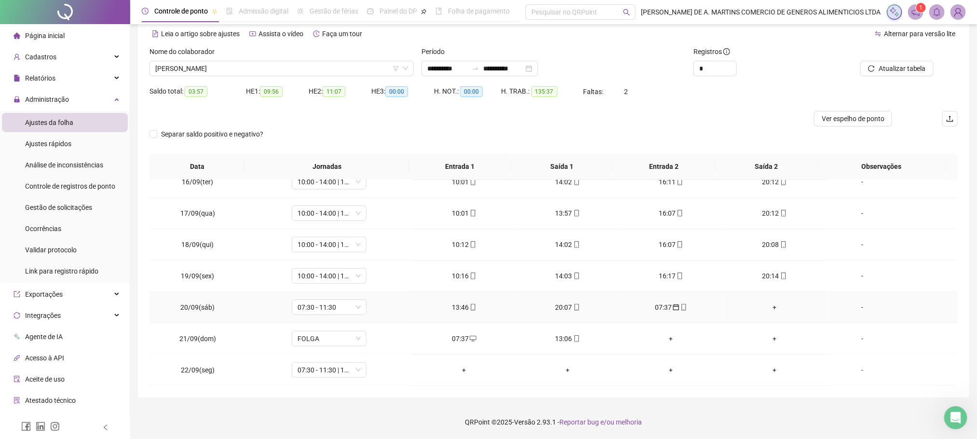
click at [662, 307] on div "07:37" at bounding box center [671, 307] width 88 height 11
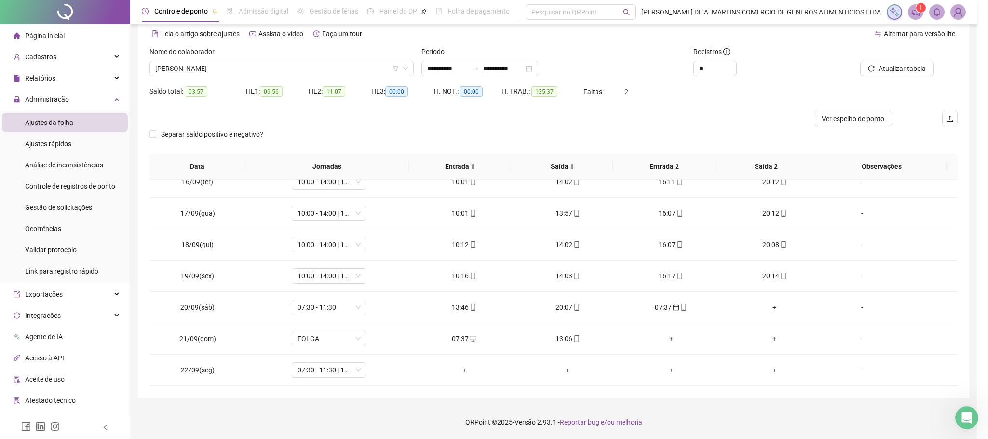
type input "**********"
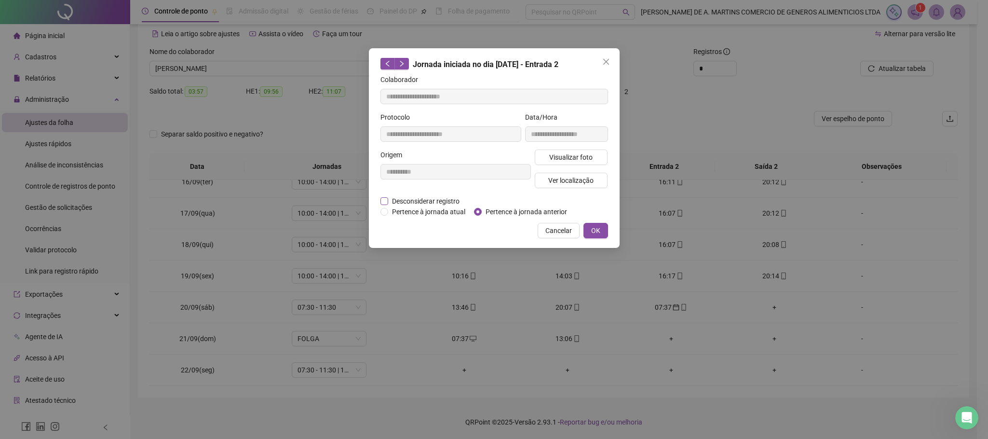
click at [407, 199] on span "Desconsiderar registro" at bounding box center [425, 201] width 75 height 11
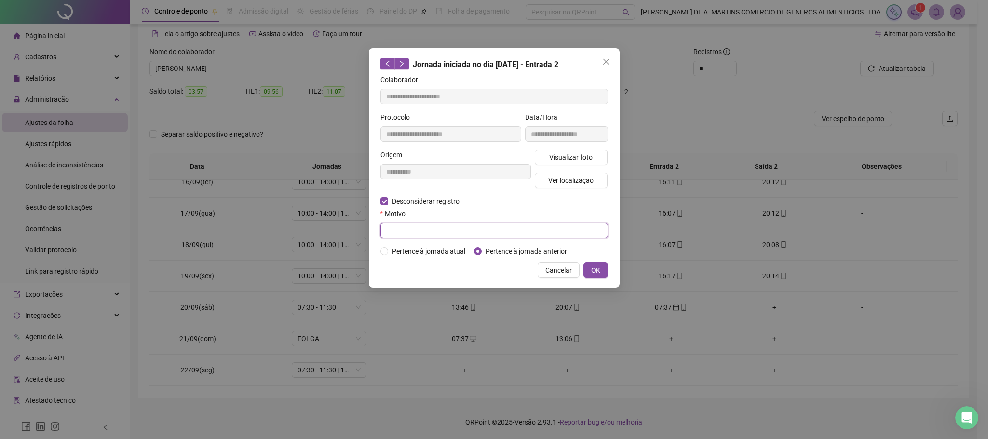
click at [402, 227] on input "text" at bounding box center [494, 230] width 228 height 15
type input "*"
click at [591, 268] on span "OK" at bounding box center [595, 270] width 9 height 11
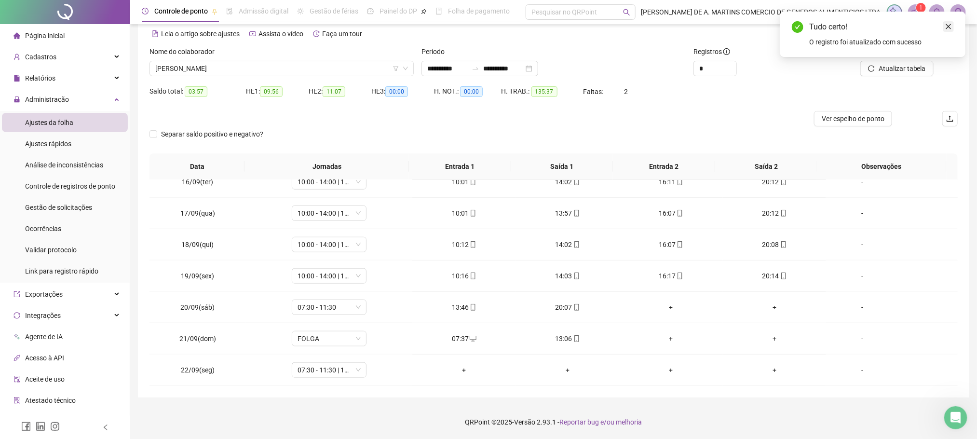
click at [951, 24] on icon "close" at bounding box center [948, 26] width 7 height 7
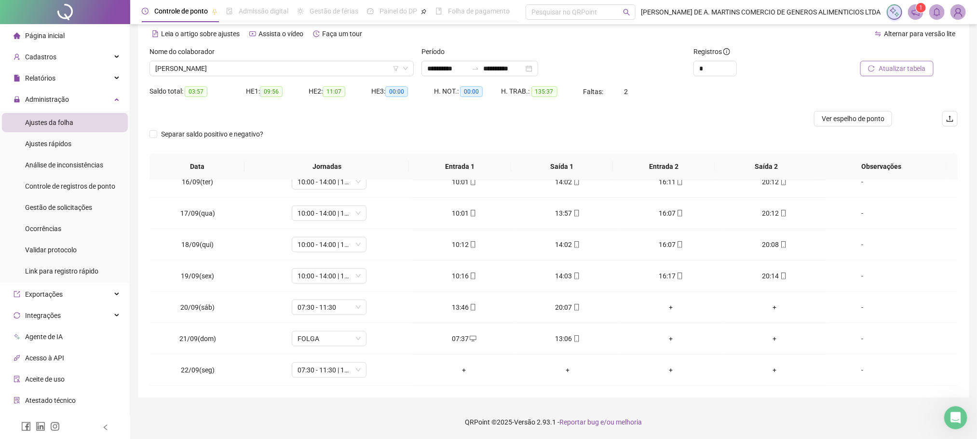
click at [905, 68] on span "Atualizar tabela" at bounding box center [902, 68] width 47 height 11
click at [337, 369] on span "07:30 - 11:30 | 13:30 - 17:30" at bounding box center [329, 370] width 63 height 14
click at [327, 314] on div "Folga" at bounding box center [344, 309] width 82 height 11
click at [372, 341] on span "Sim" at bounding box center [372, 345] width 11 height 11
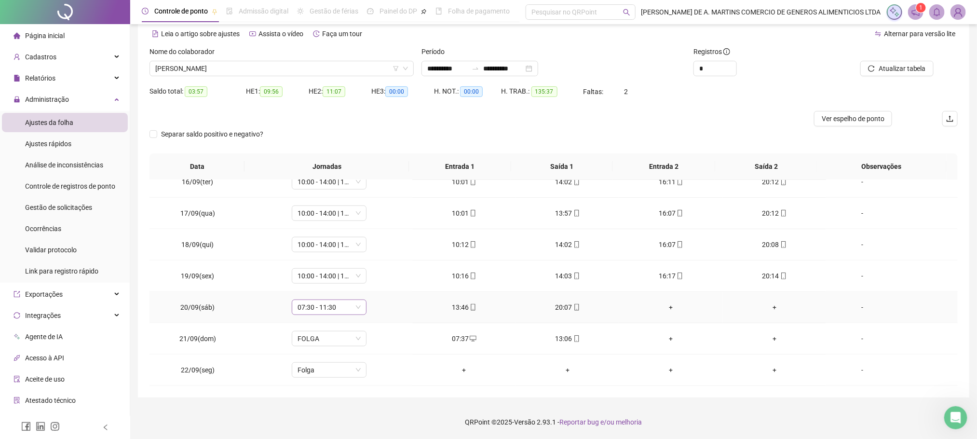
click at [341, 312] on span "07:30 - 11:30" at bounding box center [329, 307] width 63 height 14
click at [331, 239] on div "13:30 - 17:30" at bounding box center [344, 234] width 82 height 11
click at [377, 284] on button "Sim" at bounding box center [372, 282] width 19 height 12
click at [897, 69] on span "Atualizar tabela" at bounding box center [902, 68] width 47 height 11
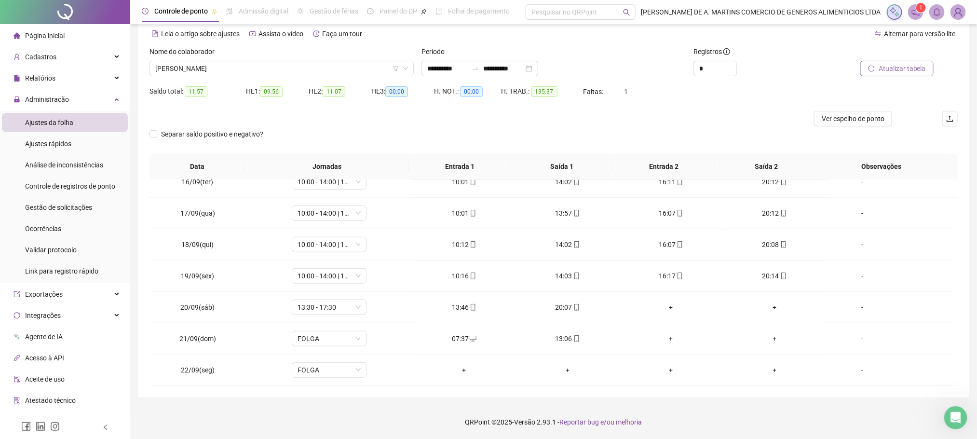
click at [916, 71] on span "Atualizar tabela" at bounding box center [902, 68] width 47 height 11
click at [893, 63] on span "Atualizar tabela" at bounding box center [902, 68] width 47 height 11
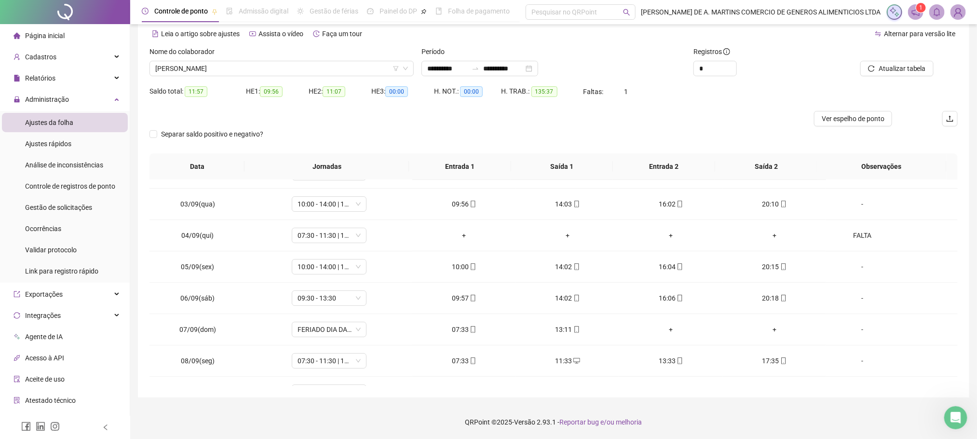
scroll to position [0, 0]
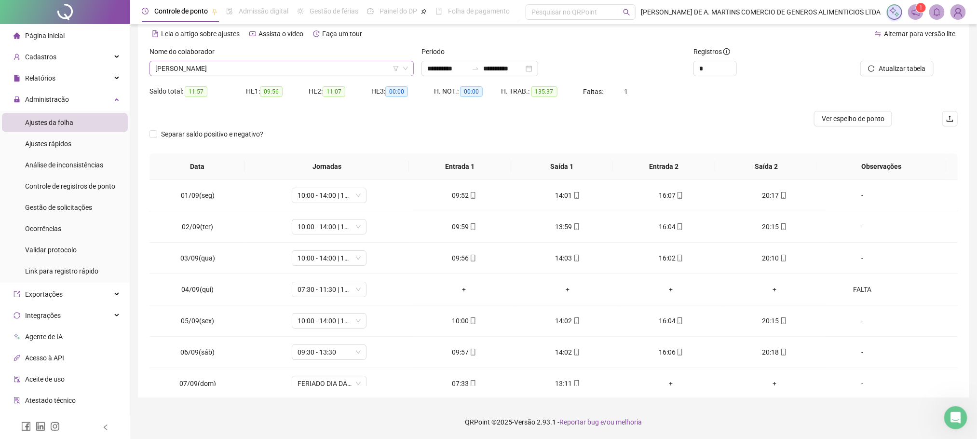
click at [246, 67] on span "[PERSON_NAME]" at bounding box center [281, 68] width 253 height 14
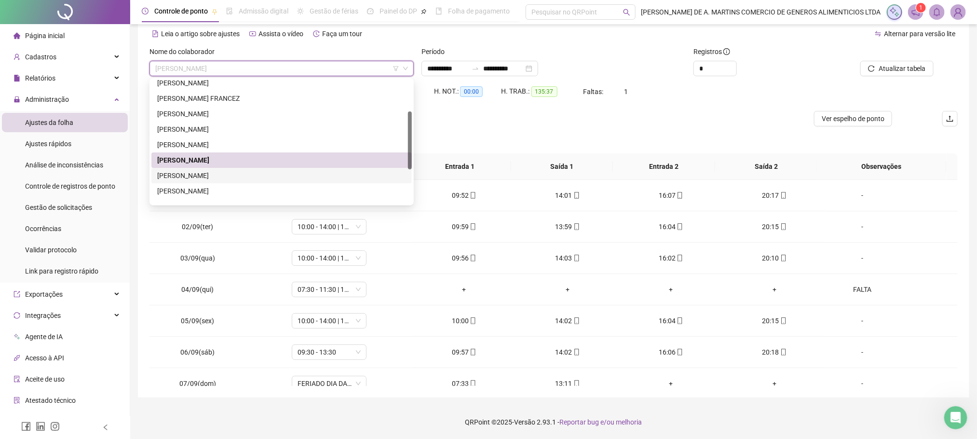
click at [214, 177] on div "[PERSON_NAME]" at bounding box center [281, 175] width 249 height 11
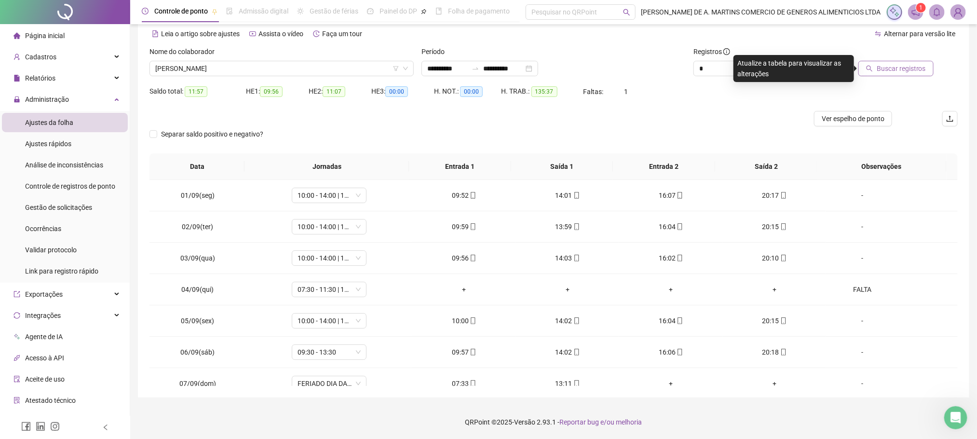
click at [884, 72] on span "Buscar registros" at bounding box center [901, 68] width 49 height 11
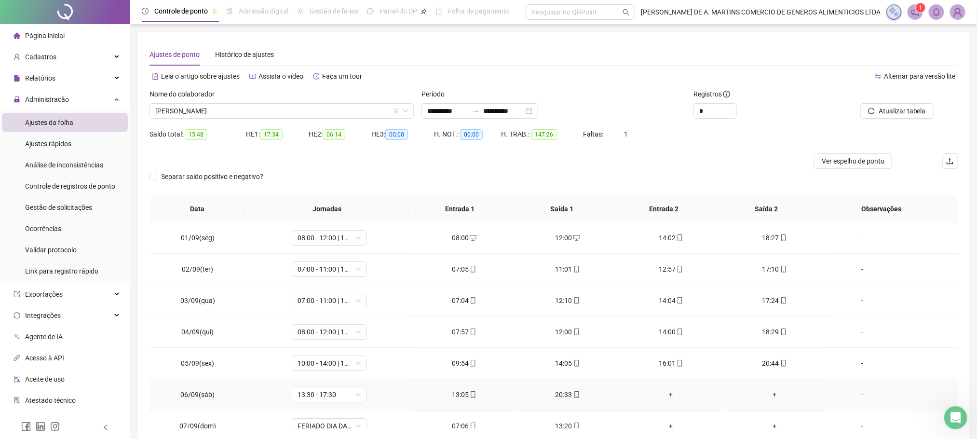
scroll to position [145, 0]
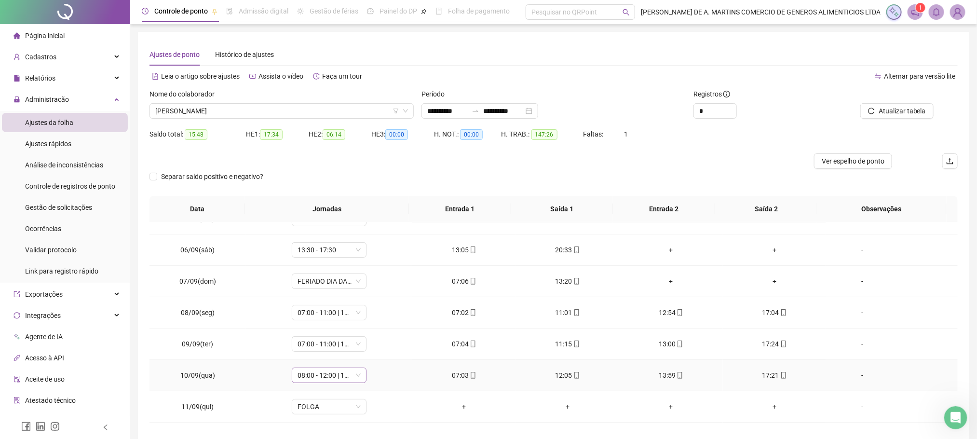
click at [333, 382] on span "08:00 - 12:00 | 14:00 - 18:00" at bounding box center [329, 375] width 63 height 14
click at [346, 298] on div "07:00 - 11:00 | 13:00 - 17:00" at bounding box center [344, 297] width 82 height 11
click at [373, 351] on span "Sim" at bounding box center [372, 352] width 11 height 11
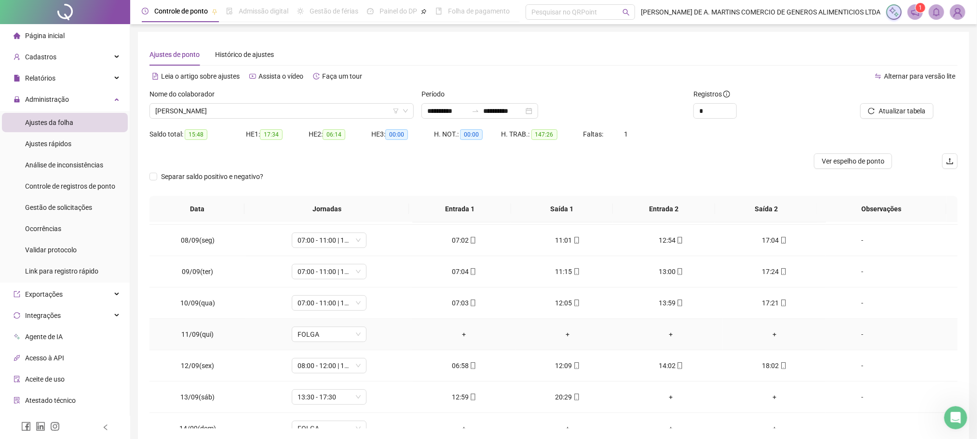
scroll to position [289, 0]
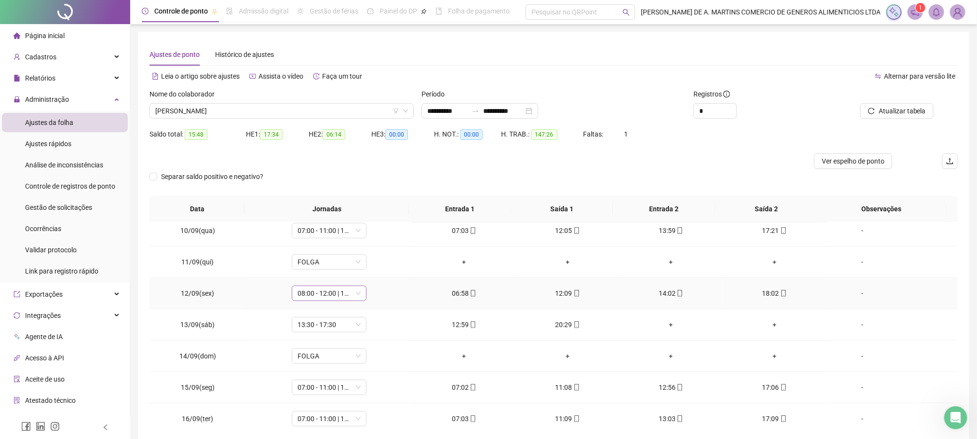
click at [340, 297] on span "08:00 - 12:00 | 14:00 - 18:00" at bounding box center [329, 293] width 63 height 14
click at [349, 366] on div "07:00 - 11:00 | 13:00 - 17:00" at bounding box center [344, 362] width 82 height 11
click at [378, 271] on button "Sim" at bounding box center [372, 271] width 19 height 12
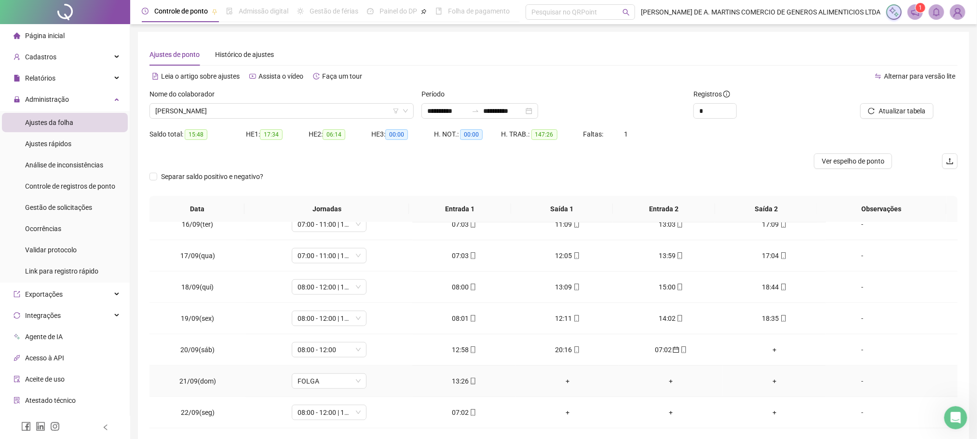
click at [561, 380] on div "+" at bounding box center [568, 381] width 88 height 11
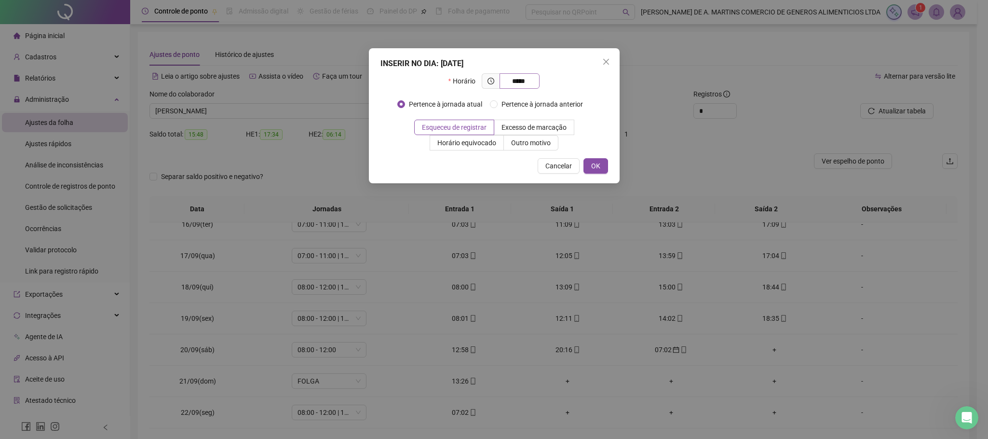
type input "*****"
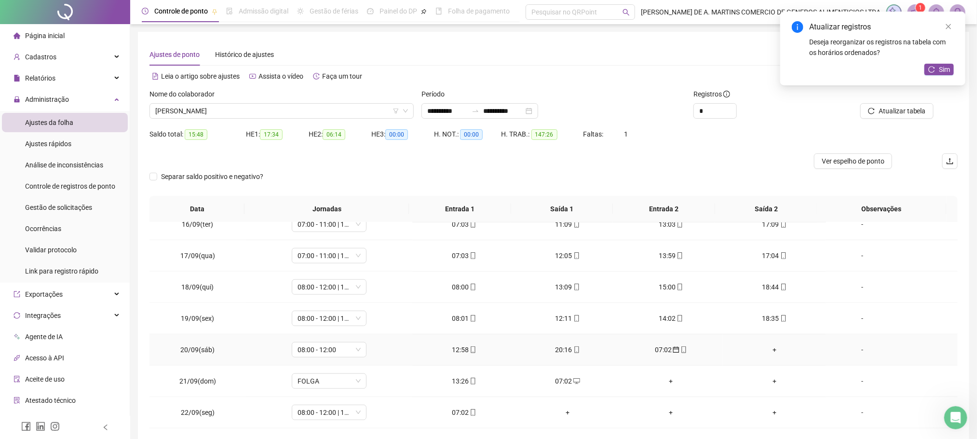
click at [662, 351] on div "07:02" at bounding box center [671, 349] width 88 height 11
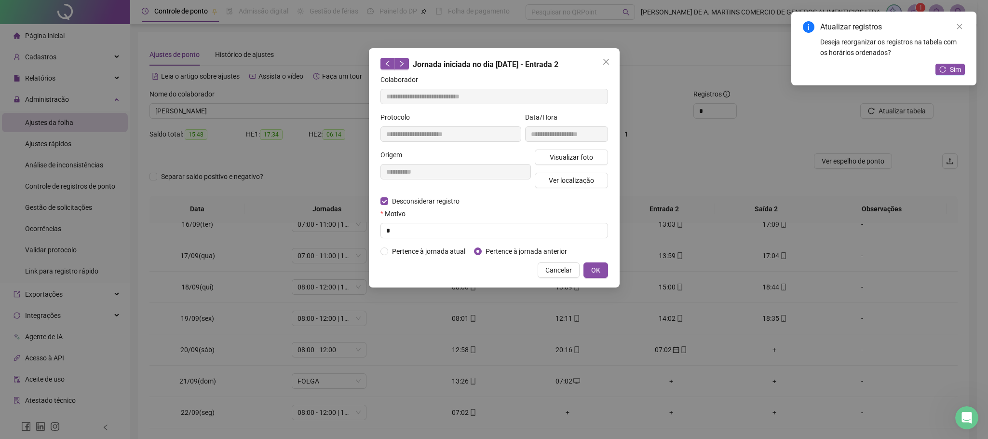
type input "**********"
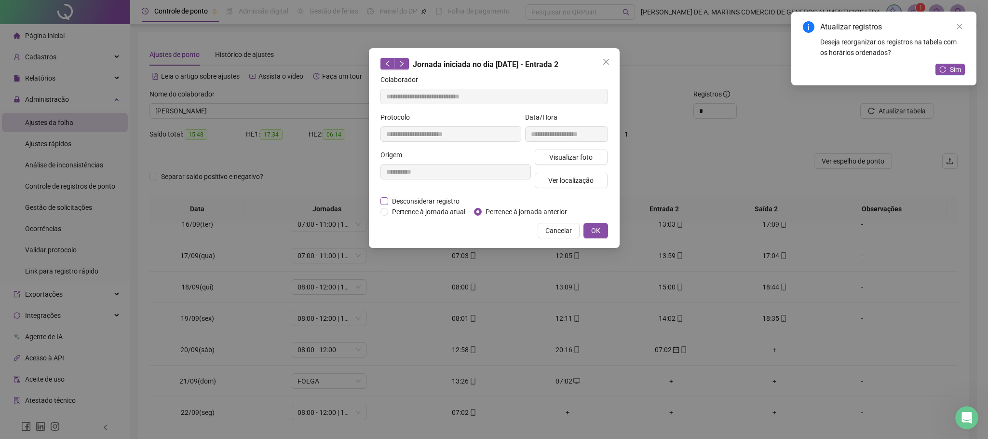
click at [401, 200] on span "Desconsiderar registro" at bounding box center [425, 201] width 75 height 11
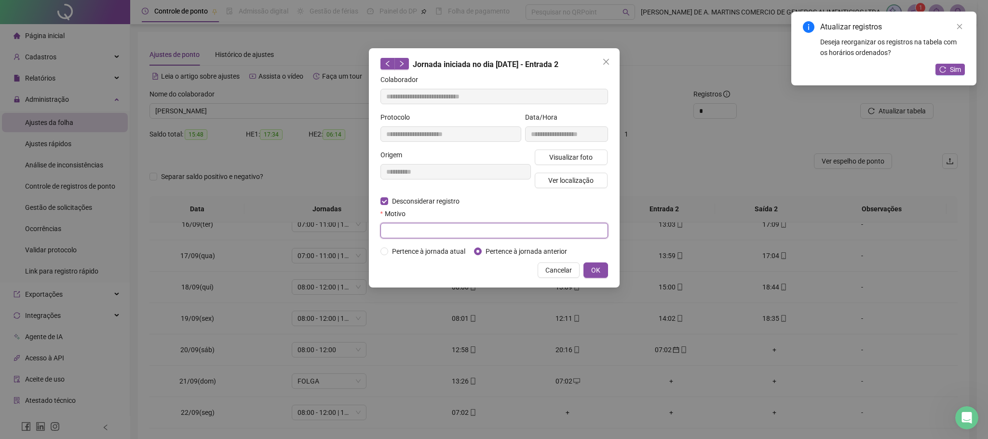
click at [425, 229] on input "text" at bounding box center [494, 230] width 228 height 15
type input "*"
click at [594, 268] on span "OK" at bounding box center [595, 270] width 9 height 11
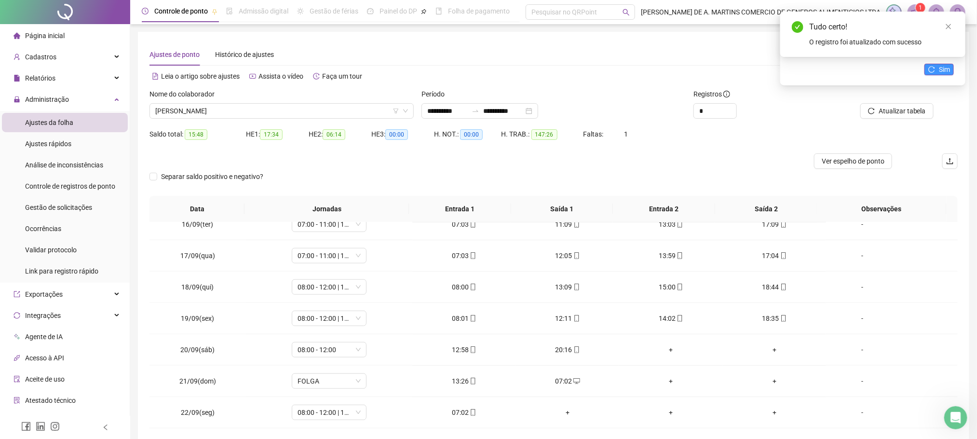
click at [929, 72] on icon "reload" at bounding box center [931, 69] width 7 height 7
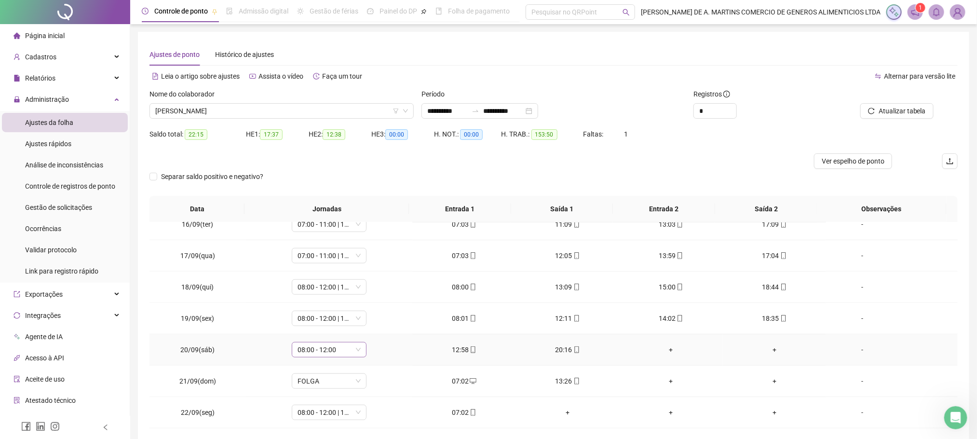
click at [329, 350] on span "08:00 - 12:00" at bounding box center [329, 349] width 63 height 14
click at [324, 282] on div "13:30 - 17:30" at bounding box center [344, 276] width 82 height 11
click at [369, 323] on span "Sim" at bounding box center [372, 324] width 11 height 11
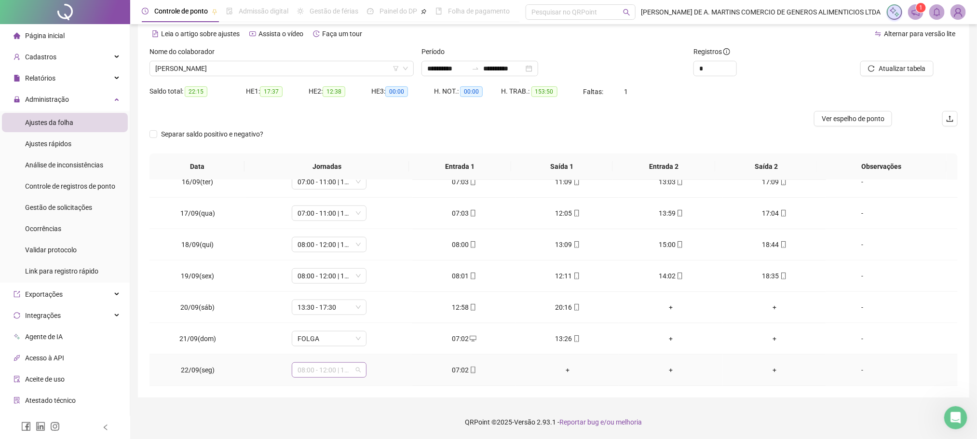
click at [337, 374] on span "08:00 - 12:00 | 14:00 - 18:00" at bounding box center [329, 370] width 63 height 14
click at [341, 288] on div "07:00 - 11:00 | 13:00 - 17:00" at bounding box center [344, 290] width 82 height 11
click at [370, 344] on span "Sim" at bounding box center [372, 345] width 11 height 11
click at [906, 66] on span "Atualizar tabela" at bounding box center [902, 68] width 47 height 11
click at [264, 66] on span "[PERSON_NAME]" at bounding box center [281, 68] width 253 height 14
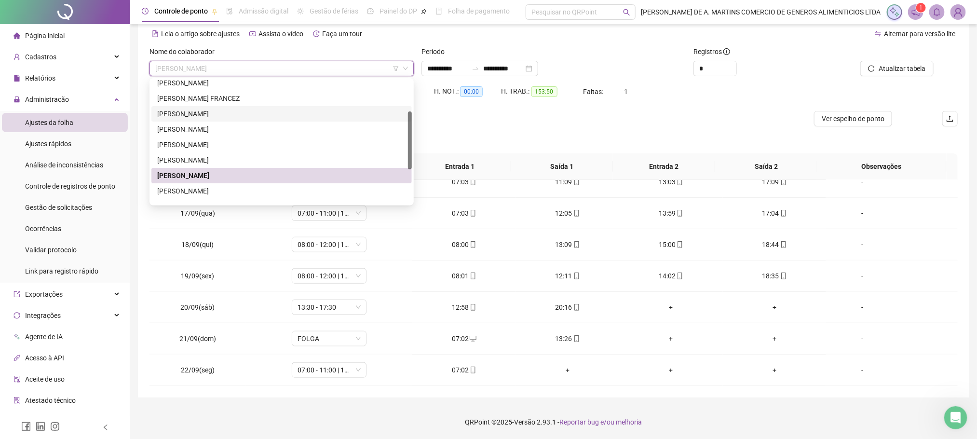
click at [559, 116] on div at bounding box center [452, 118] width 606 height 15
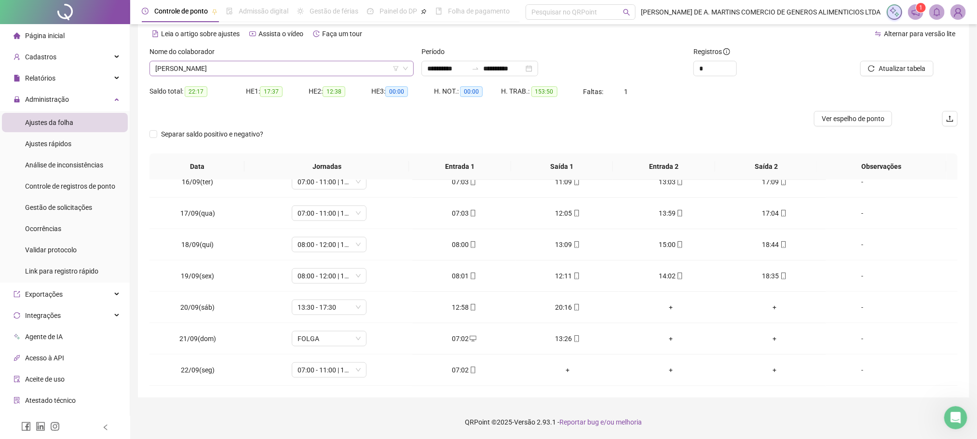
click at [269, 61] on span "[PERSON_NAME]" at bounding box center [281, 68] width 253 height 14
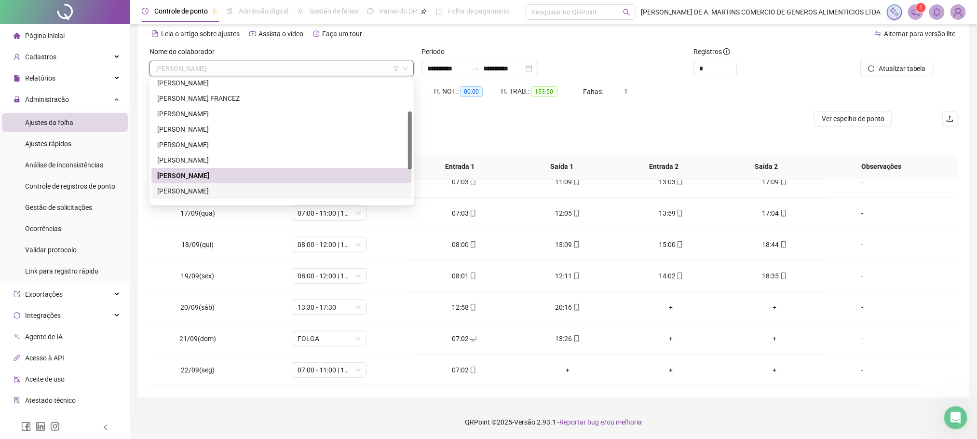
drag, startPoint x: 214, startPoint y: 191, endPoint x: 230, endPoint y: 185, distance: 16.9
click at [214, 191] on div "[PERSON_NAME]" at bounding box center [281, 191] width 249 height 11
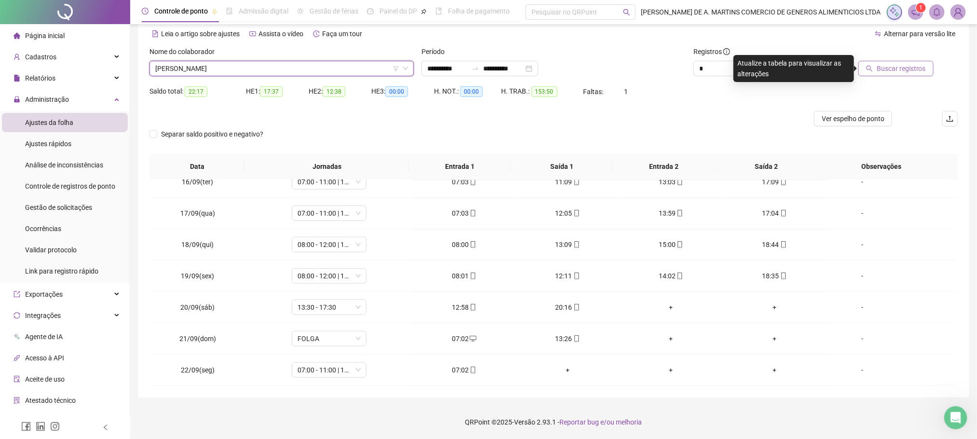
click at [924, 69] on span "Buscar registros" at bounding box center [901, 68] width 49 height 11
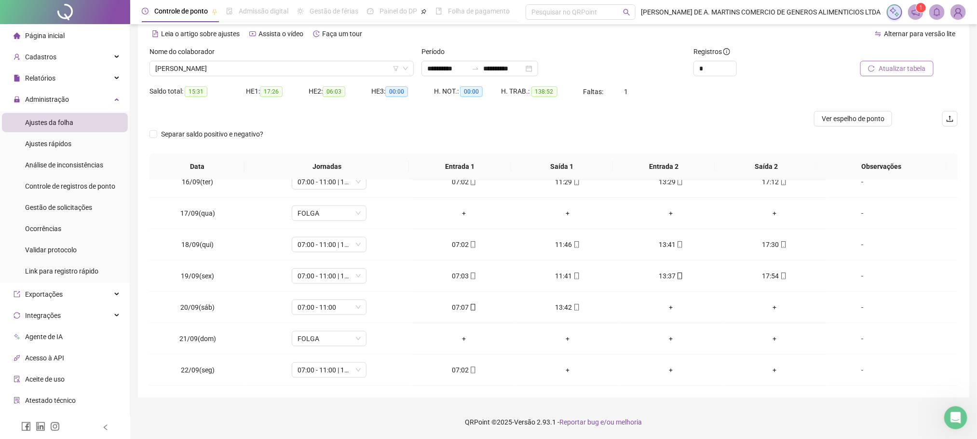
click at [922, 71] on span "Atualizar tabela" at bounding box center [902, 68] width 47 height 11
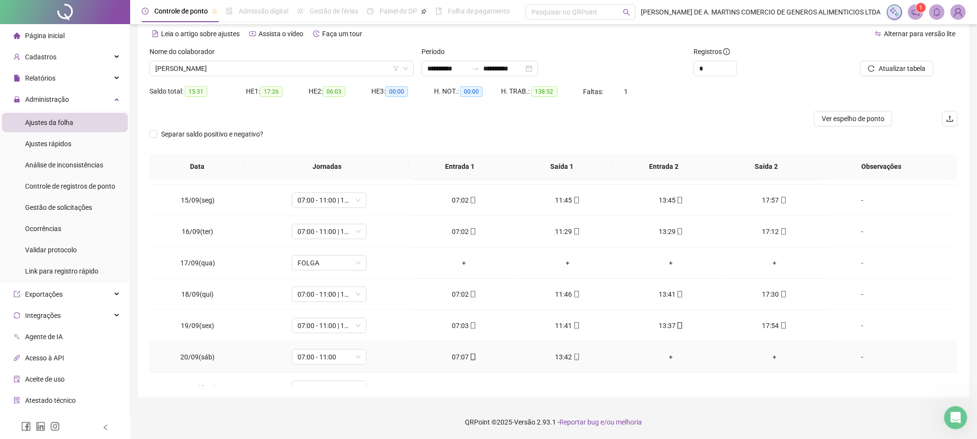
scroll to position [488, 0]
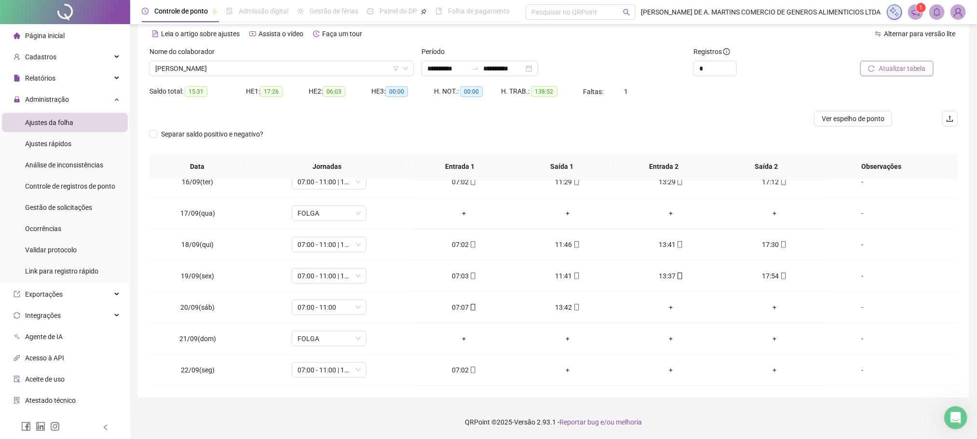
click at [903, 63] on span "Atualizar tabela" at bounding box center [902, 68] width 47 height 11
click at [294, 68] on span "[PERSON_NAME]" at bounding box center [281, 68] width 253 height 14
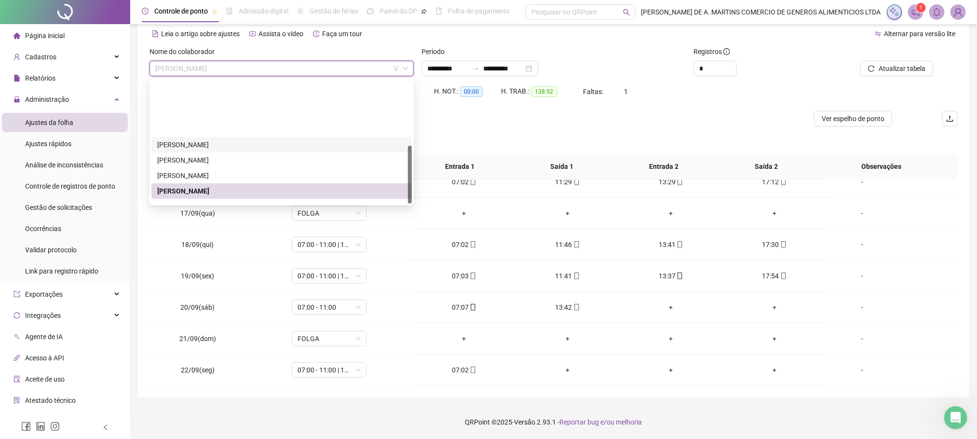
scroll to position [139, 0]
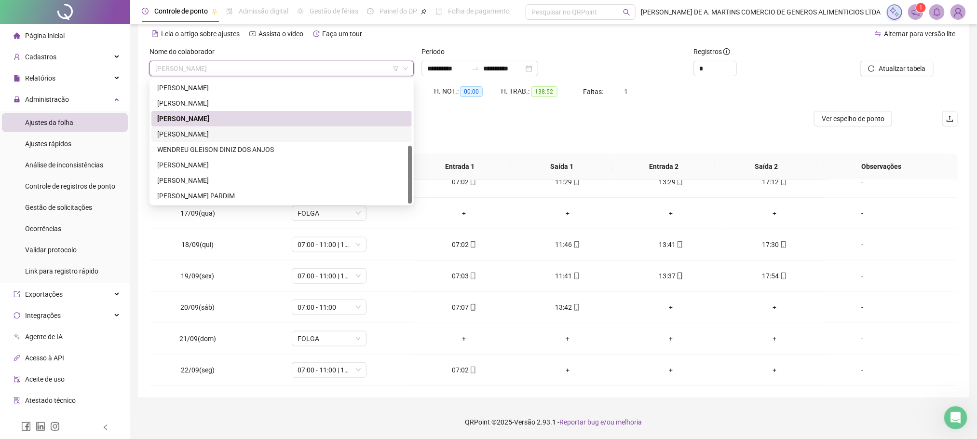
click at [203, 132] on div "[PERSON_NAME]" at bounding box center [281, 134] width 249 height 11
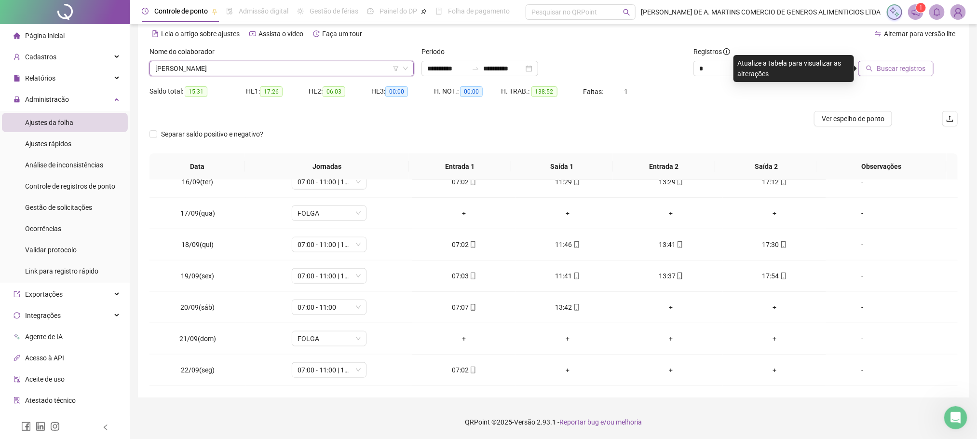
click at [919, 67] on span "Buscar registros" at bounding box center [901, 68] width 49 height 11
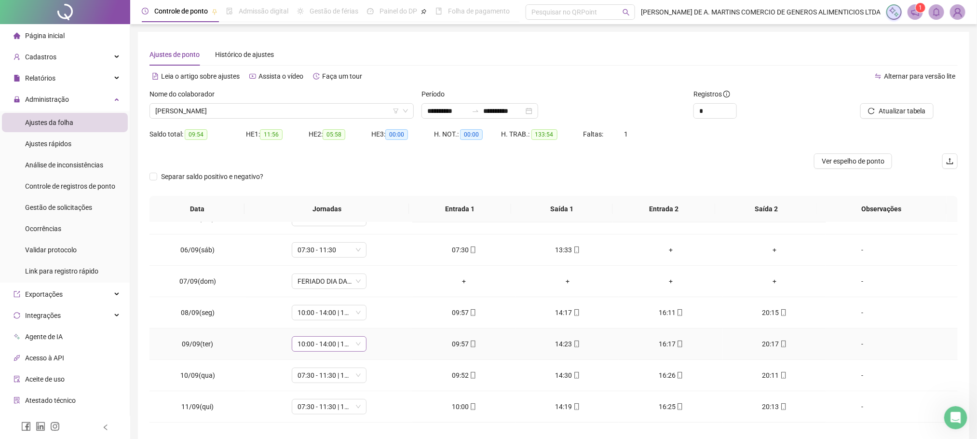
scroll to position [217, 0]
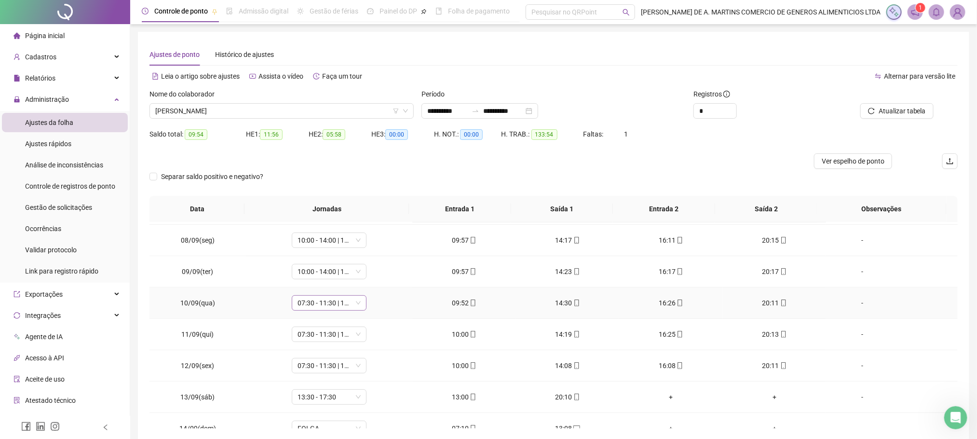
click at [339, 310] on span "07:30 - 11:30 | 13:30 - 17:30" at bounding box center [329, 303] width 63 height 14
click at [333, 247] on div "10:00 - 14:00 | 16:00 - 20:00" at bounding box center [344, 241] width 82 height 11
click at [374, 282] on span "Sim" at bounding box center [372, 280] width 11 height 11
click at [330, 341] on span "07:30 - 11:30 | 13:30 - 17:30" at bounding box center [329, 334] width 63 height 14
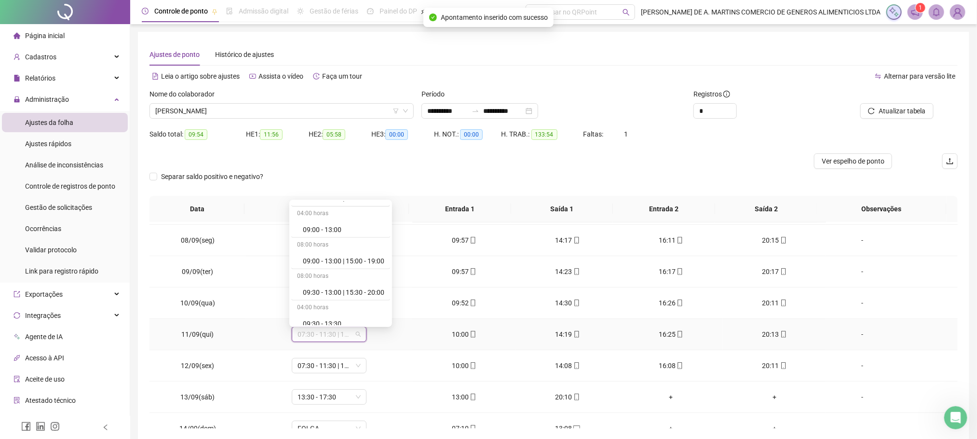
scroll to position [651, 0]
click at [343, 206] on div "10:00 - 14:00 | 16:00 - 20:00" at bounding box center [344, 200] width 82 height 11
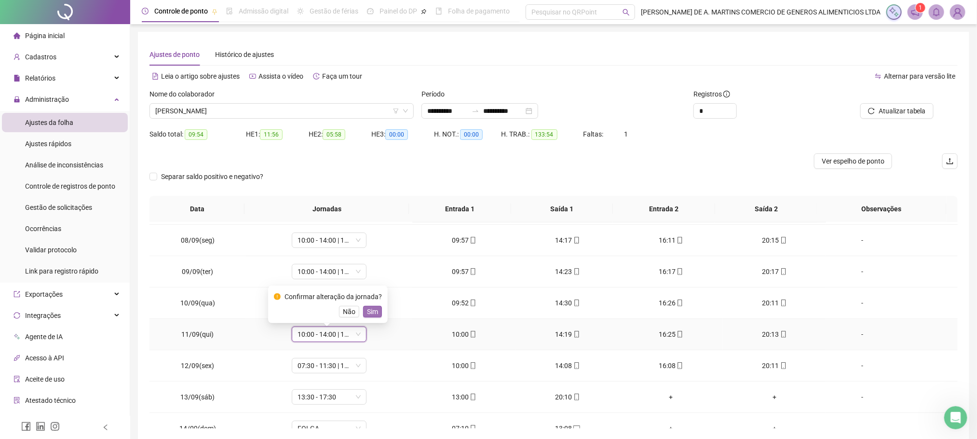
click at [377, 310] on button "Sim" at bounding box center [372, 312] width 19 height 12
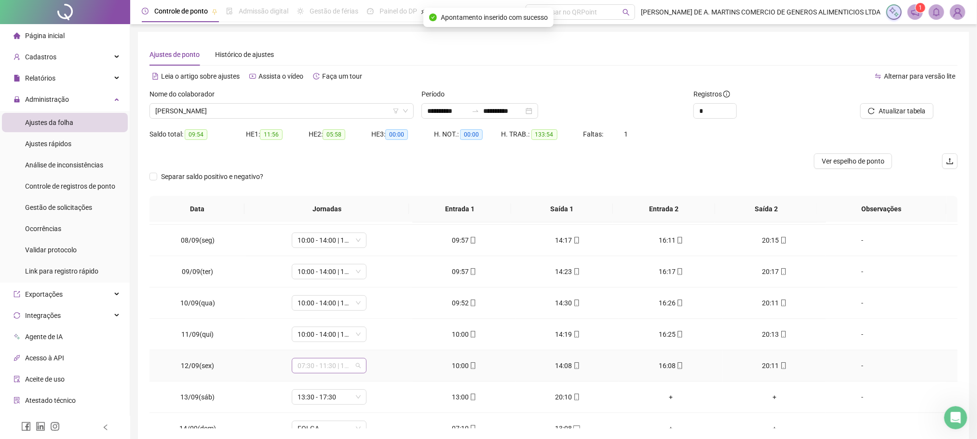
click at [327, 368] on span "07:30 - 11:30 | 13:30 - 17:30" at bounding box center [329, 365] width 63 height 14
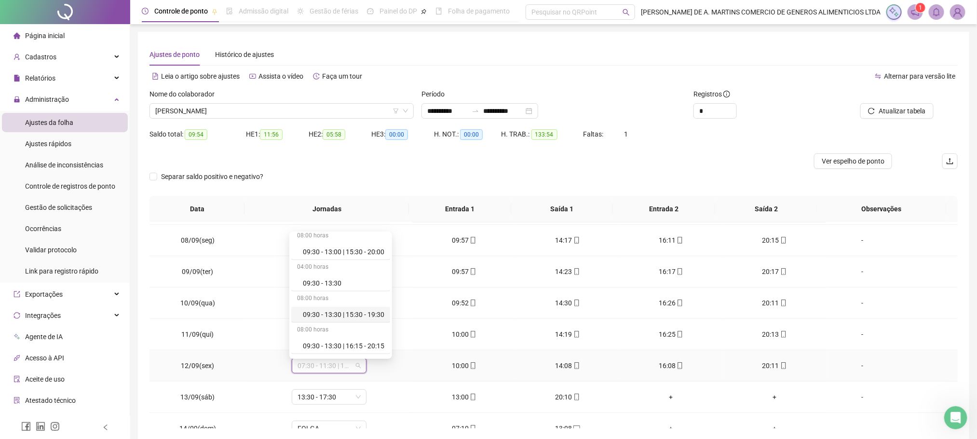
scroll to position [579, 0]
click at [337, 310] on div "10:00 - 14:00 | 16:00 - 20:00" at bounding box center [344, 304] width 82 height 11
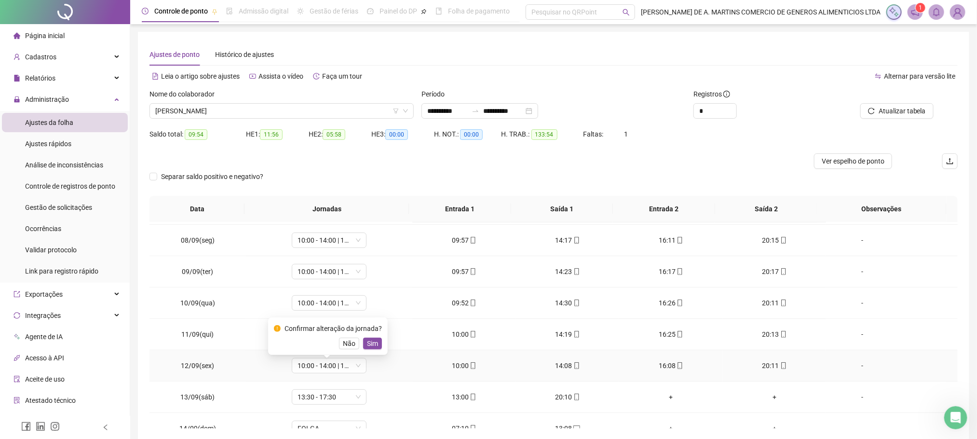
click at [367, 337] on div "Confirmar alteração da jornada? Não Sim" at bounding box center [328, 336] width 108 height 26
click at [370, 341] on span "Sim" at bounding box center [372, 343] width 11 height 11
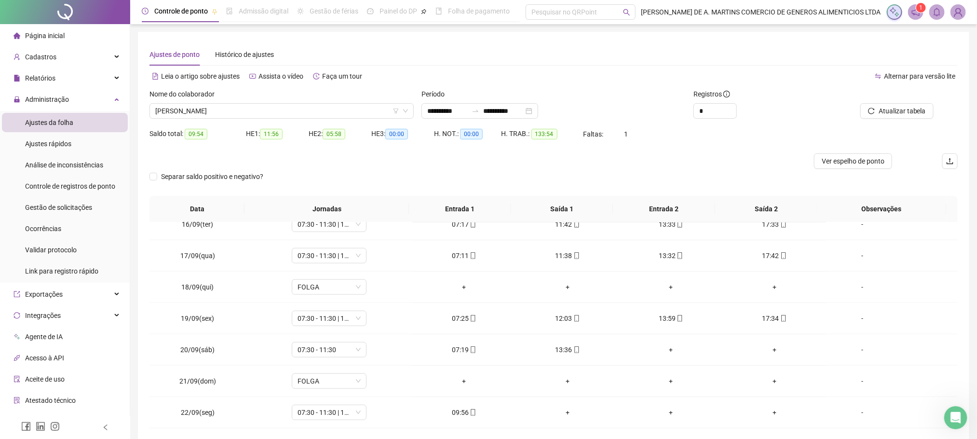
scroll to position [42, 0]
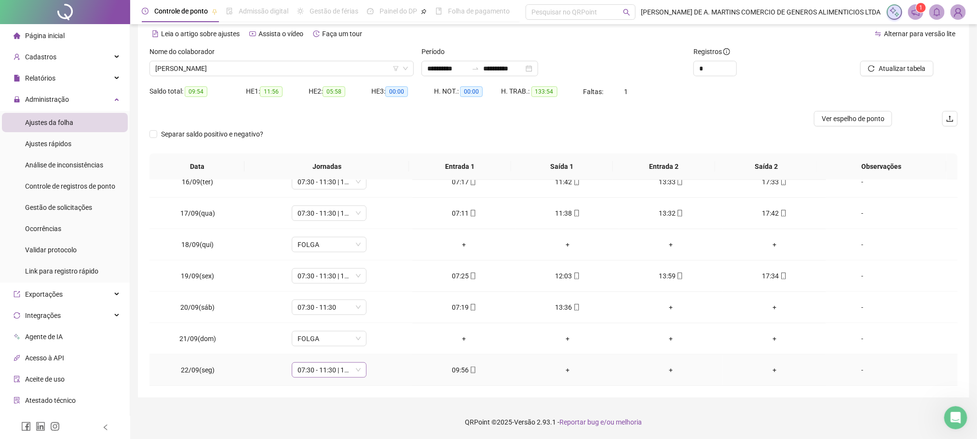
click at [326, 372] on span "07:30 - 11:30 | 13:30 - 17:30" at bounding box center [329, 370] width 63 height 14
click at [348, 236] on div "10:00 - 14:00 | 16:00 - 20:00" at bounding box center [344, 234] width 82 height 11
click at [369, 336] on div "Confirmar alteração da jornada? Não Sim" at bounding box center [328, 338] width 108 height 26
click at [370, 340] on span "Sim" at bounding box center [372, 345] width 11 height 11
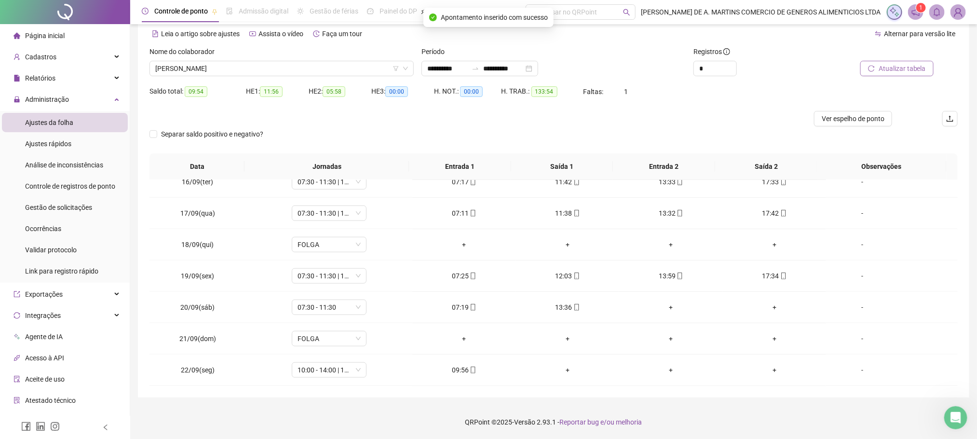
click at [900, 64] on span "Atualizar tabela" at bounding box center [902, 68] width 47 height 11
click at [256, 71] on span "[PERSON_NAME]" at bounding box center [281, 68] width 253 height 14
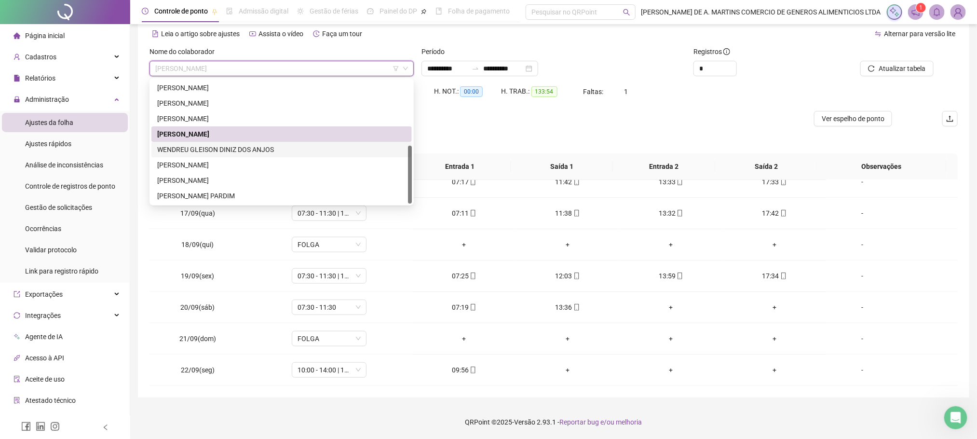
click at [208, 149] on div "WENDREU GLEISON DINIZ DOS ANJOS" at bounding box center [281, 149] width 249 height 11
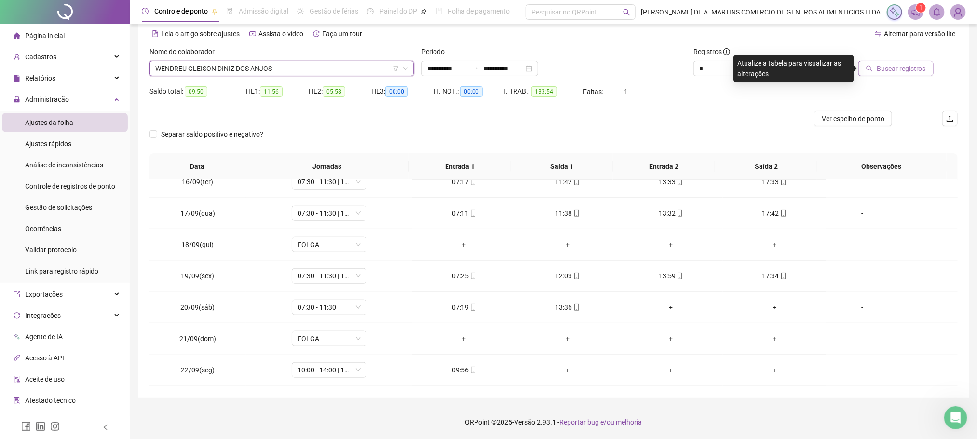
click at [893, 71] on span "Buscar registros" at bounding box center [901, 68] width 49 height 11
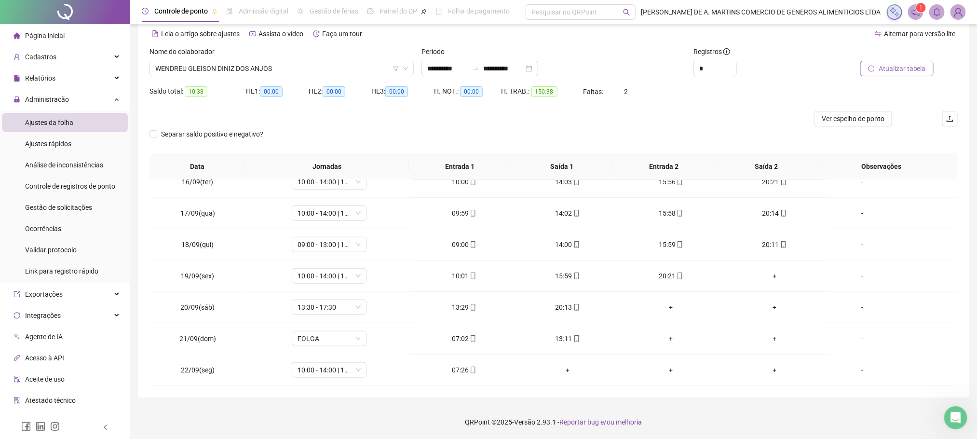
click at [904, 69] on span "Atualizar tabela" at bounding box center [902, 68] width 47 height 11
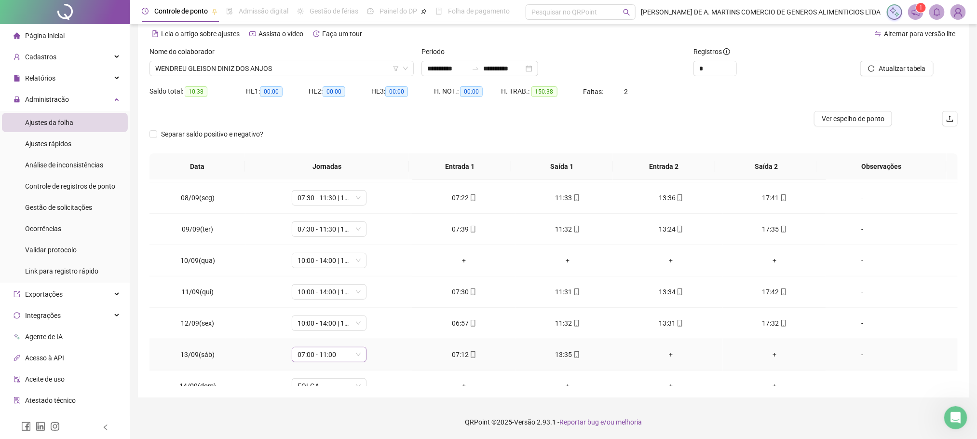
scroll to position [145, 0]
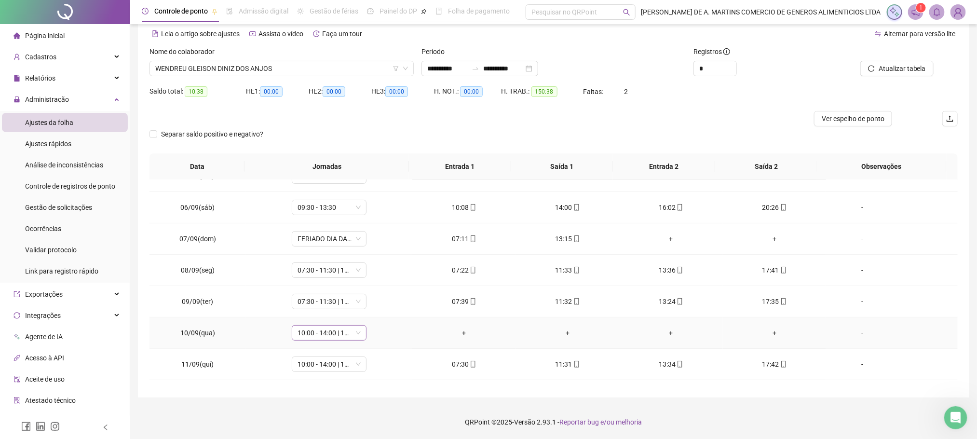
click at [352, 340] on span "10:00 - 14:00 | 16:00 - 20:00" at bounding box center [329, 333] width 63 height 14
click at [320, 279] on div "Folga" at bounding box center [344, 274] width 82 height 11
click at [371, 310] on span "Sim" at bounding box center [372, 310] width 11 height 11
click at [336, 370] on span "10:00 - 14:00 | 16:00 - 20:00" at bounding box center [329, 364] width 63 height 14
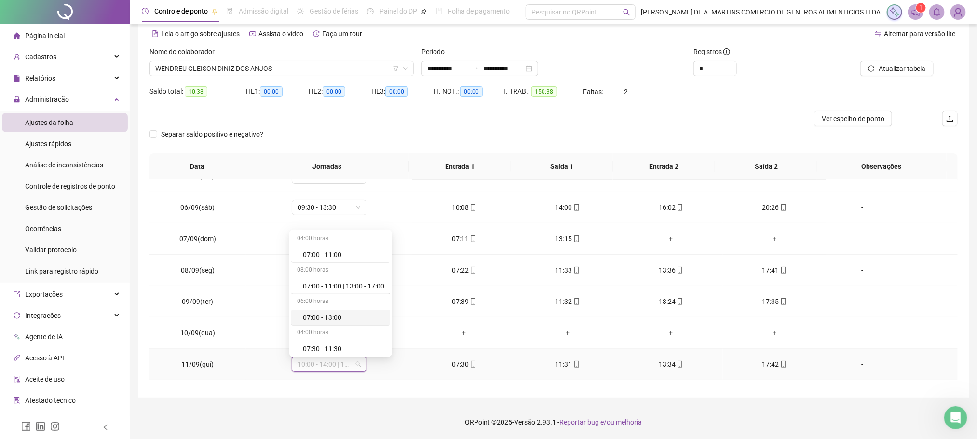
scroll to position [72, 0]
click at [339, 304] on div "07:30 - 11:30 | 13:30 - 17:30" at bounding box center [344, 307] width 82 height 11
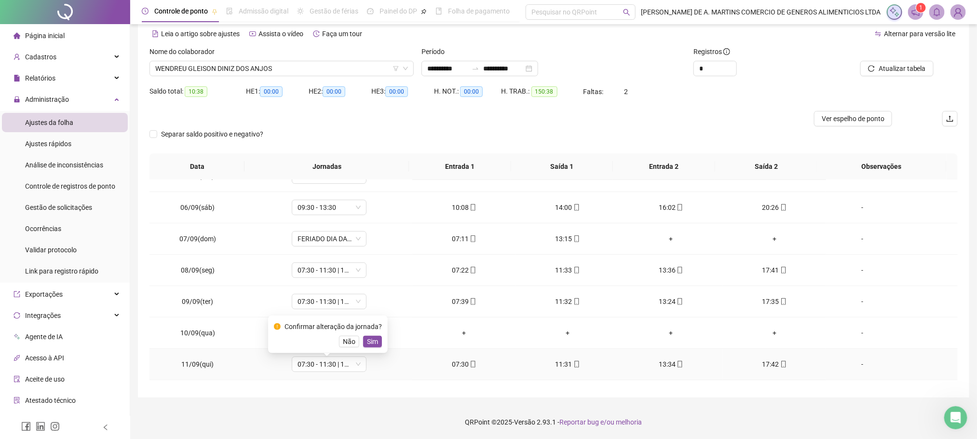
click at [374, 340] on span "Sim" at bounding box center [372, 341] width 11 height 11
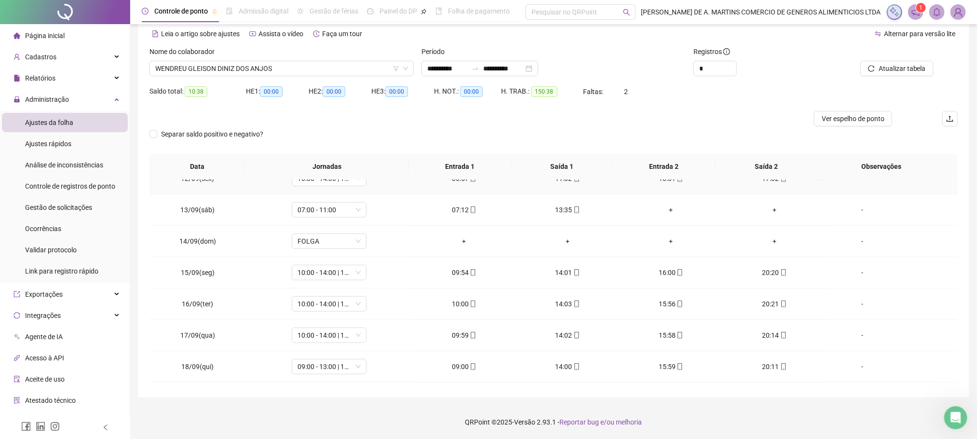
scroll to position [289, 0]
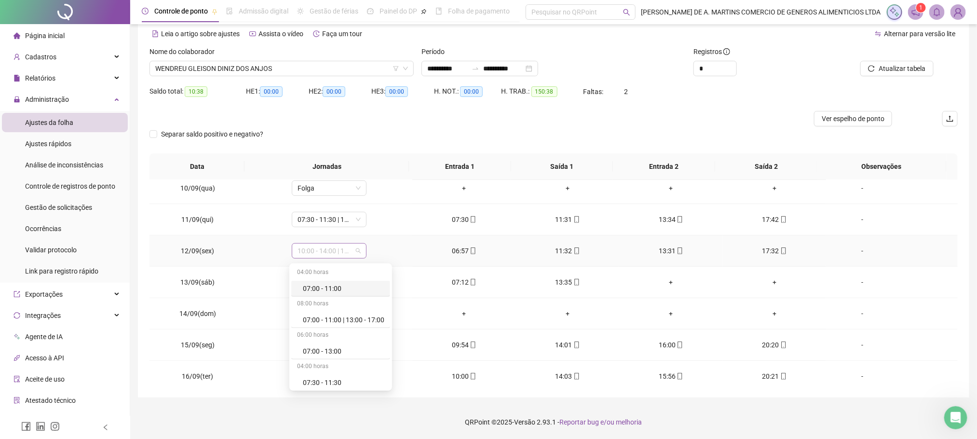
click at [346, 253] on span "10:00 - 14:00 | 16:00 - 20:00" at bounding box center [329, 251] width 63 height 14
click at [351, 323] on div "07:00 - 11:00 | 13:00 - 17:00" at bounding box center [344, 319] width 82 height 11
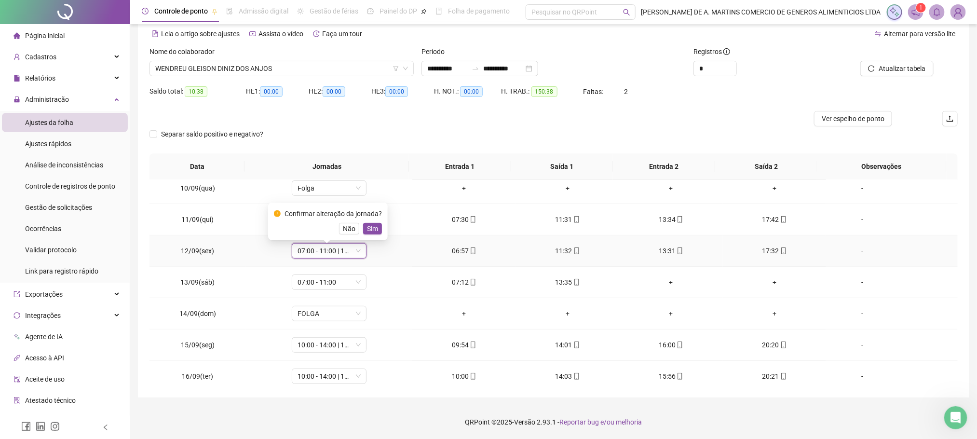
click at [368, 220] on div "Confirmar alteração da jornada? Não Sim" at bounding box center [328, 221] width 108 height 26
click at [368, 228] on span "Sim" at bounding box center [372, 228] width 11 height 11
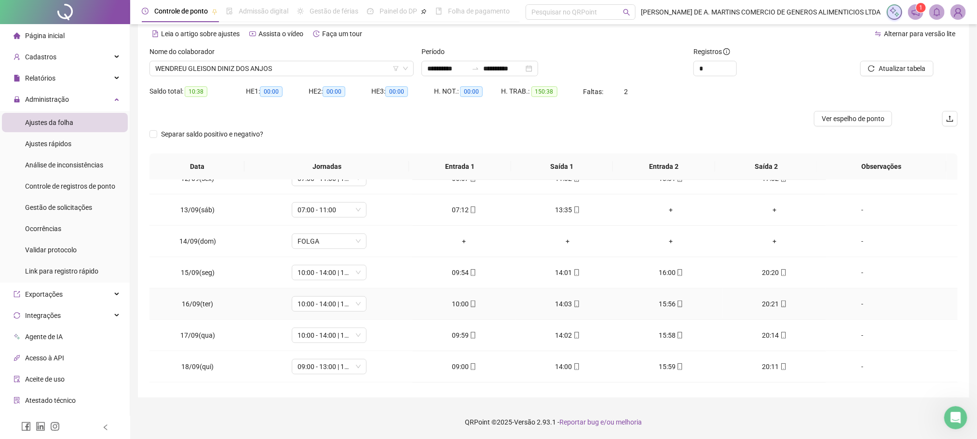
scroll to position [434, 0]
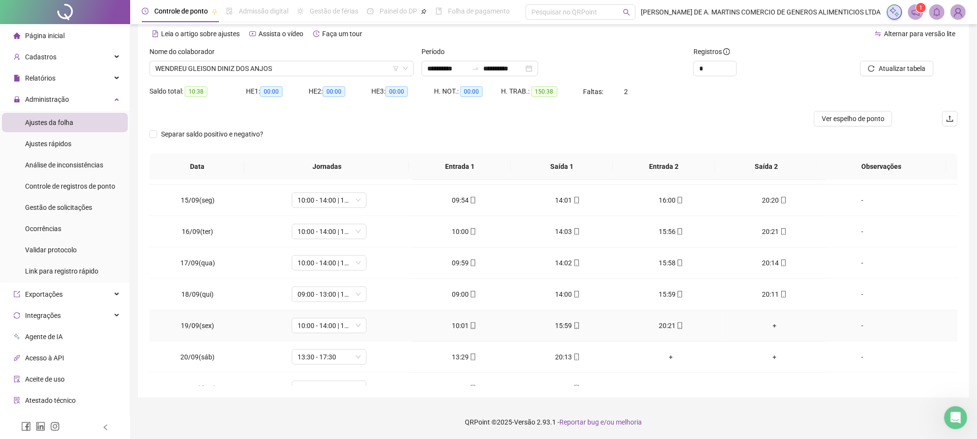
click at [764, 331] on div "+" at bounding box center [775, 325] width 88 height 11
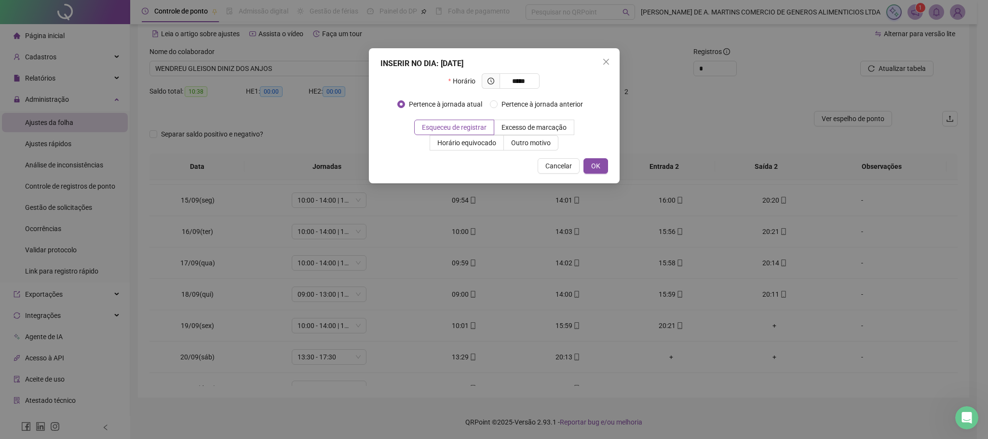
type input "*****"
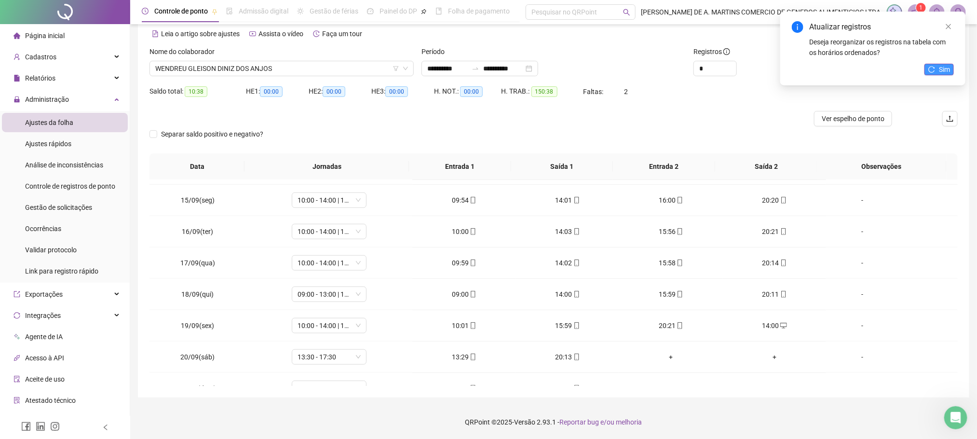
click at [952, 69] on button "Sim" at bounding box center [938, 70] width 29 height 12
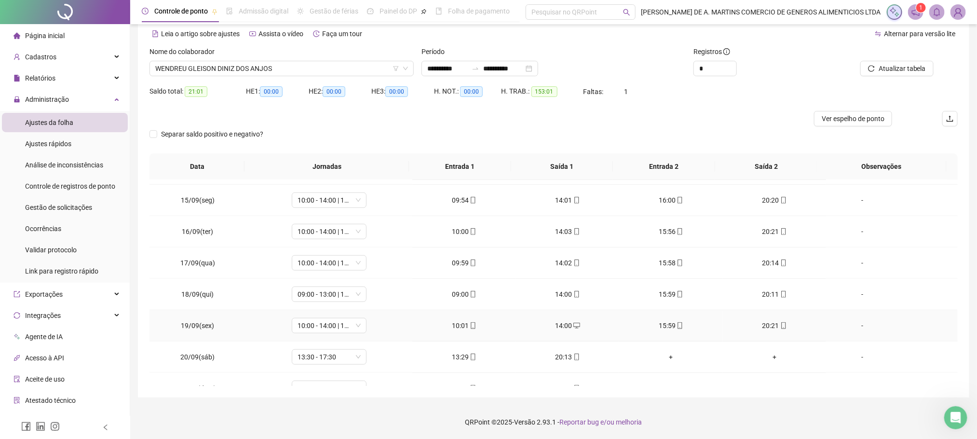
scroll to position [488, 0]
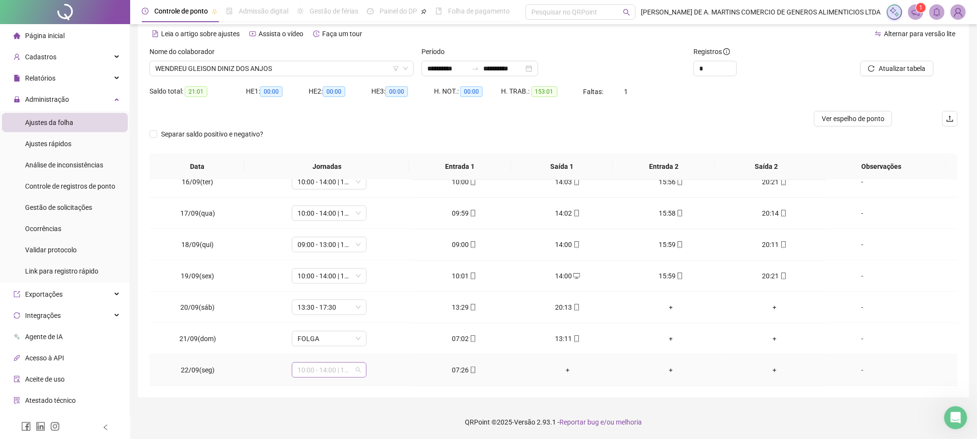
click at [302, 375] on span "10:00 - 14:00 | 16:00 - 20:00" at bounding box center [329, 370] width 63 height 14
click at [332, 312] on div "07:30 - 11:30 | 13:30 - 17:30" at bounding box center [344, 311] width 82 height 11
click at [372, 344] on span "Sim" at bounding box center [372, 345] width 11 height 11
click at [913, 69] on span "Atualizar tabela" at bounding box center [902, 68] width 47 height 11
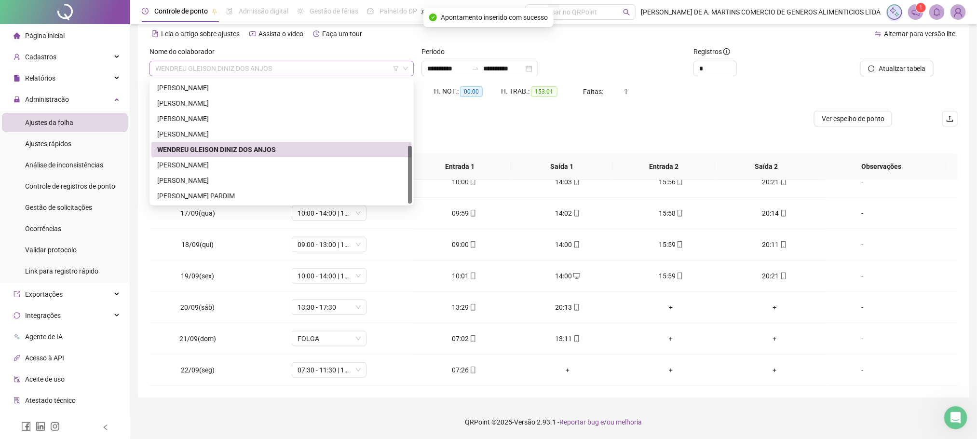
click at [298, 69] on span "WENDREU GLEISON DINIZ DOS ANJOS" at bounding box center [281, 68] width 253 height 14
click at [197, 166] on div "[PERSON_NAME]" at bounding box center [281, 165] width 249 height 11
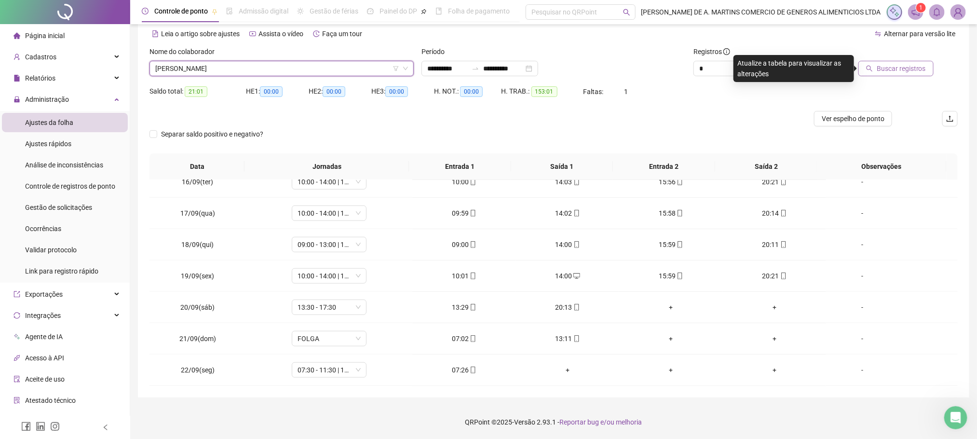
click at [886, 71] on span "Buscar registros" at bounding box center [901, 68] width 49 height 11
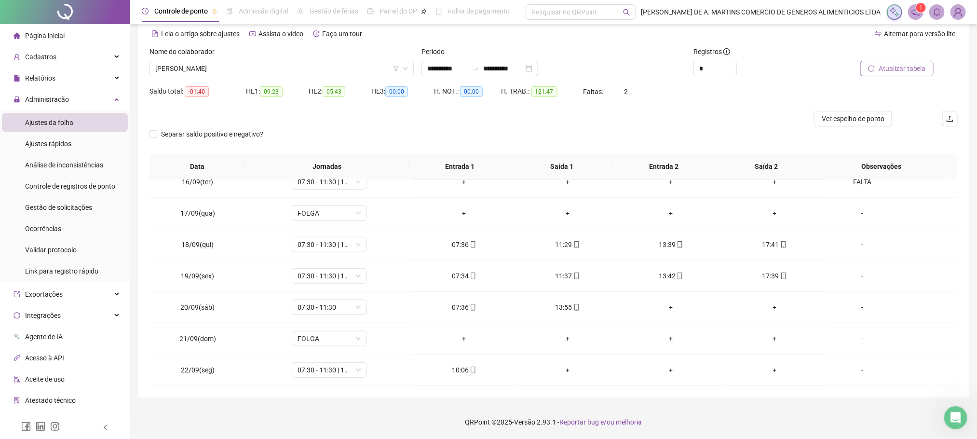
click at [888, 68] on span "Atualizar tabela" at bounding box center [902, 68] width 47 height 11
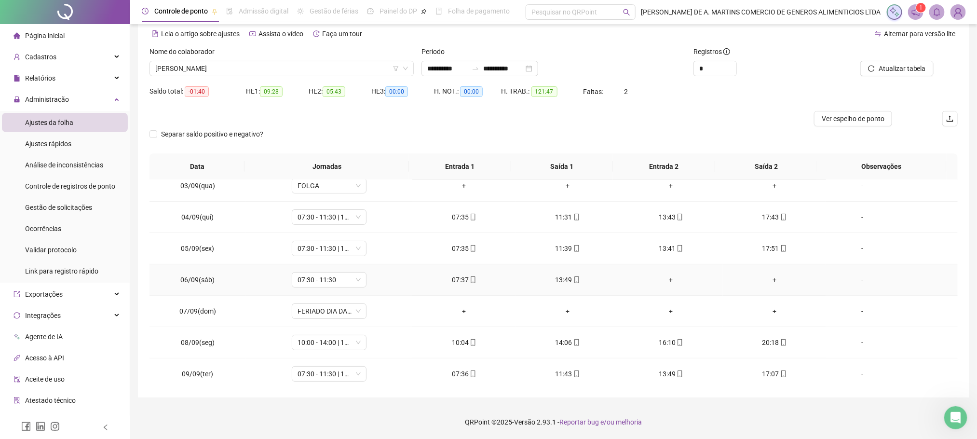
scroll to position [145, 0]
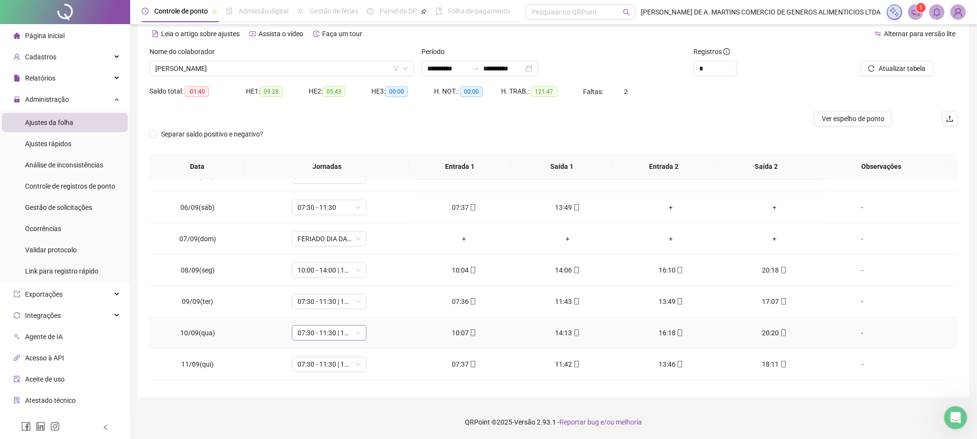
click at [330, 336] on span "07:30 - 11:30 | 13:30 - 17:30" at bounding box center [329, 333] width 63 height 14
click at [337, 270] on div "10:00 - 14:00 | 16:00 - 20:00" at bounding box center [340, 272] width 99 height 16
click at [375, 310] on span "Sim" at bounding box center [372, 310] width 11 height 11
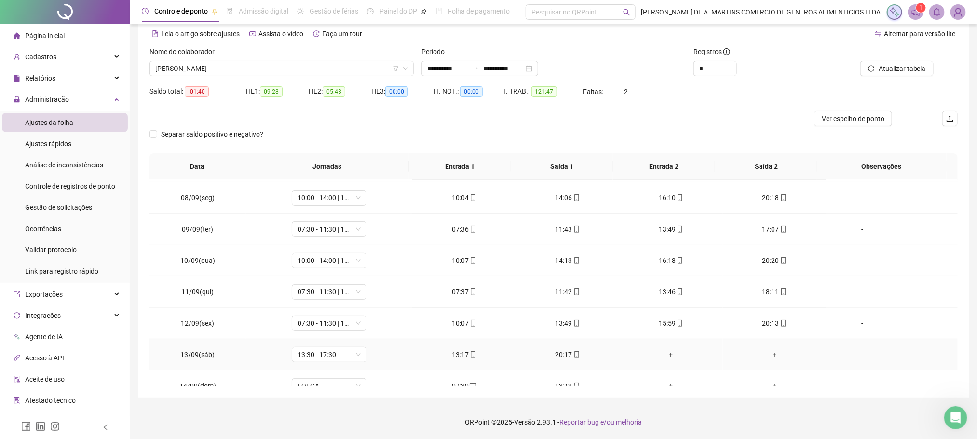
scroll to position [289, 0]
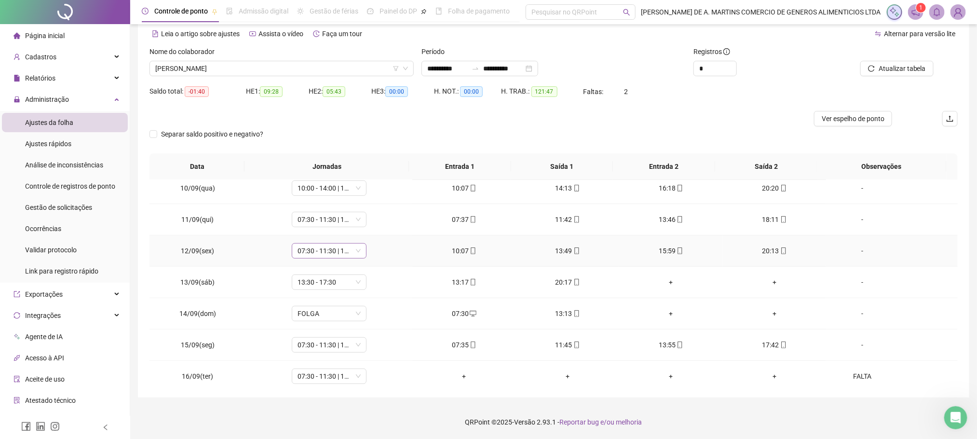
click at [339, 258] on span "07:30 - 11:30 | 13:30 - 17:30" at bounding box center [329, 251] width 63 height 14
click at [324, 268] on div "10:00 - 14:00 | 16:00 - 20:00" at bounding box center [344, 264] width 82 height 11
click at [373, 228] on span "Sim" at bounding box center [372, 228] width 11 height 11
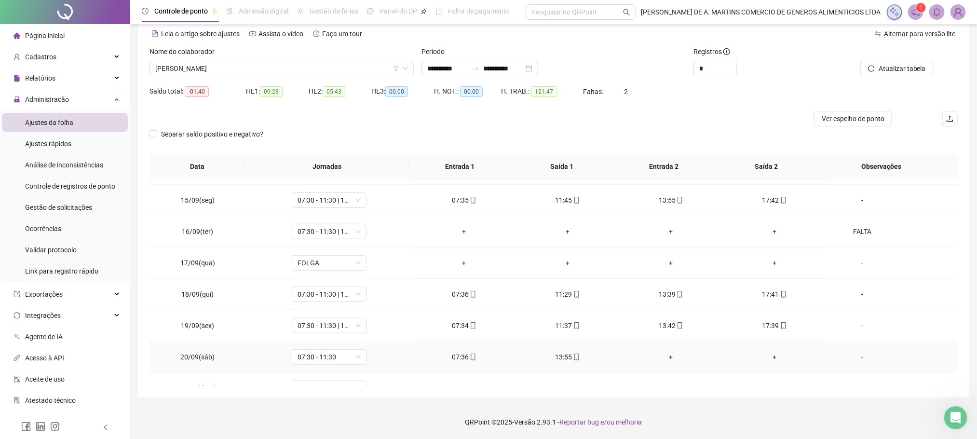
scroll to position [488, 0]
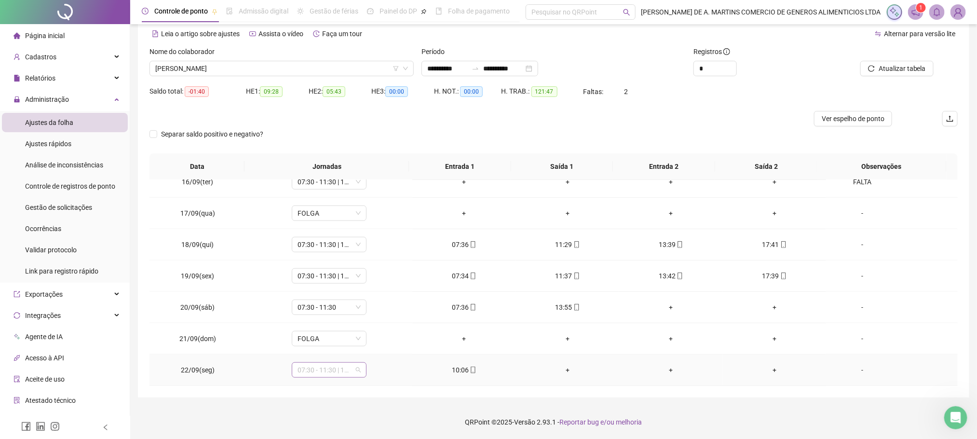
click at [346, 368] on span "07:30 - 11:30 | 13:30 - 17:30" at bounding box center [329, 370] width 63 height 14
click at [330, 240] on div "10:00 - 14:00 | 16:00 - 20:00" at bounding box center [344, 234] width 82 height 11
click at [370, 345] on span "Sim" at bounding box center [372, 345] width 11 height 11
click at [898, 68] on span "Atualizar tabela" at bounding box center [902, 68] width 47 height 11
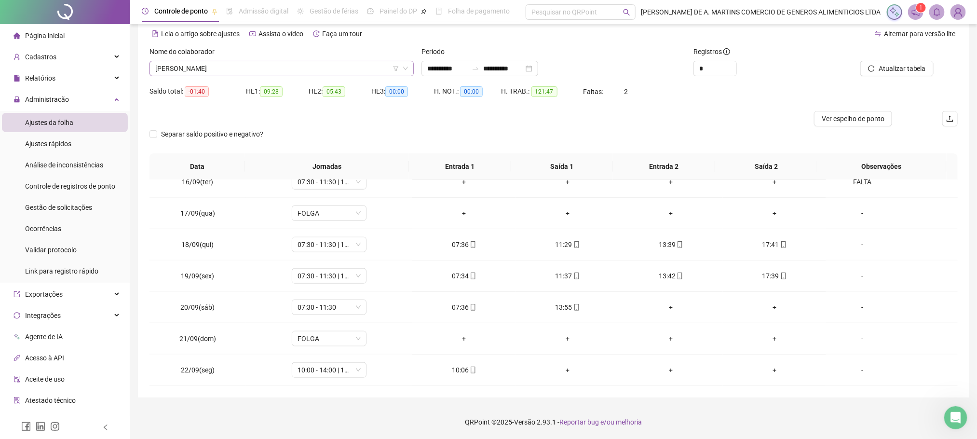
drag, startPoint x: 244, startPoint y: 77, endPoint x: 239, endPoint y: 71, distance: 6.9
click at [239, 72] on div "Nome do colaborador [PERSON_NAME]" at bounding box center [282, 65] width 272 height 38
click at [239, 71] on span "[PERSON_NAME]" at bounding box center [281, 68] width 253 height 14
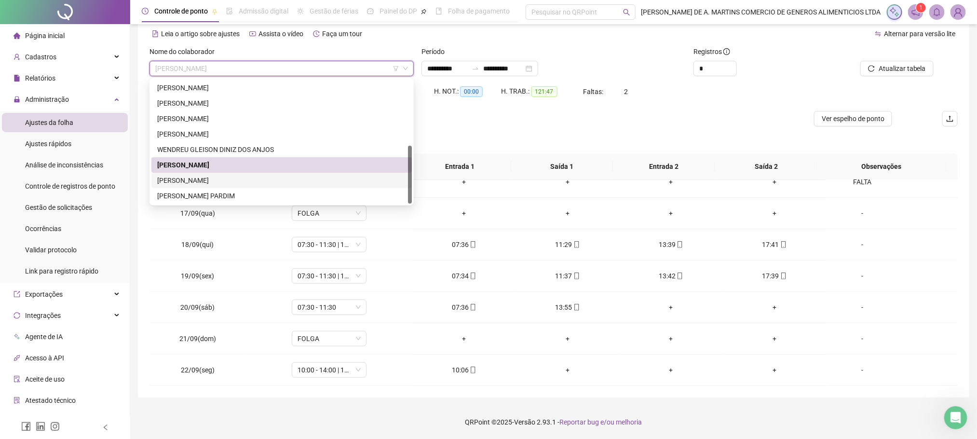
click at [204, 177] on div "[PERSON_NAME]" at bounding box center [281, 180] width 249 height 11
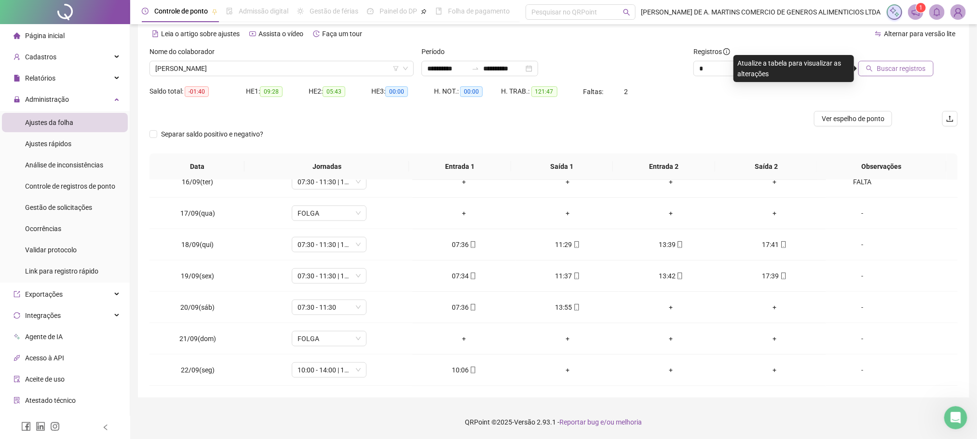
click at [887, 67] on span "Buscar registros" at bounding box center [901, 68] width 49 height 11
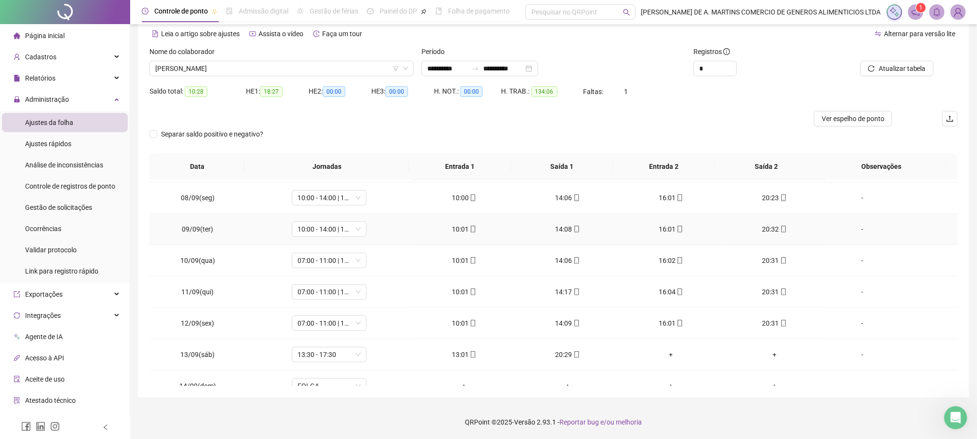
scroll to position [145, 0]
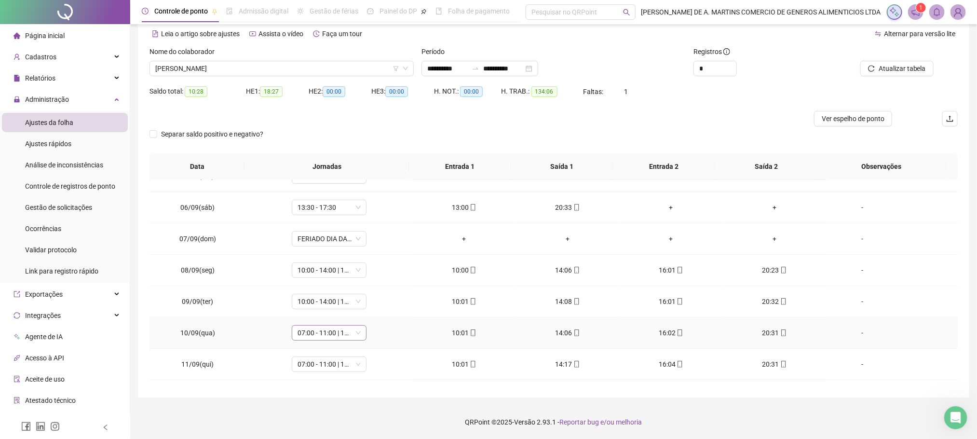
click at [326, 336] on span "07:00 - 11:00 | 13:00 - 17:00" at bounding box center [329, 333] width 63 height 14
click at [332, 274] on div "10:00 - 14:00 | 16:00 - 20:00" at bounding box center [344, 271] width 82 height 11
click at [370, 312] on span "Sim" at bounding box center [372, 310] width 11 height 11
click at [336, 371] on span "07:00 - 11:00 | 13:00 - 17:00" at bounding box center [329, 364] width 63 height 14
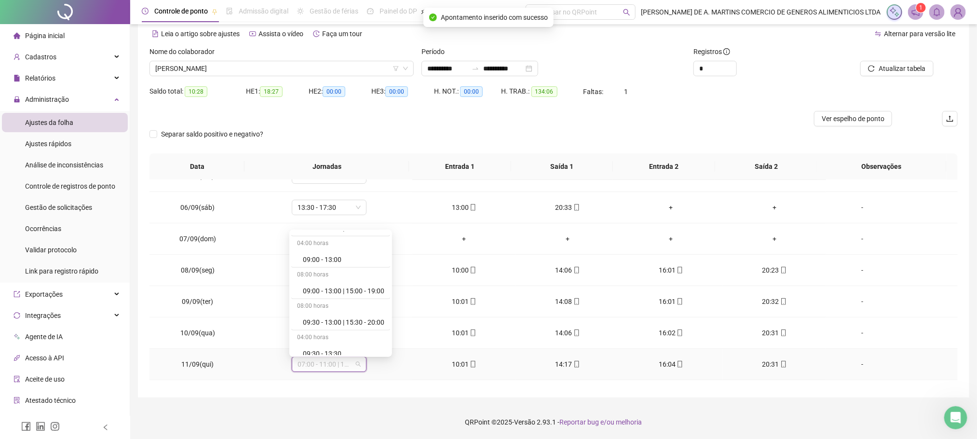
scroll to position [651, 0]
click at [341, 236] on div "10:00 - 14:00 | 16:00 - 20:00" at bounding box center [344, 230] width 82 height 11
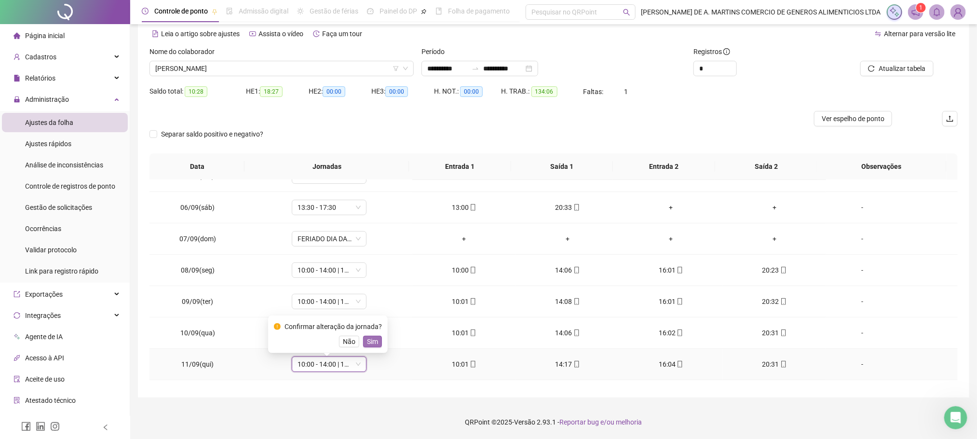
click at [377, 343] on button "Sim" at bounding box center [372, 342] width 19 height 12
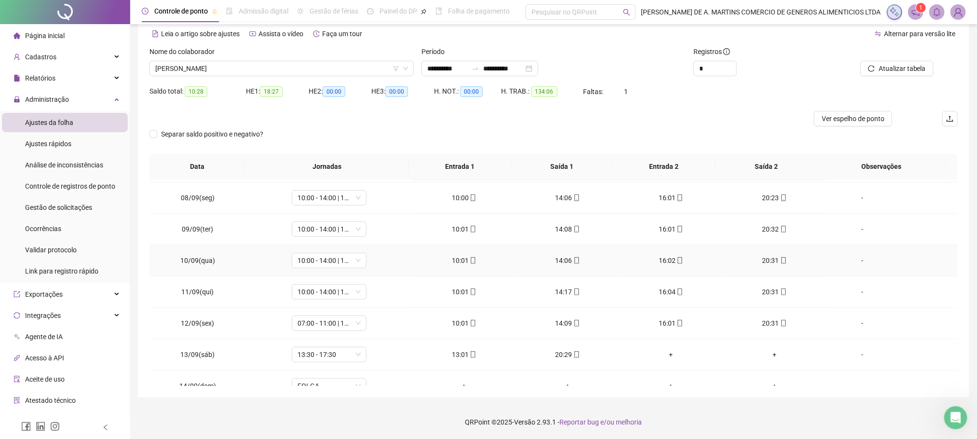
scroll to position [289, 0]
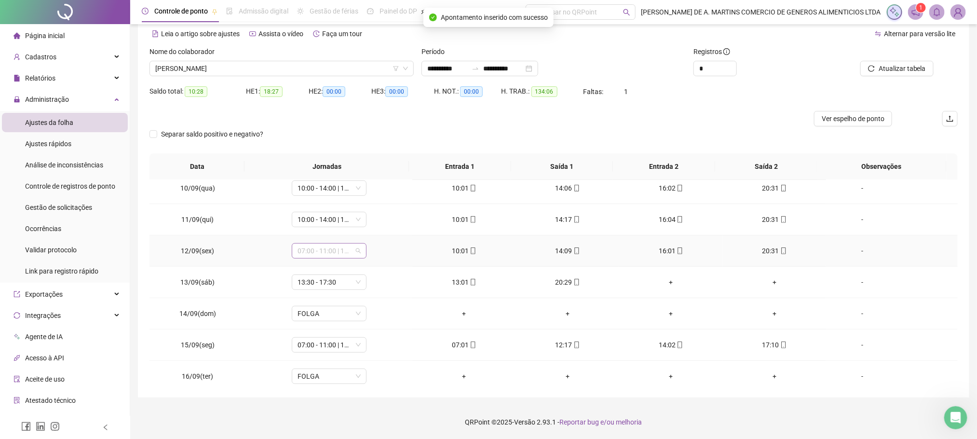
click at [331, 258] on span "07:00 - 11:00 | 13:00 - 17:00" at bounding box center [329, 251] width 63 height 14
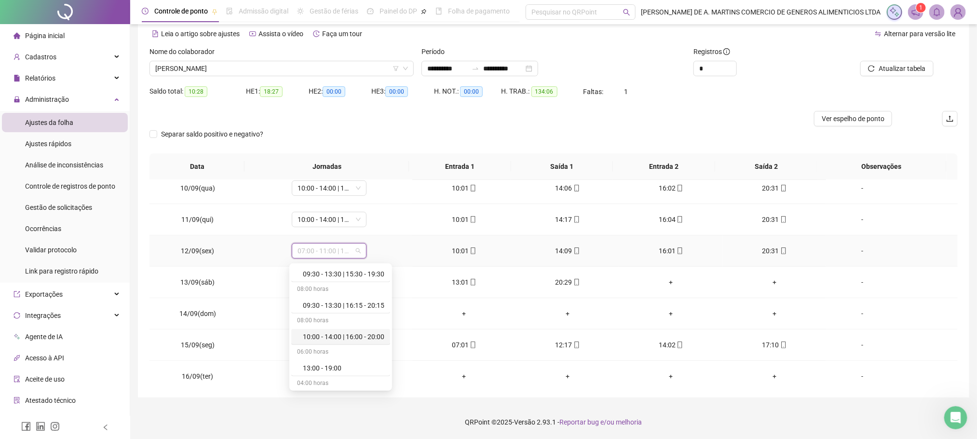
click at [333, 342] on div "10:00 - 14:00 | 16:00 - 20:00" at bounding box center [344, 336] width 82 height 11
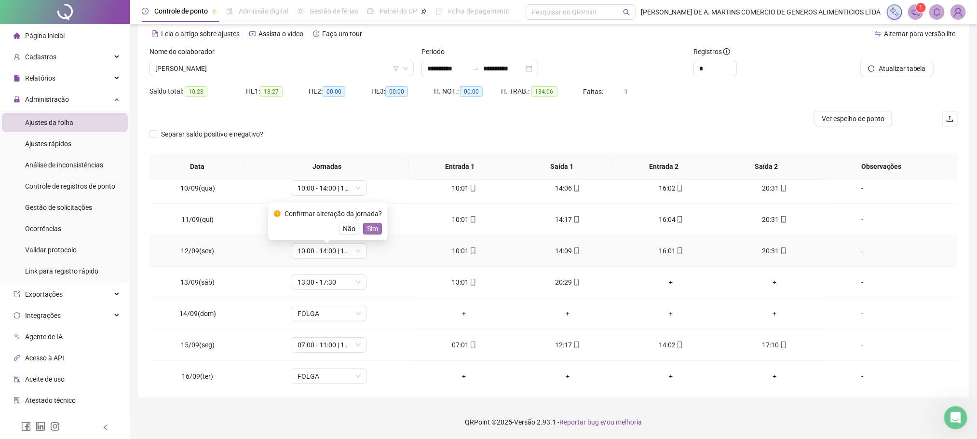
click at [367, 233] on span "Sim" at bounding box center [372, 228] width 11 height 11
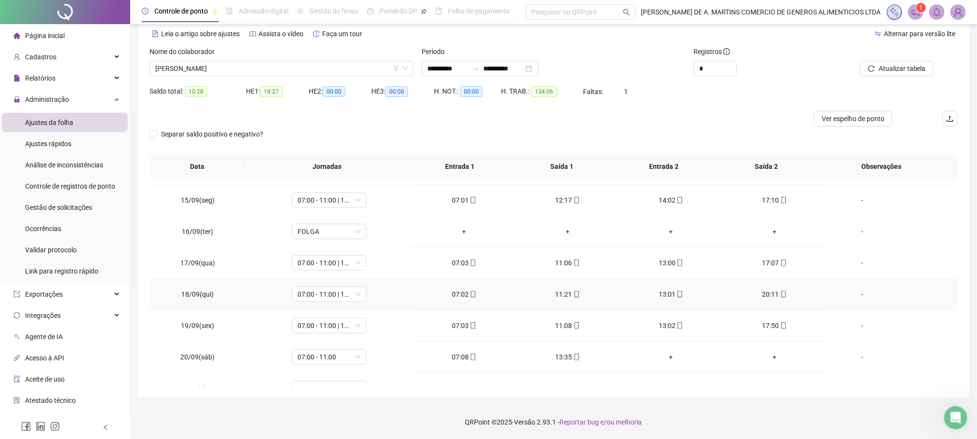
scroll to position [488, 0]
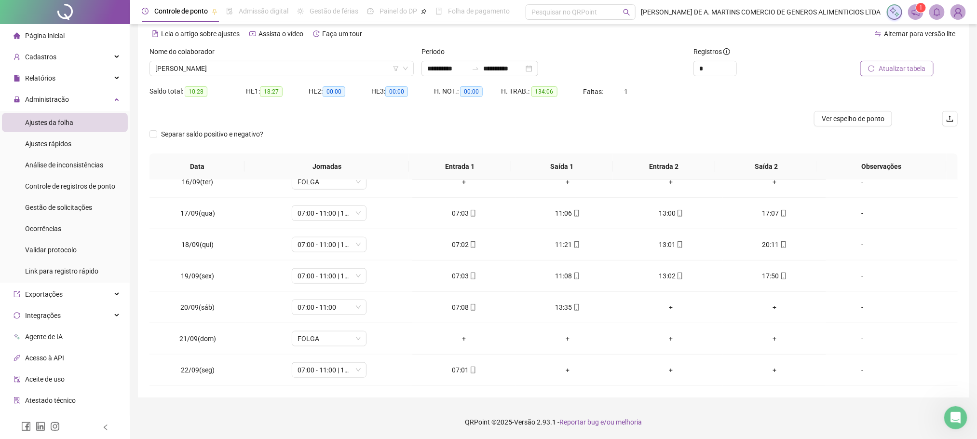
click at [894, 73] on span "Atualizar tabela" at bounding box center [902, 68] width 47 height 11
click at [264, 66] on span "[PERSON_NAME]" at bounding box center [281, 68] width 253 height 14
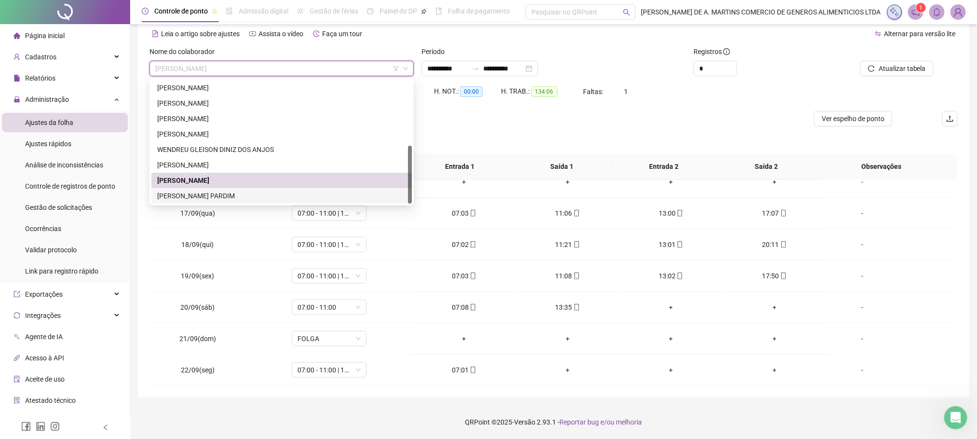
click at [222, 196] on div "[PERSON_NAME] PARDIM" at bounding box center [281, 195] width 249 height 11
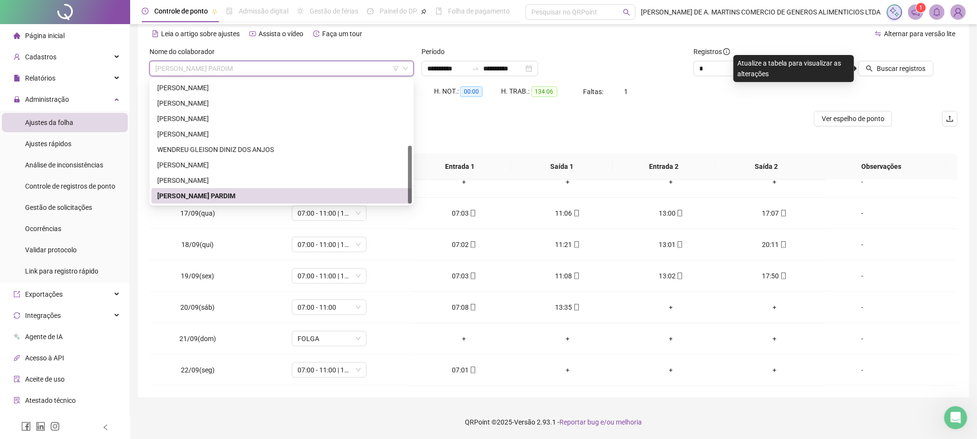
click at [278, 64] on span "[PERSON_NAME] PARDIM" at bounding box center [281, 68] width 253 height 14
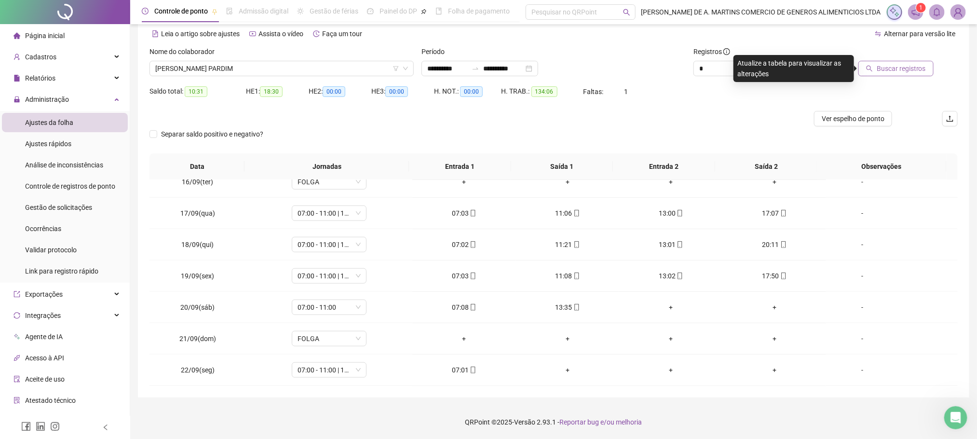
click at [881, 68] on span "Buscar registros" at bounding box center [901, 68] width 49 height 11
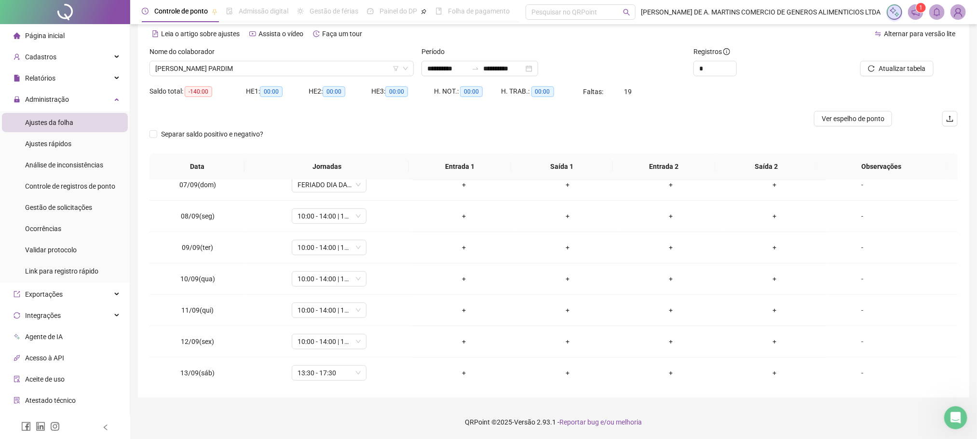
scroll to position [0, 0]
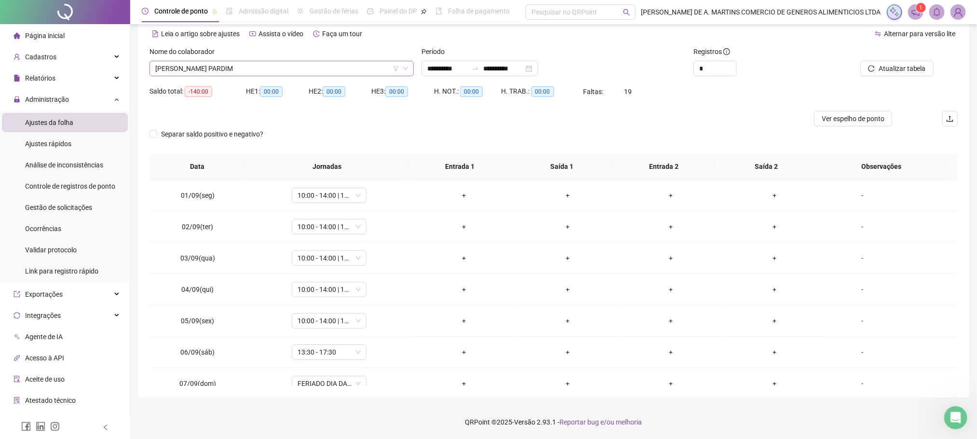
click at [258, 68] on span "[PERSON_NAME] PARDIM" at bounding box center [281, 68] width 253 height 14
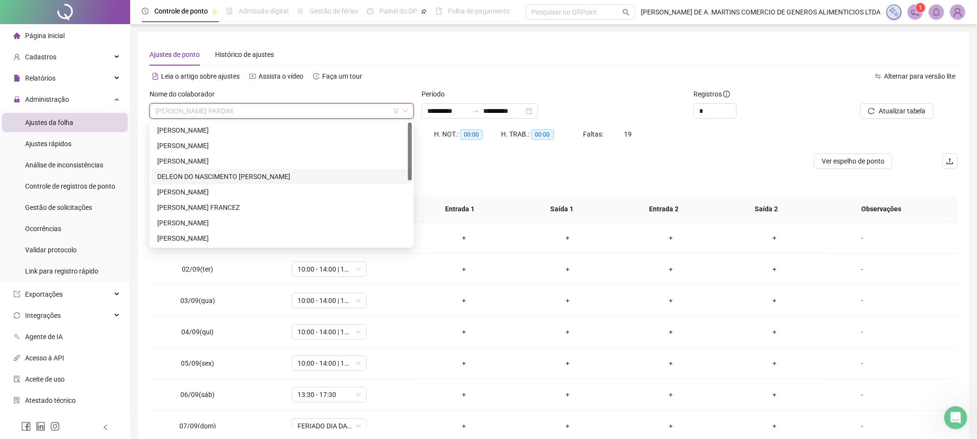
scroll to position [72, 0]
click at [173, 169] on div "[PERSON_NAME]" at bounding box center [281, 166] width 249 height 11
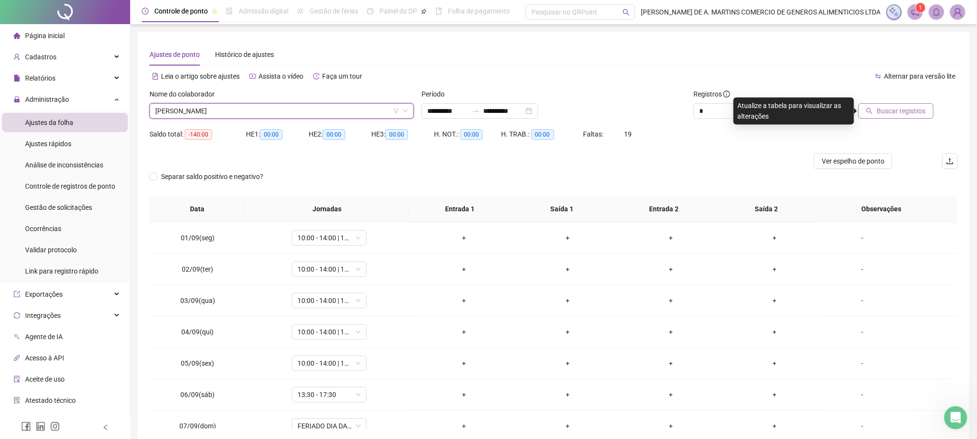
click at [869, 110] on icon "search" at bounding box center [870, 111] width 6 height 6
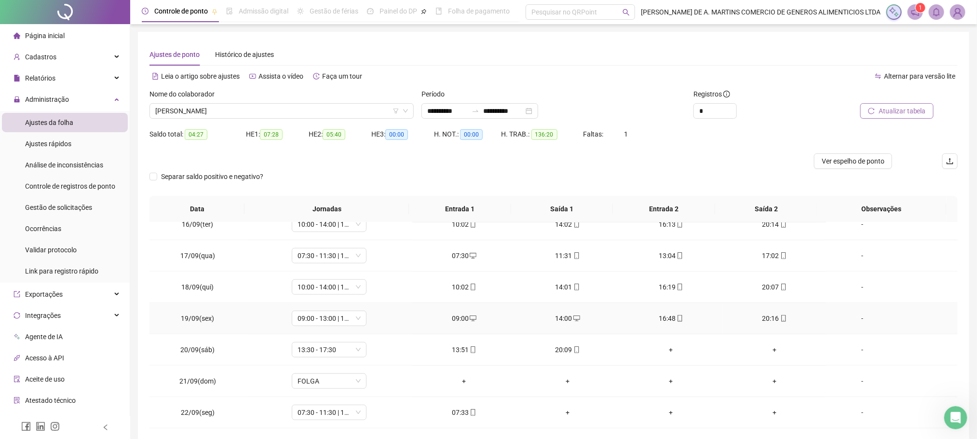
scroll to position [42, 0]
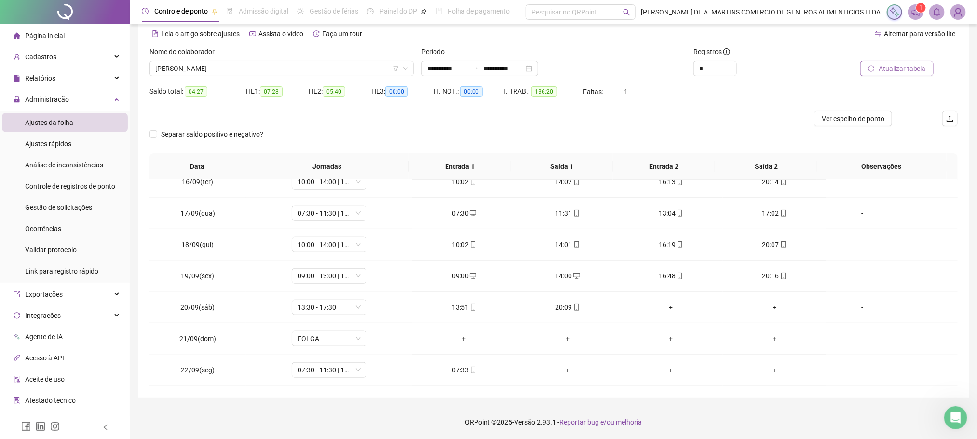
click at [360, 411] on footer "QRPoint © 2025 - Versão 2.93.1 - Reportar bug e/ou melhoria" at bounding box center [553, 422] width 847 height 34
